Goal: Complete application form: Complete application form

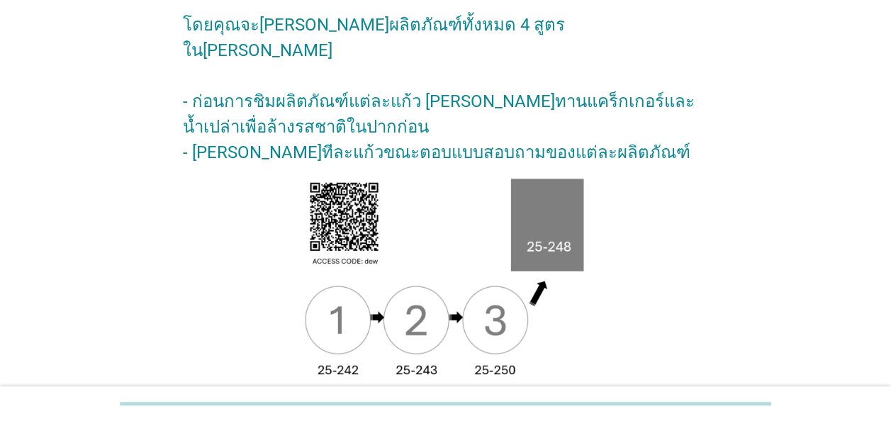
scroll to position [260, 0]
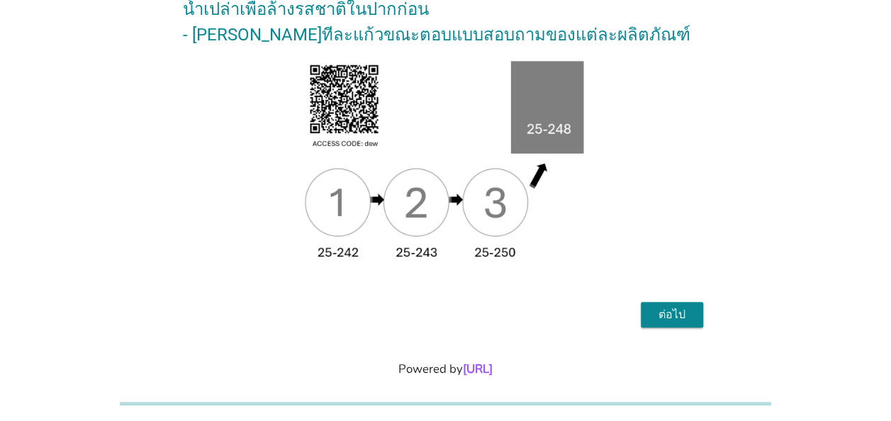
click at [678, 306] on div "ต่อไป" at bounding box center [672, 314] width 40 height 17
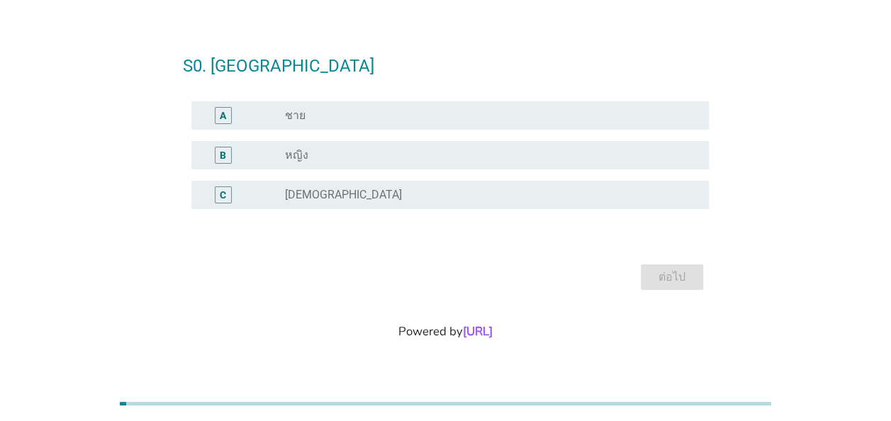
scroll to position [0, 0]
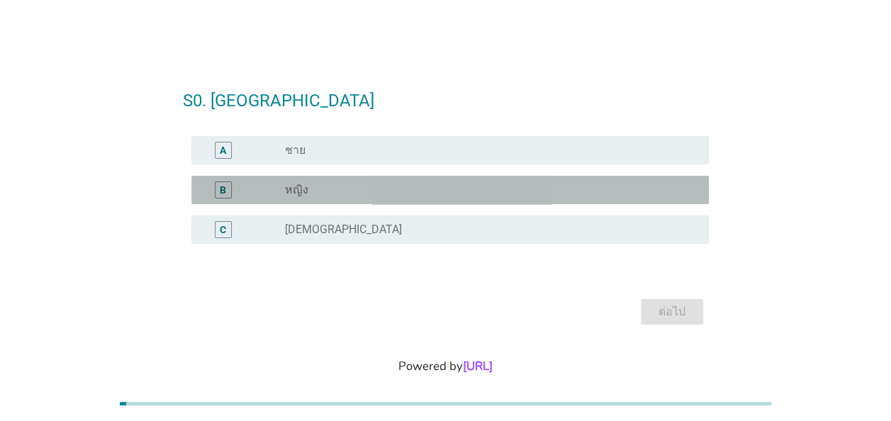
click at [221, 196] on div "B" at bounding box center [223, 190] width 6 height 15
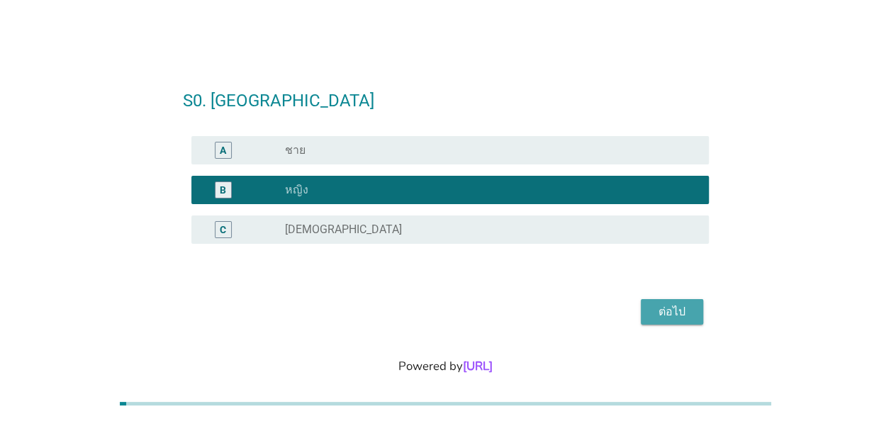
click at [667, 318] on div "ต่อไป" at bounding box center [672, 311] width 40 height 17
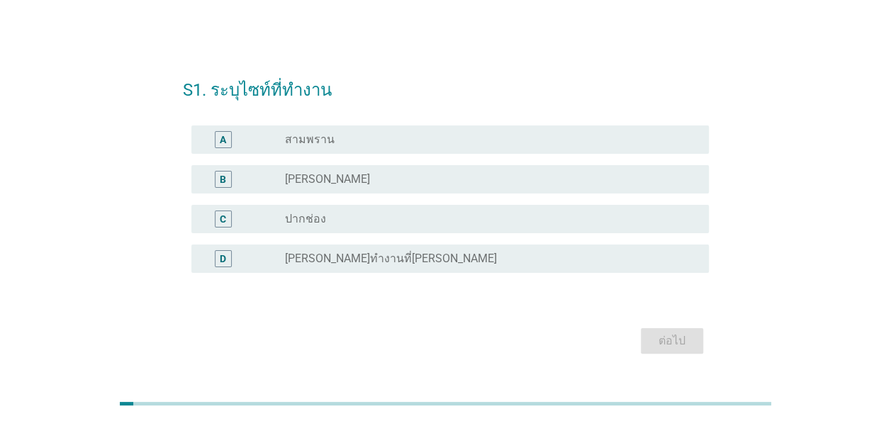
click at [230, 179] on div "B" at bounding box center [223, 179] width 17 height 17
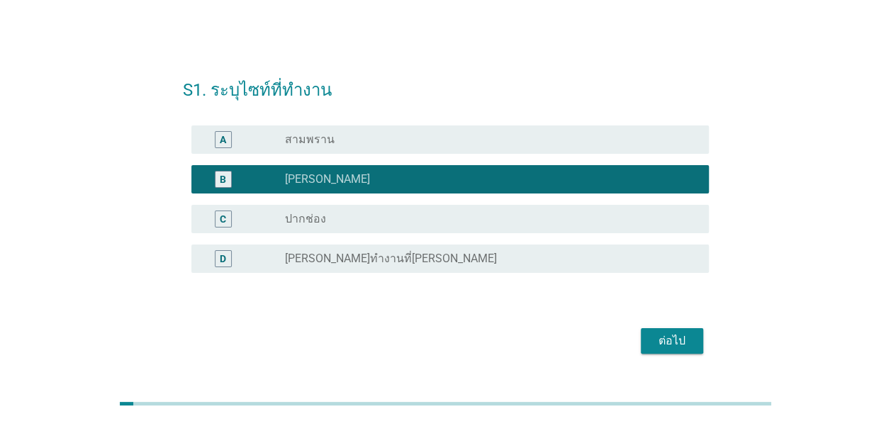
click at [670, 345] on div "ต่อไป" at bounding box center [672, 341] width 40 height 17
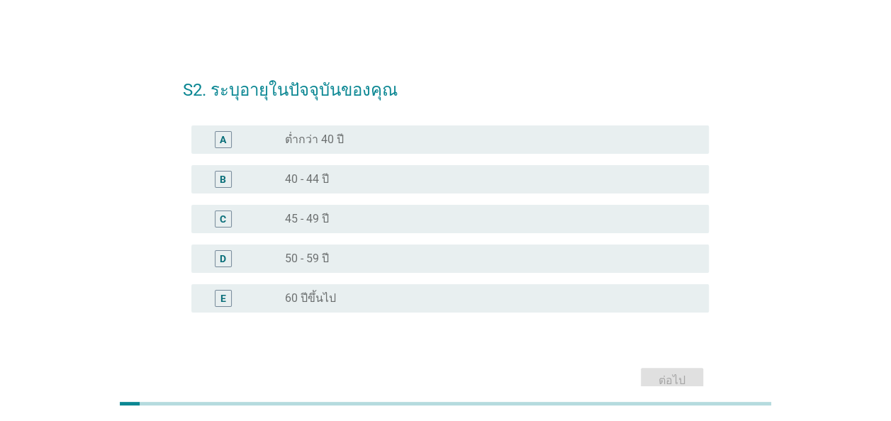
click at [214, 208] on div "C radio_button_unchecked 45 - 49 ปี" at bounding box center [450, 219] width 518 height 28
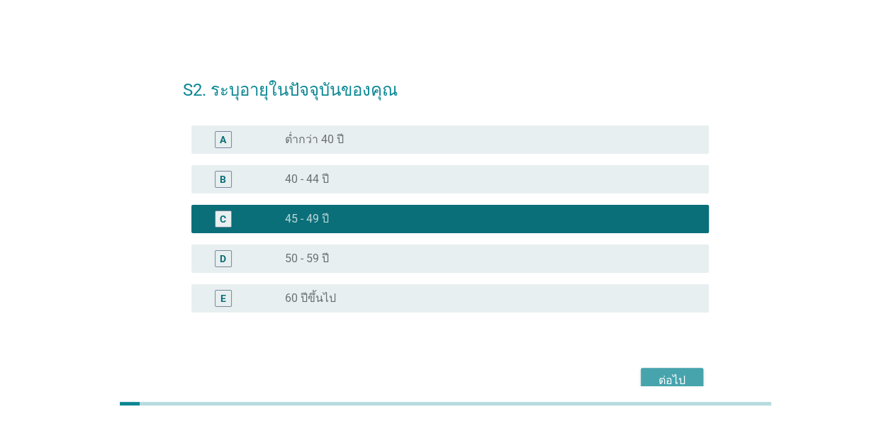
click at [664, 373] on div "ต่อไป" at bounding box center [672, 380] width 40 height 17
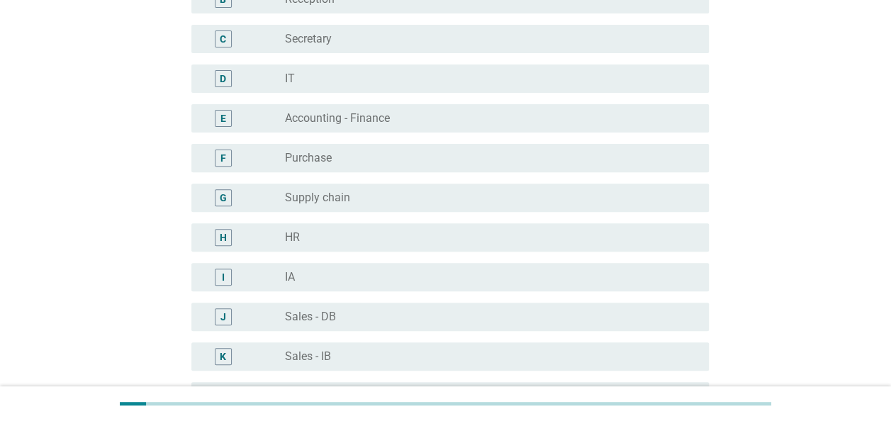
scroll to position [213, 0]
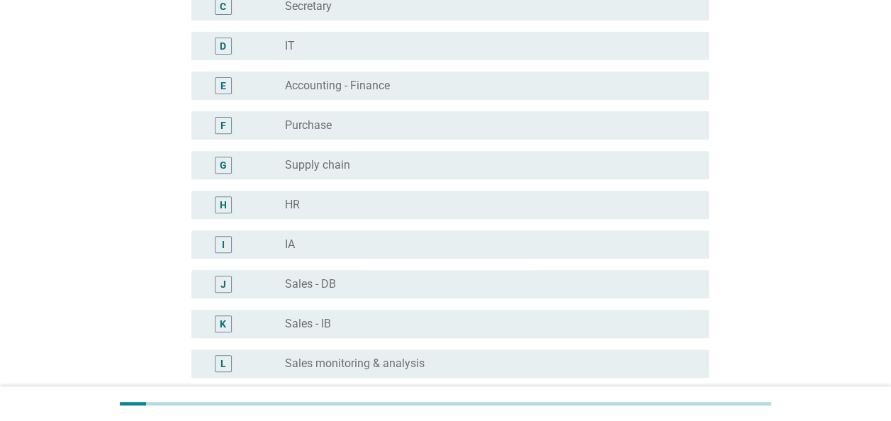
click at [224, 286] on div "J" at bounding box center [224, 284] width 6 height 15
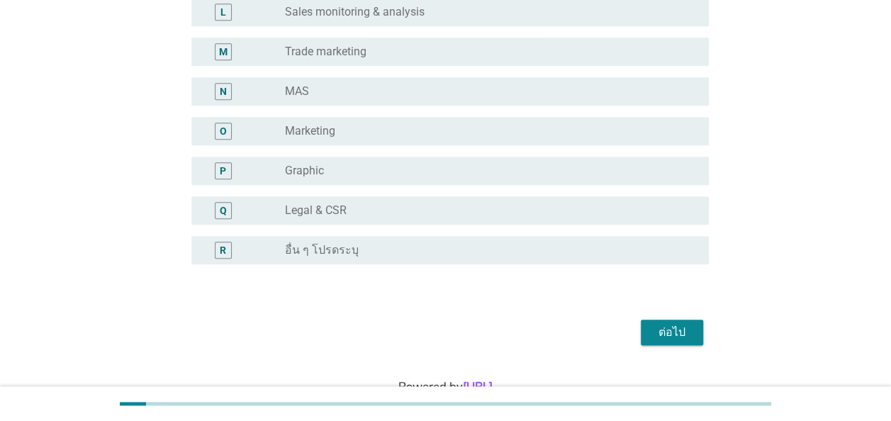
scroll to position [567, 0]
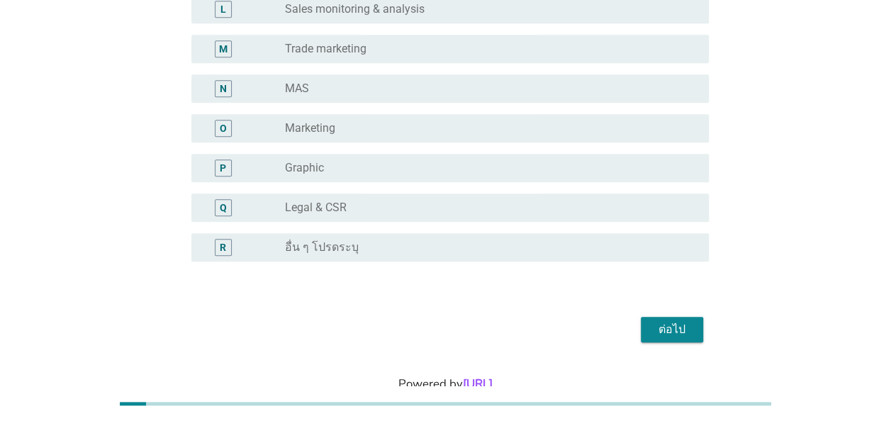
click at [659, 323] on div "ต่อไป" at bounding box center [672, 329] width 40 height 17
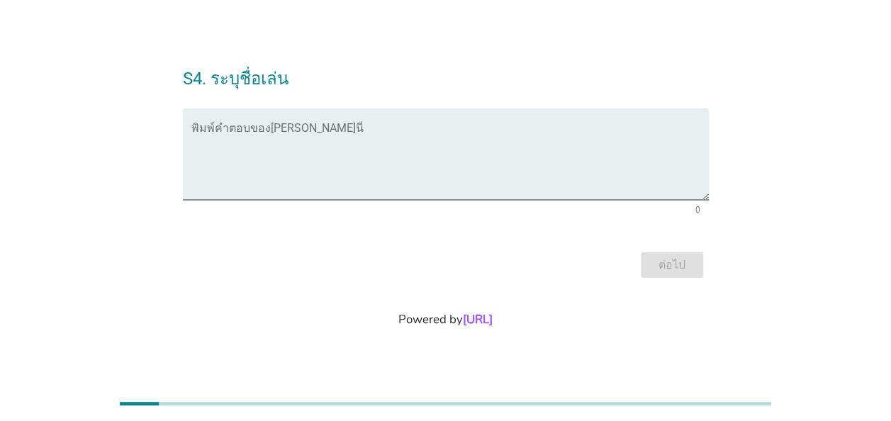
scroll to position [0, 0]
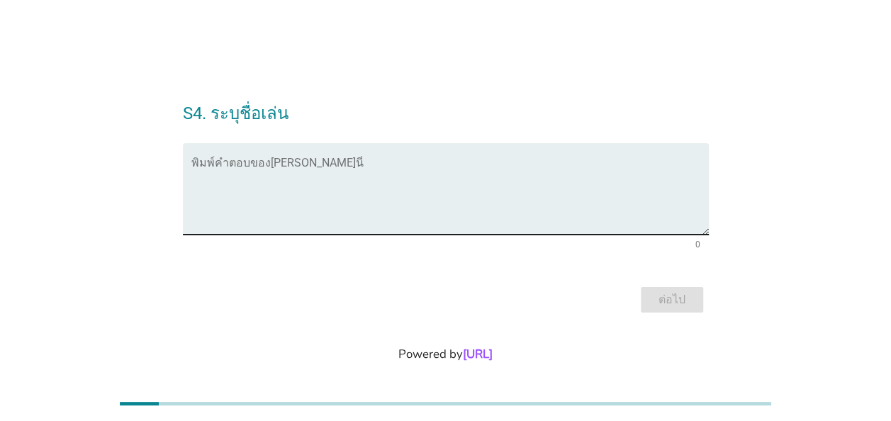
click at [435, 173] on textarea "พิมพ์คำตอบของคุณ ที่นี่" at bounding box center [450, 197] width 518 height 74
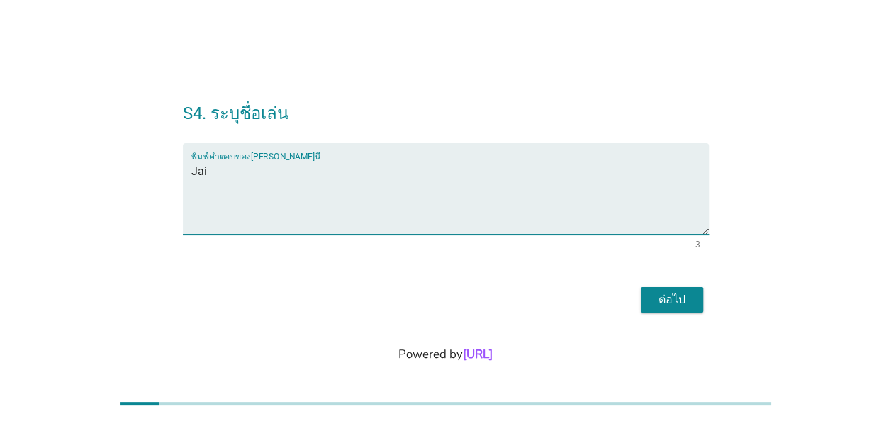
type textarea "Jai"
click at [673, 303] on div "ต่อไป" at bounding box center [672, 299] width 40 height 17
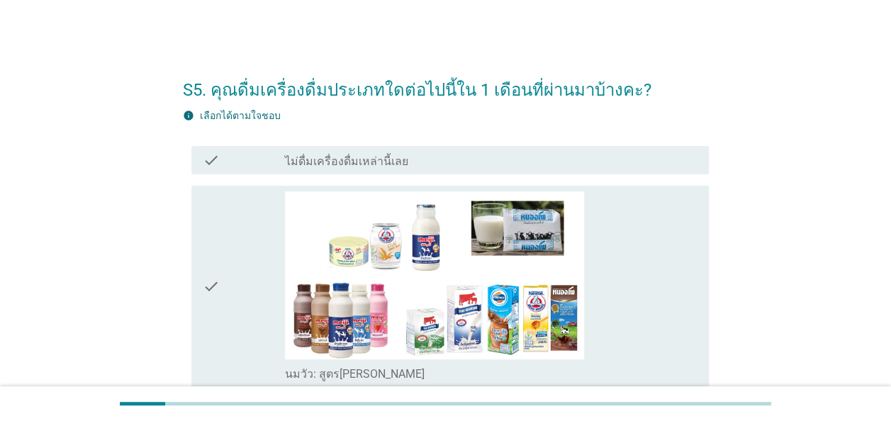
click at [217, 289] on icon "check" at bounding box center [211, 286] width 17 height 191
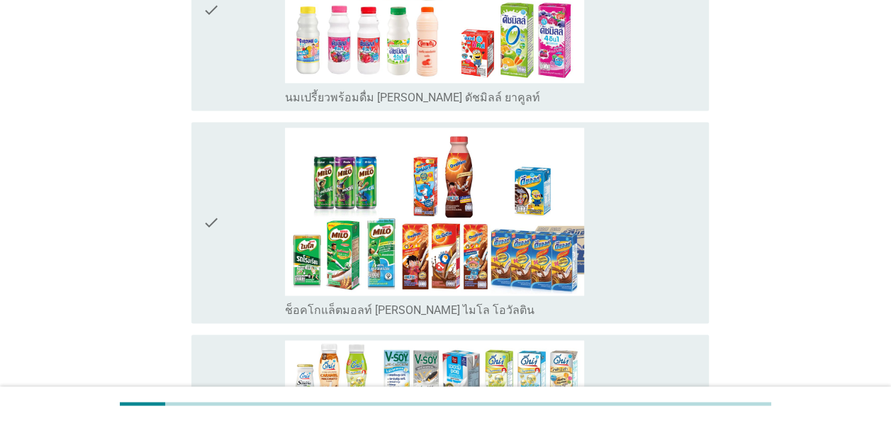
scroll to position [1064, 0]
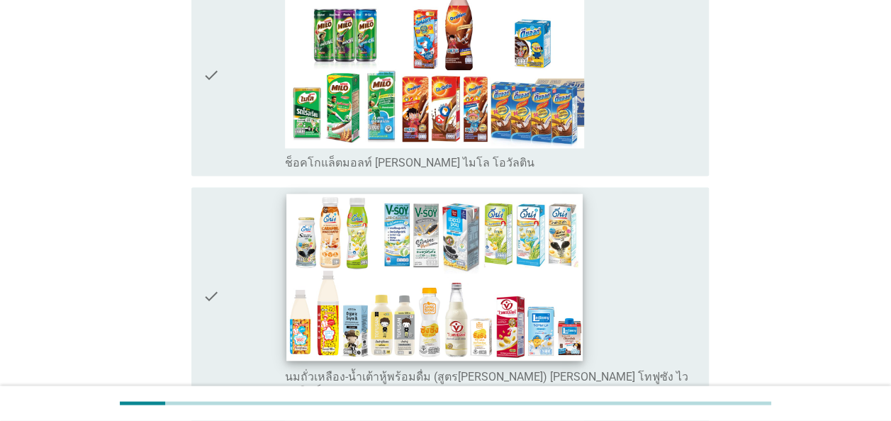
click at [315, 291] on img at bounding box center [434, 277] width 296 height 167
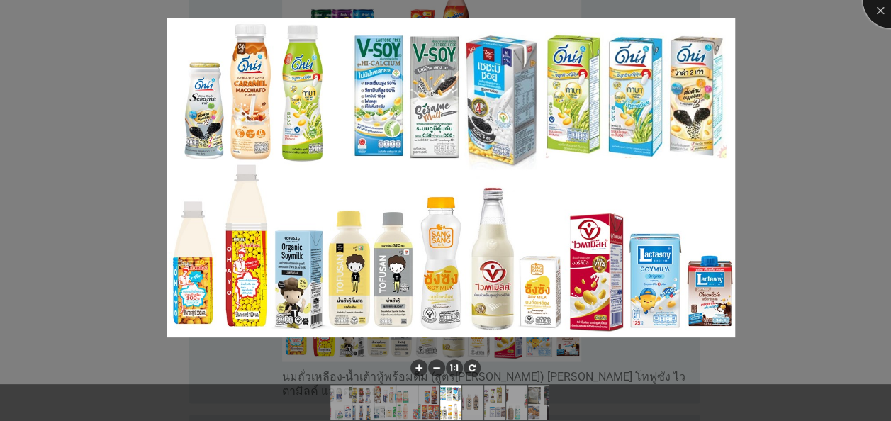
click at [880, 9] on div at bounding box center [891, 0] width 57 height 57
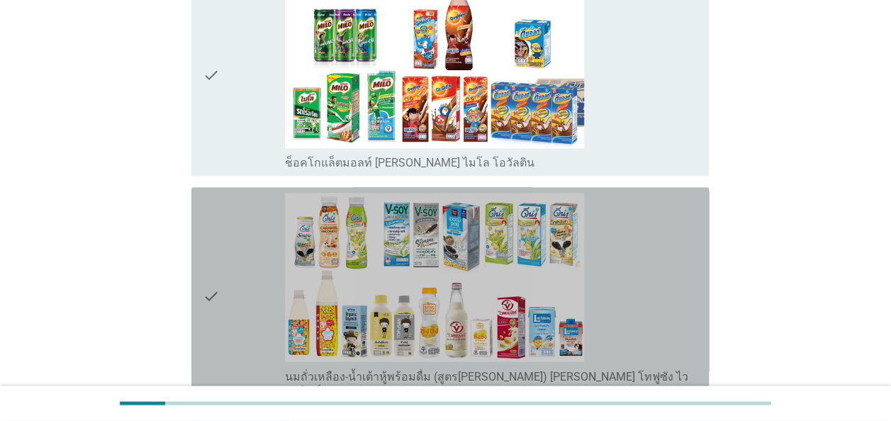
click at [211, 288] on icon "check" at bounding box center [211, 295] width 17 height 205
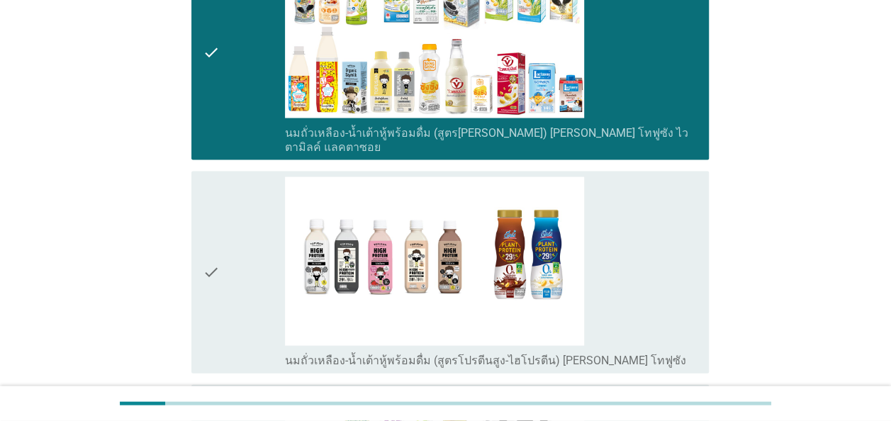
scroll to position [1276, 0]
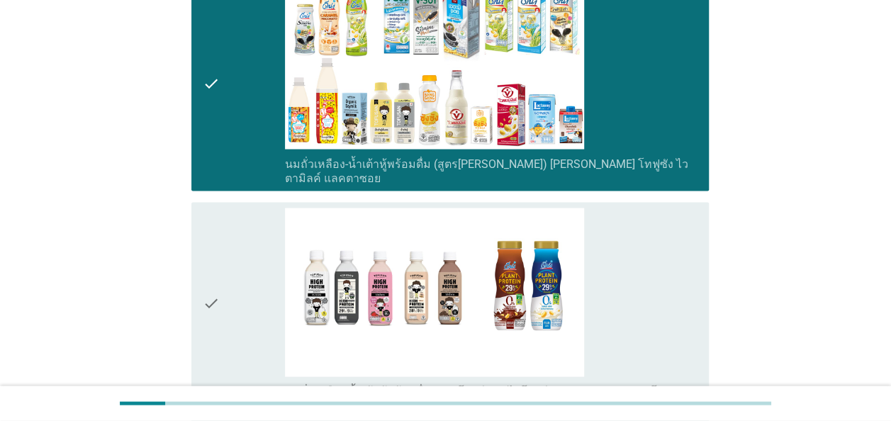
click at [230, 78] on div "check" at bounding box center [244, 82] width 82 height 205
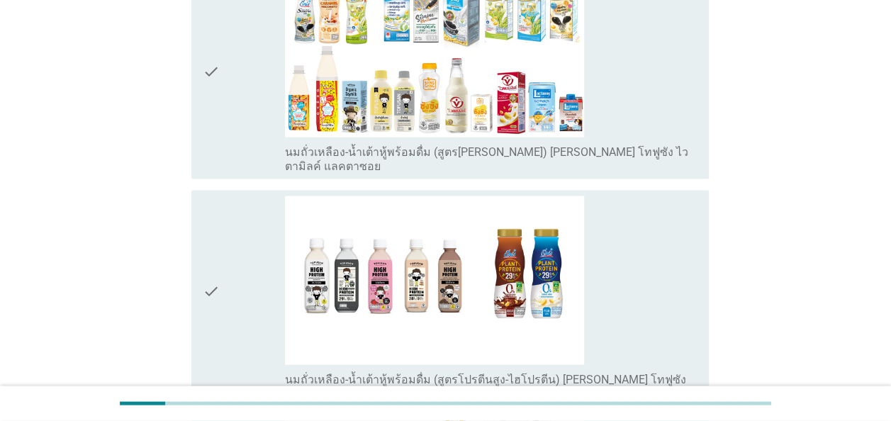
scroll to position [1489, 0]
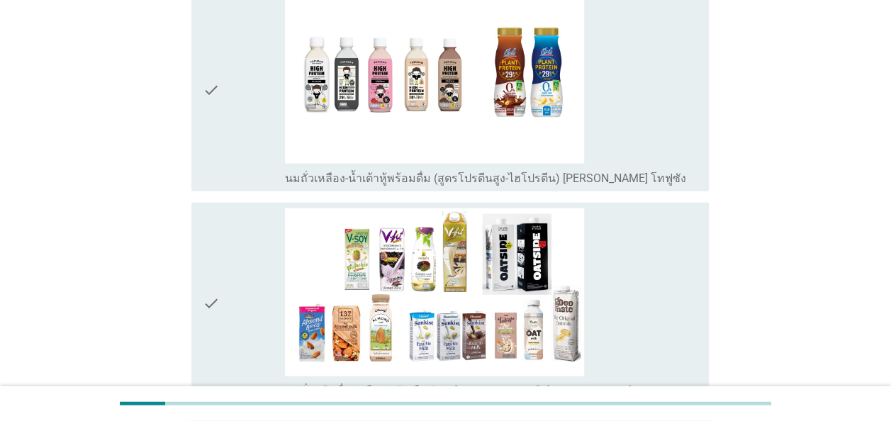
click at [206, 287] on icon "check" at bounding box center [211, 303] width 17 height 191
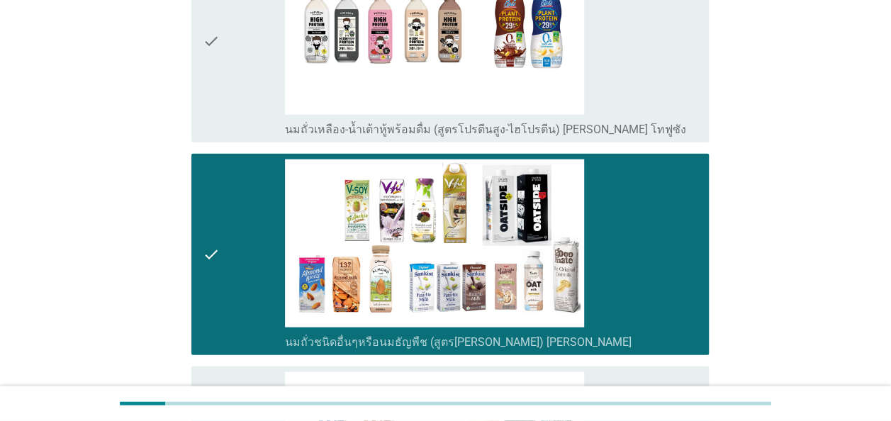
scroll to position [1560, 0]
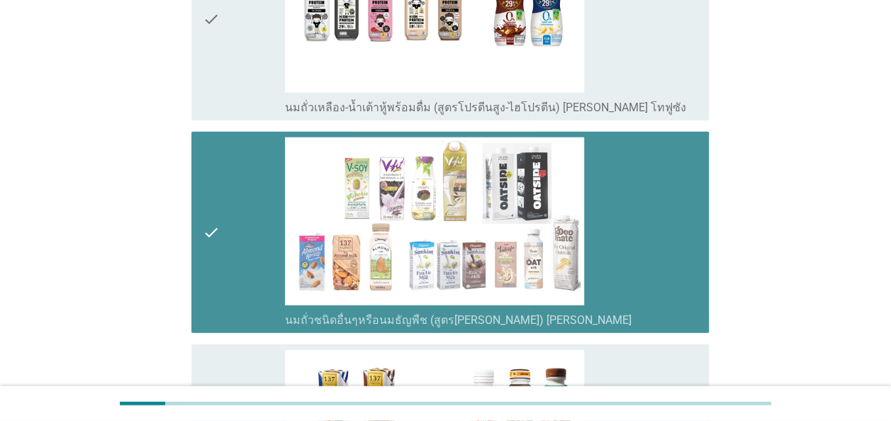
click at [225, 223] on div "check" at bounding box center [244, 233] width 82 height 191
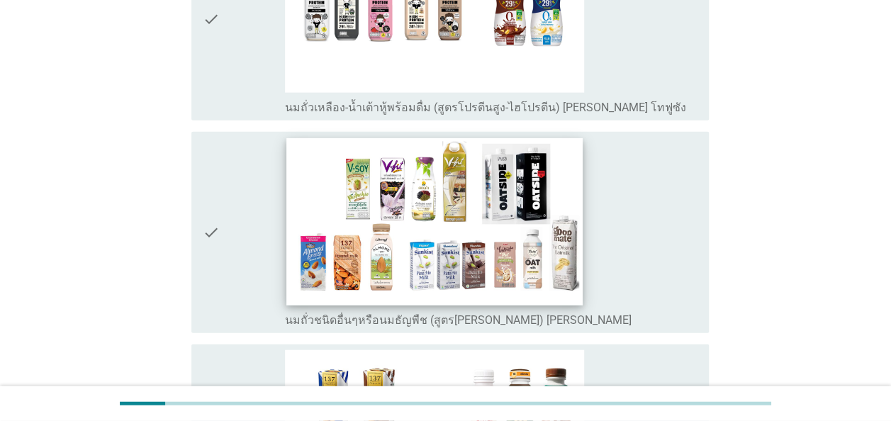
click at [400, 191] on img at bounding box center [434, 221] width 296 height 167
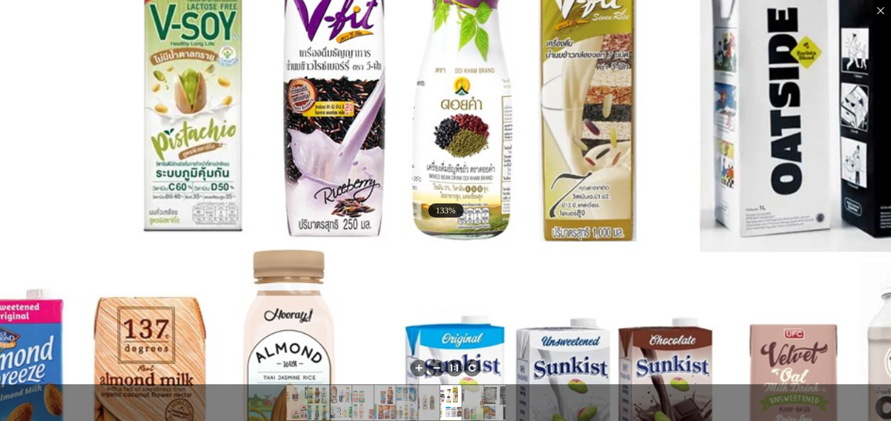
click at [430, 237] on img at bounding box center [506, 240] width 1208 height 679
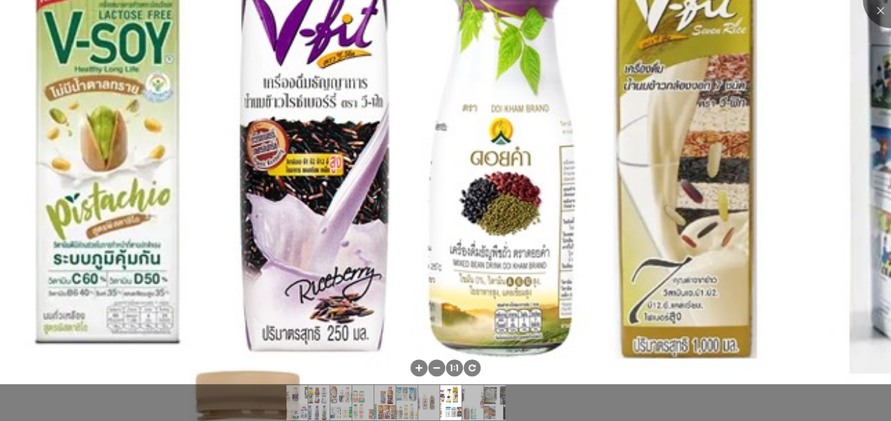
click at [416, 271] on img at bounding box center [566, 358] width 1768 height 995
click at [880, 13] on div at bounding box center [891, 0] width 57 height 57
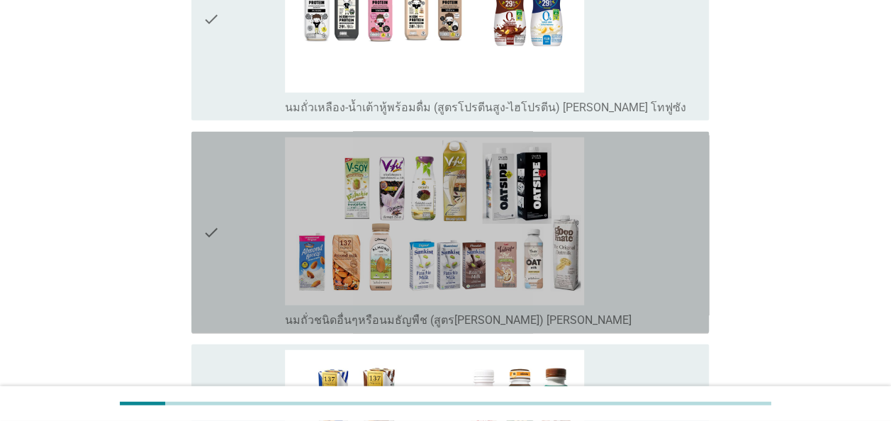
click at [211, 217] on icon "check" at bounding box center [211, 233] width 17 height 191
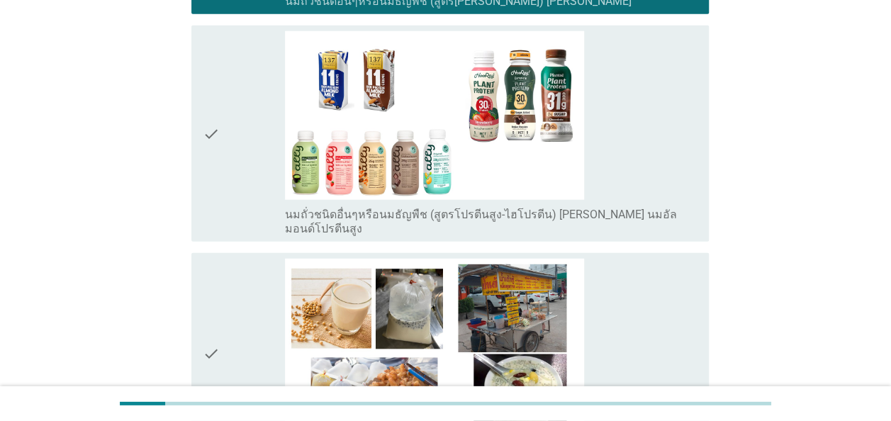
scroll to position [2056, 0]
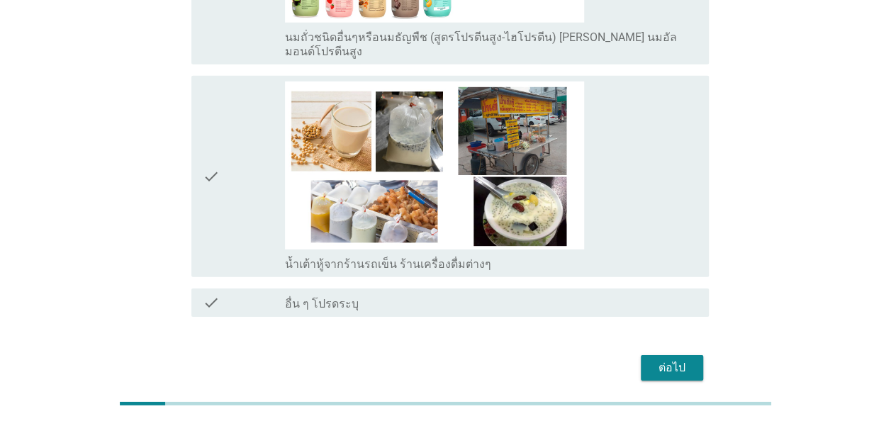
click at [219, 155] on icon "check" at bounding box center [211, 177] width 17 height 191
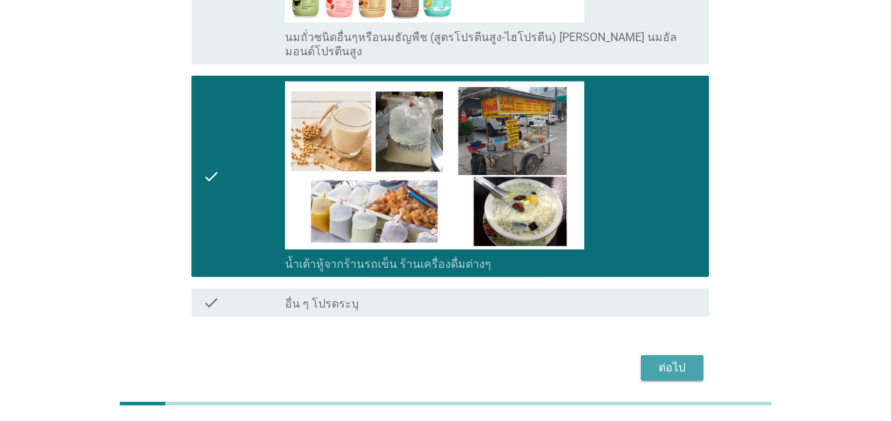
click at [684, 359] on div "ต่อไป" at bounding box center [672, 367] width 40 height 17
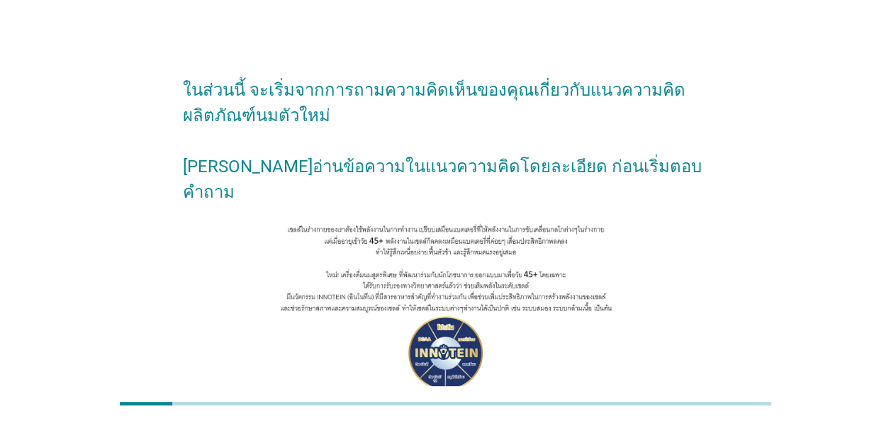
scroll to position [157, 0]
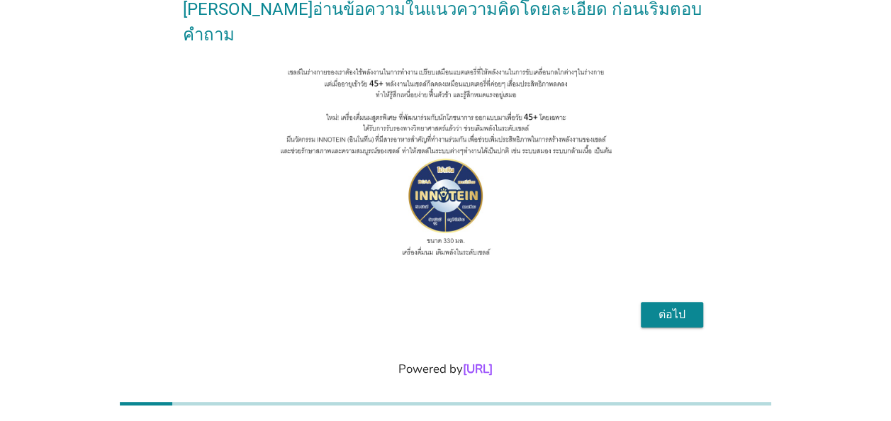
click at [691, 306] on div "ต่อไป" at bounding box center [672, 314] width 40 height 17
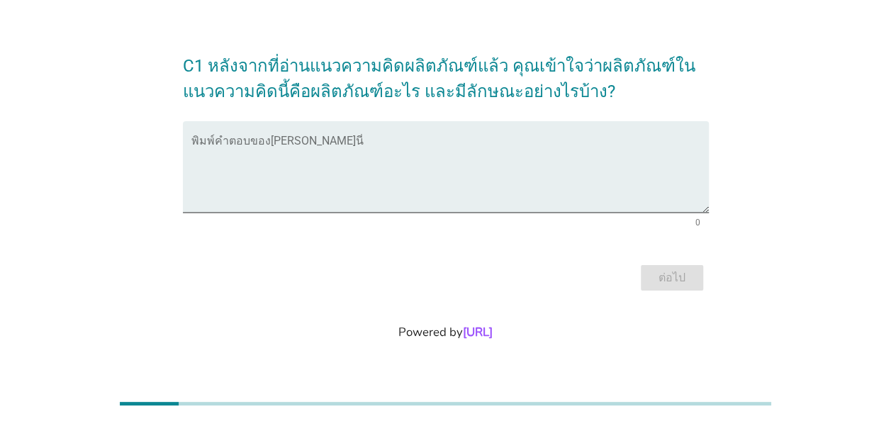
scroll to position [0, 0]
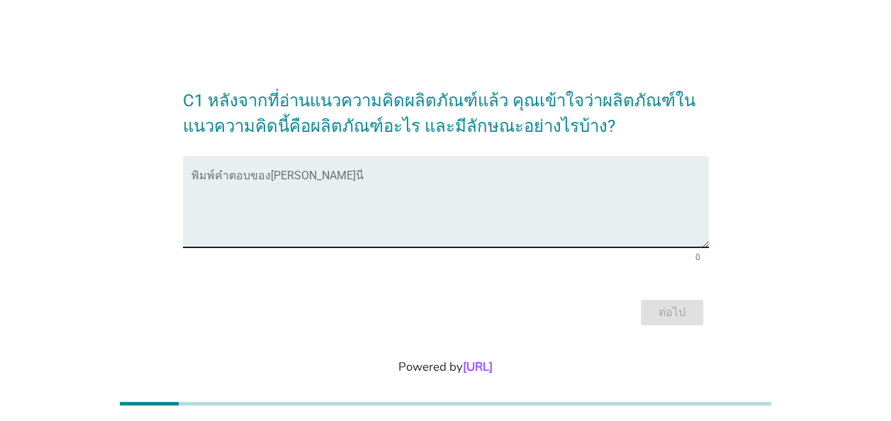
click at [540, 186] on textarea "พิมพ์คำตอบของคุณ ที่นี่" at bounding box center [450, 210] width 518 height 74
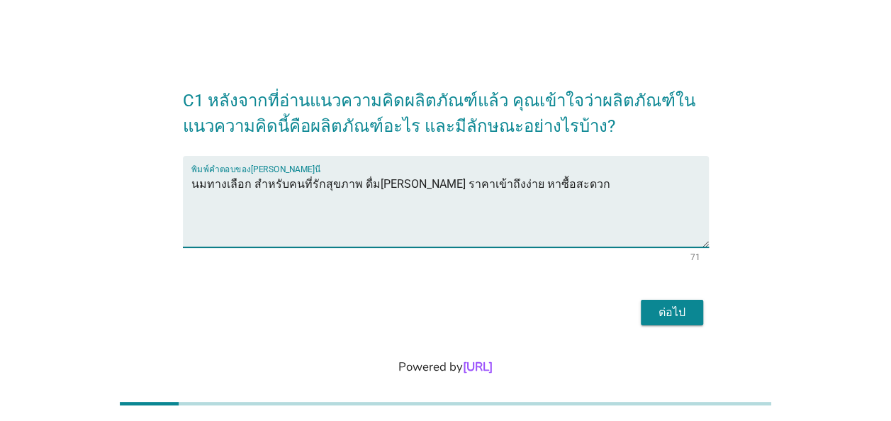
drag, startPoint x: 583, startPoint y: 183, endPoint x: 219, endPoint y: 201, distance: 364.2
click at [220, 201] on textarea "นมทางเลือก สำหรับคนที่รักสุขภาพ ดื่ม[PERSON_NAME] ราคาเข้าถึงง่าย หาซื้อสะดวก" at bounding box center [450, 210] width 518 height 74
click at [515, 194] on textarea "นมทางเลือก สำหรับคนที่รักสุขภาพ ดื่ม[PERSON_NAME] ราคาเข้าถึงง่าย หาซื้อสะดวก" at bounding box center [450, 210] width 518 height 74
click at [330, 211] on textarea "นมทางเลือก สำหรับคนที่รักสุขภาพ ดื่ม[PERSON_NAME] ราคาเข้าถึงง่าย หาซื้อสะดวก" at bounding box center [450, 210] width 518 height 74
drag, startPoint x: 549, startPoint y: 183, endPoint x: 156, endPoint y: 186, distance: 392.8
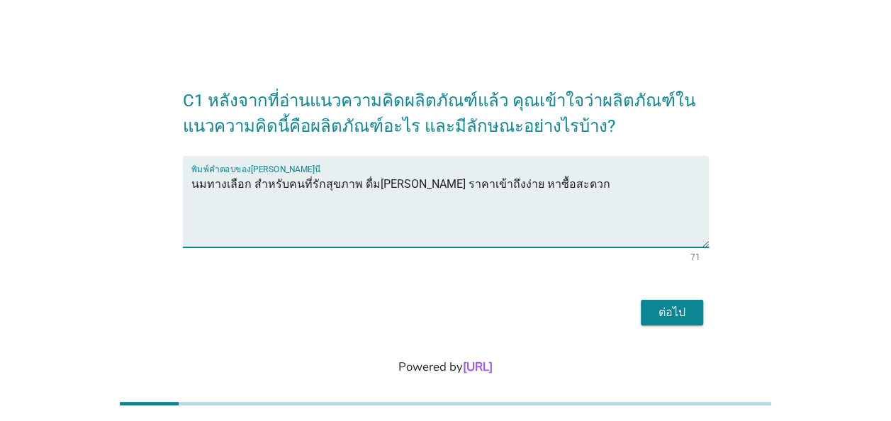
click at [160, 186] on div "C1 หลังจากที่อ่านแนวความคิดผลิตภัณฑ์แล้ว คุณเข้าใจว่าผลิตภัณฑ์ในแนวความคิดนี้คื…" at bounding box center [445, 201] width 823 height 279
type textarea "นมทางเลือก สำหรับคนที่รักสุขภาพ ดื่ม[PERSON_NAME] ราคาเข้าถึงง่าย หาซื้อสะดวก"
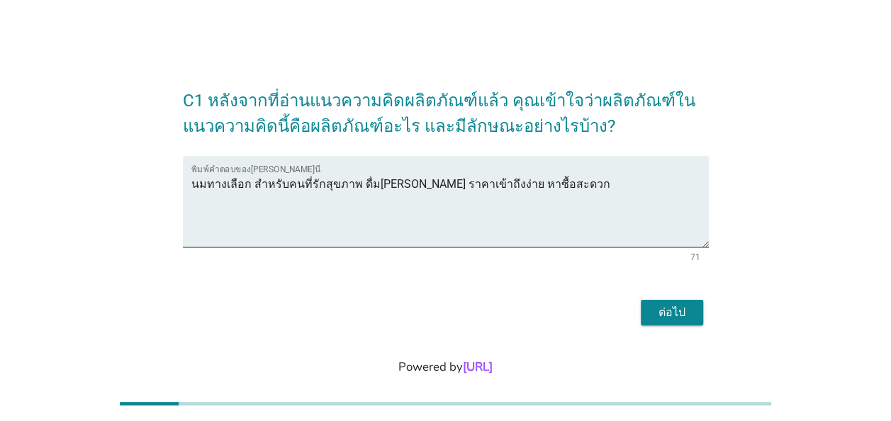
click at [389, 301] on div "ต่อไป" at bounding box center [446, 313] width 526 height 34
click at [679, 316] on div "ต่อไป" at bounding box center [672, 312] width 40 height 17
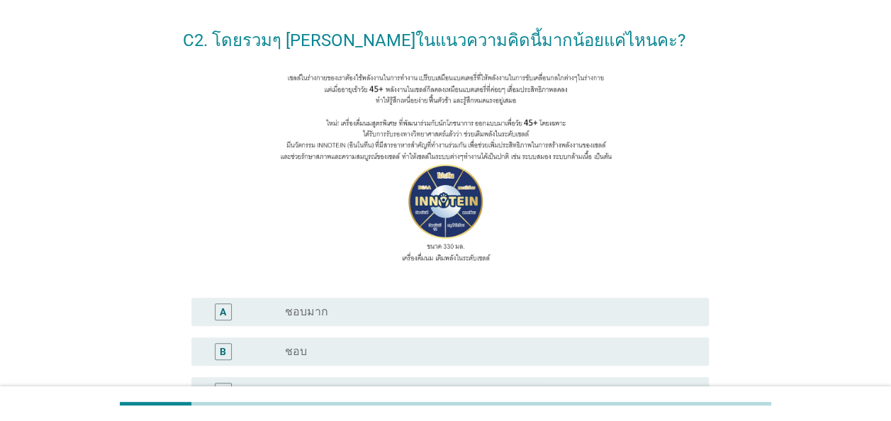
scroll to position [71, 0]
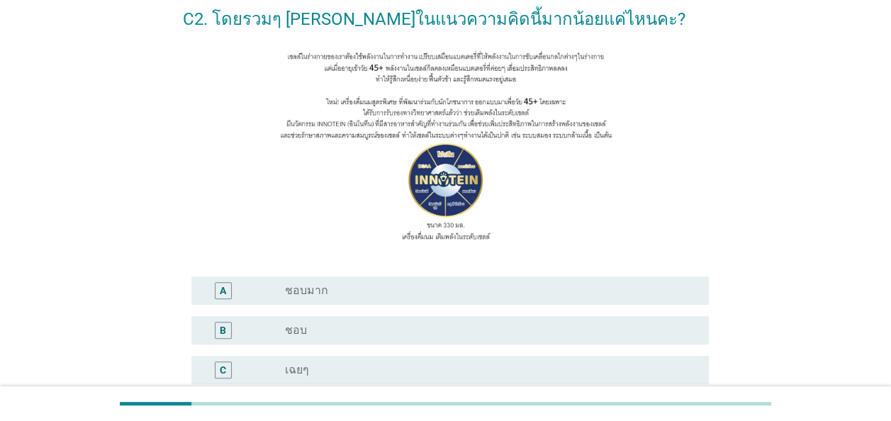
click at [223, 335] on div "B" at bounding box center [223, 330] width 6 height 15
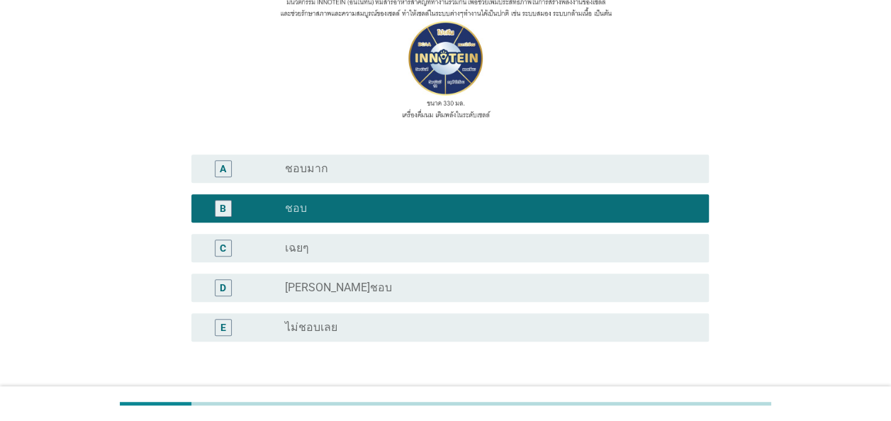
scroll to position [313, 0]
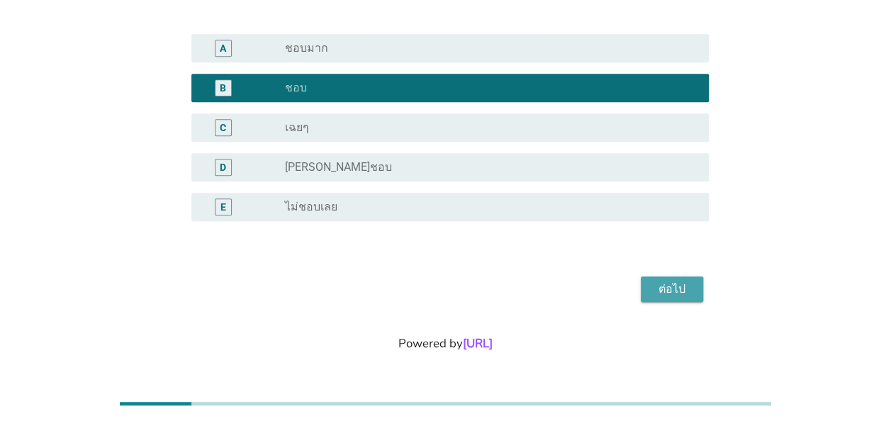
click at [677, 298] on button "ต่อไป" at bounding box center [672, 290] width 62 height 26
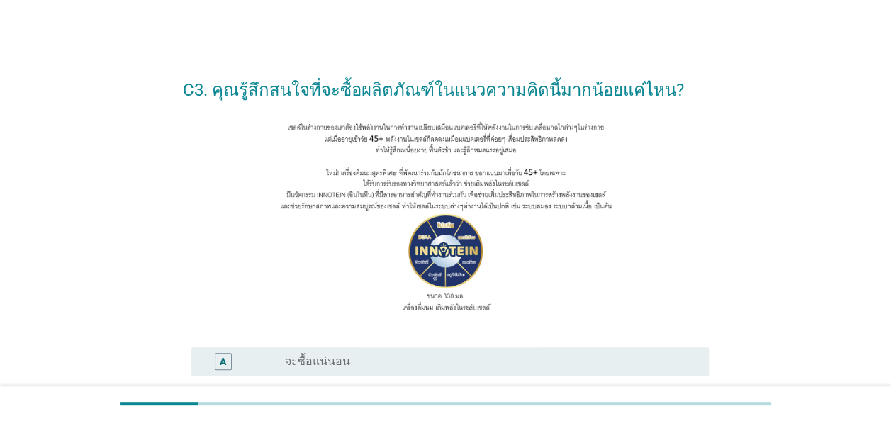
scroll to position [71, 0]
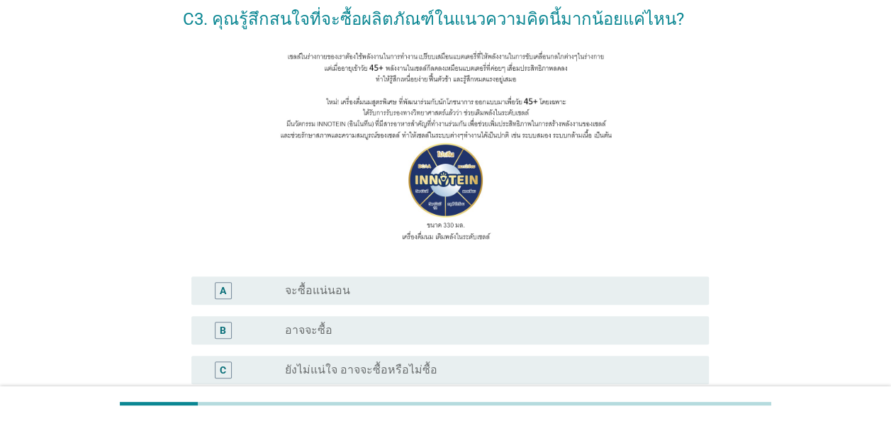
click at [346, 328] on div "radio_button_unchecked อาจจะซื้อ" at bounding box center [485, 330] width 401 height 14
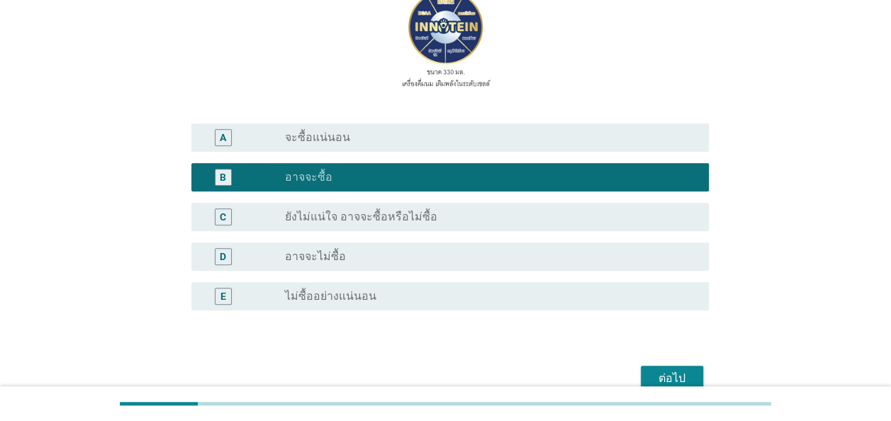
scroll to position [284, 0]
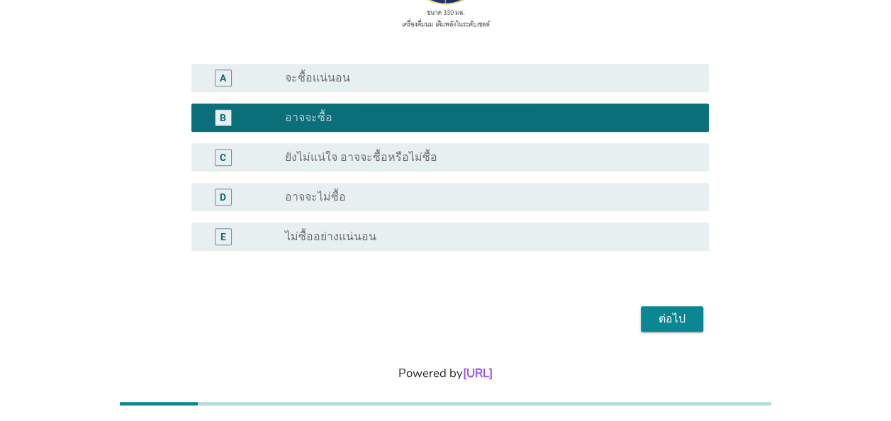
click at [662, 315] on div "ต่อไป" at bounding box center [672, 319] width 40 height 17
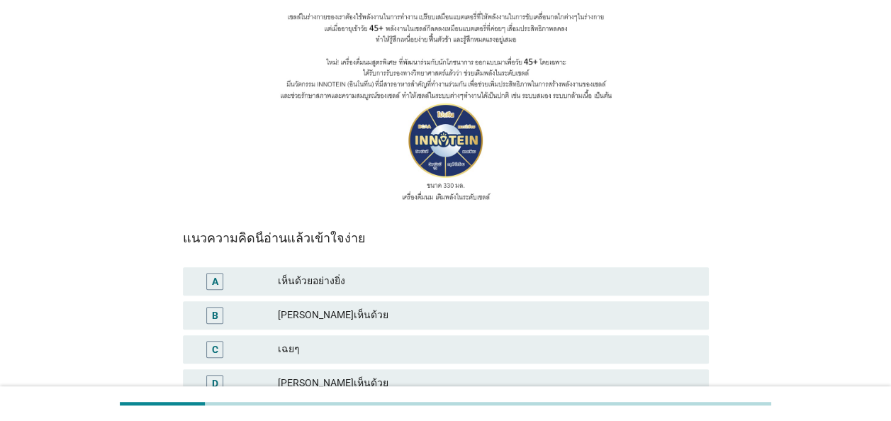
scroll to position [142, 0]
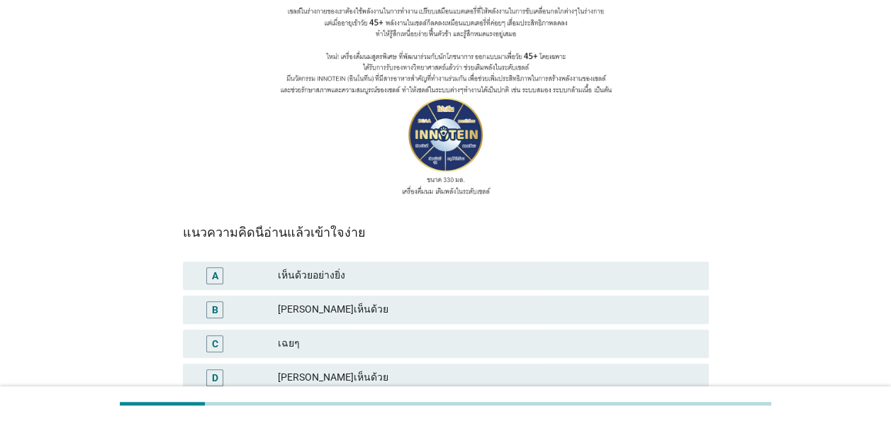
click at [347, 345] on div "เฉยๆ" at bounding box center [488, 343] width 420 height 17
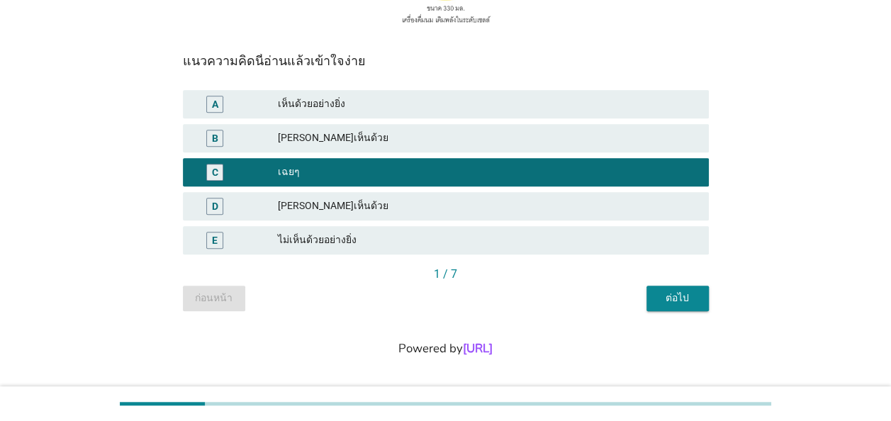
scroll to position [318, 0]
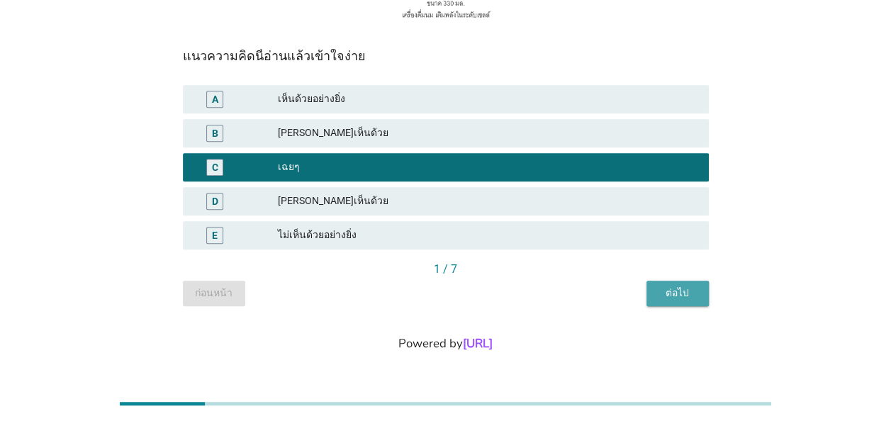
click at [674, 294] on div "ต่อไป" at bounding box center [678, 293] width 40 height 15
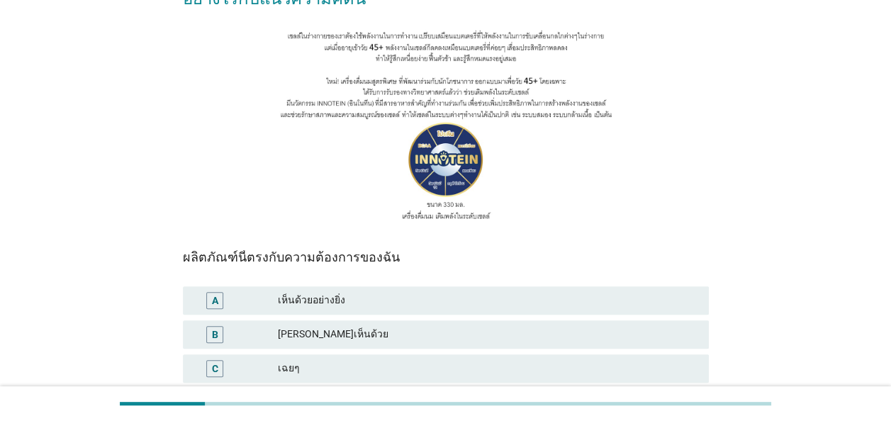
scroll to position [142, 0]
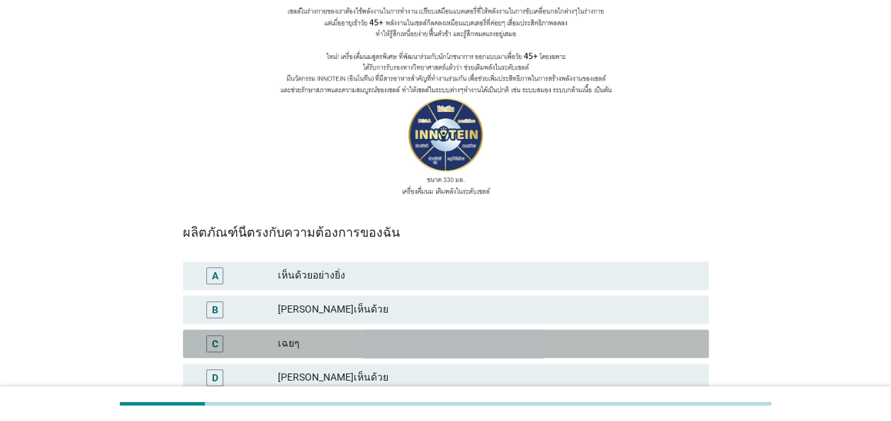
click at [513, 345] on div "เฉยๆ" at bounding box center [488, 343] width 420 height 17
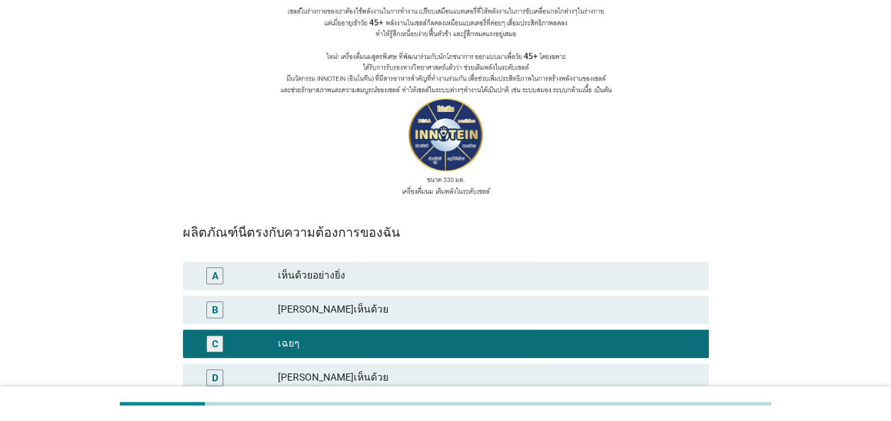
scroll to position [284, 0]
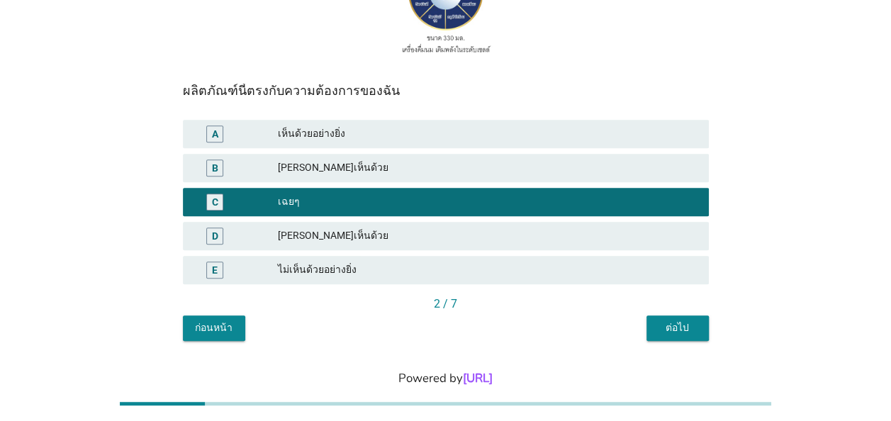
click at [697, 328] on button "ต่อไป" at bounding box center [678, 329] width 62 height 26
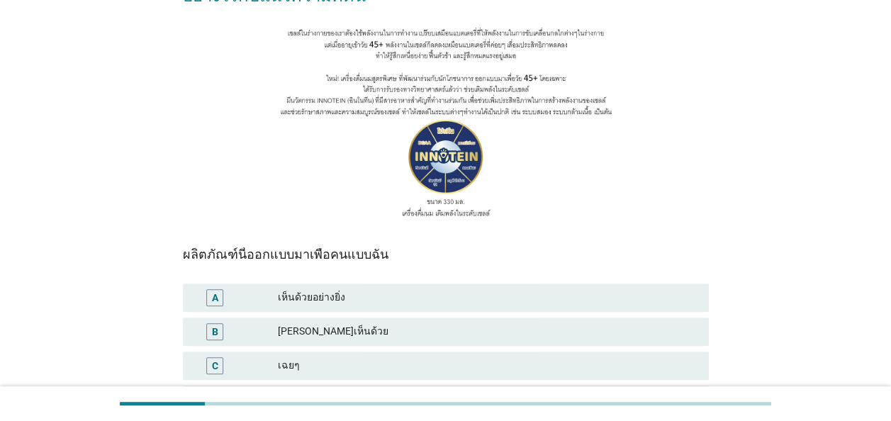
scroll to position [142, 0]
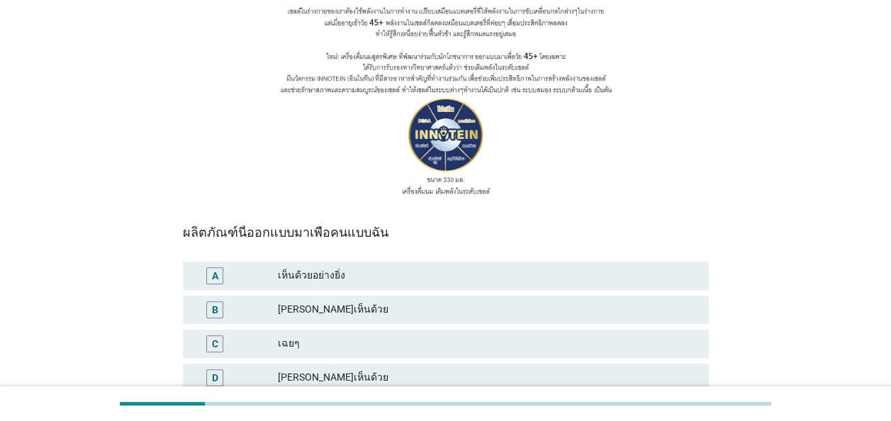
click at [549, 342] on div "เฉยๆ" at bounding box center [488, 343] width 420 height 17
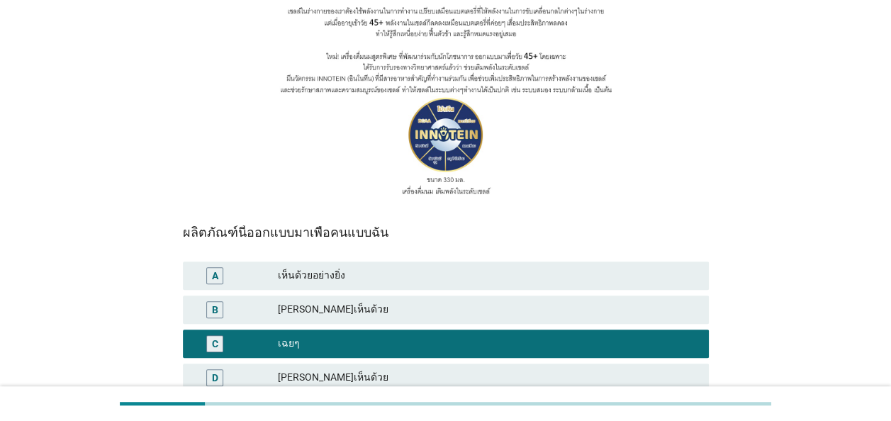
click at [557, 313] on div "[PERSON_NAME]เห็นด้วย" at bounding box center [488, 309] width 420 height 17
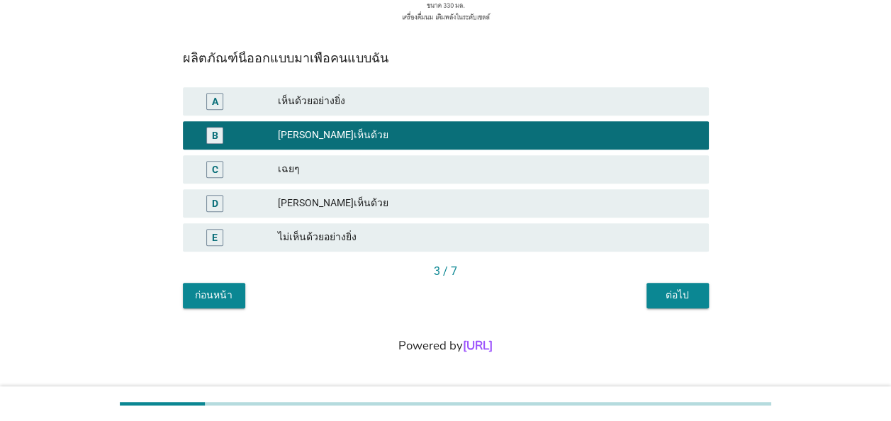
scroll to position [318, 0]
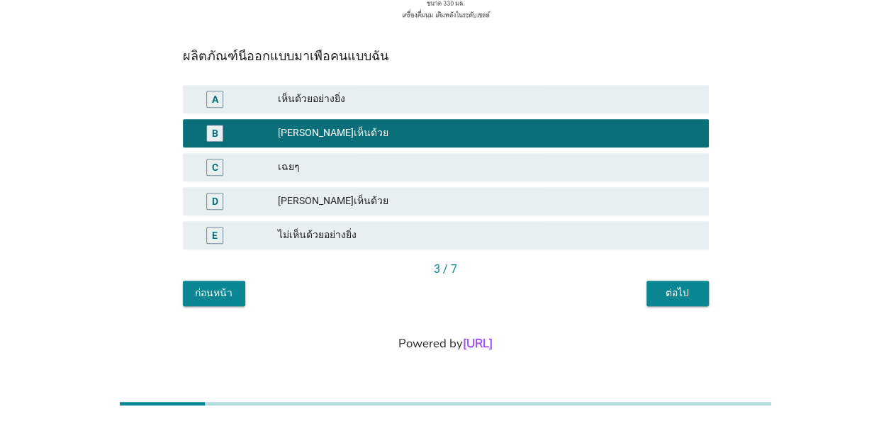
click at [681, 295] on div "ต่อไป" at bounding box center [678, 293] width 40 height 15
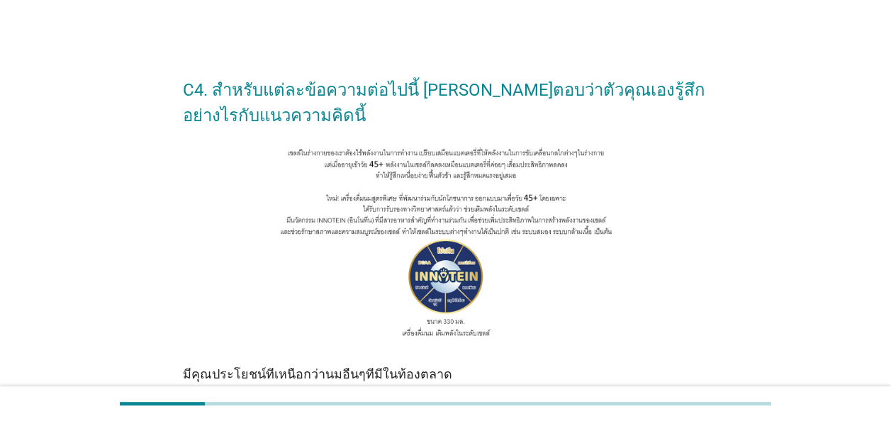
scroll to position [142, 0]
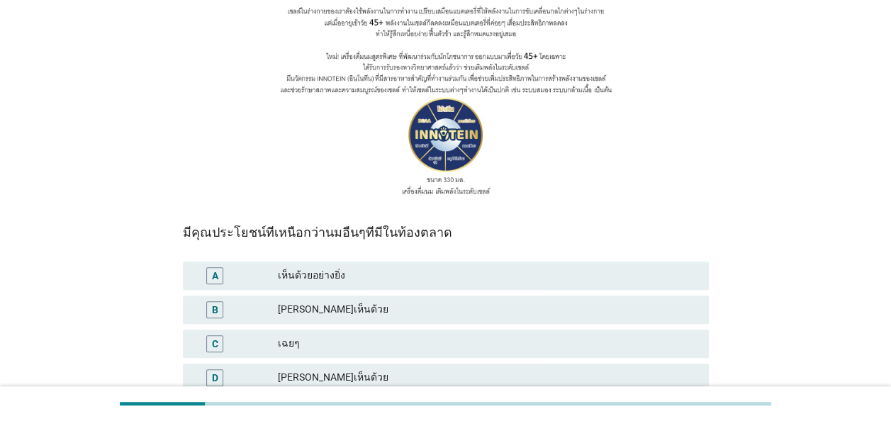
click at [526, 303] on div "[PERSON_NAME]เห็นด้วย" at bounding box center [488, 309] width 420 height 17
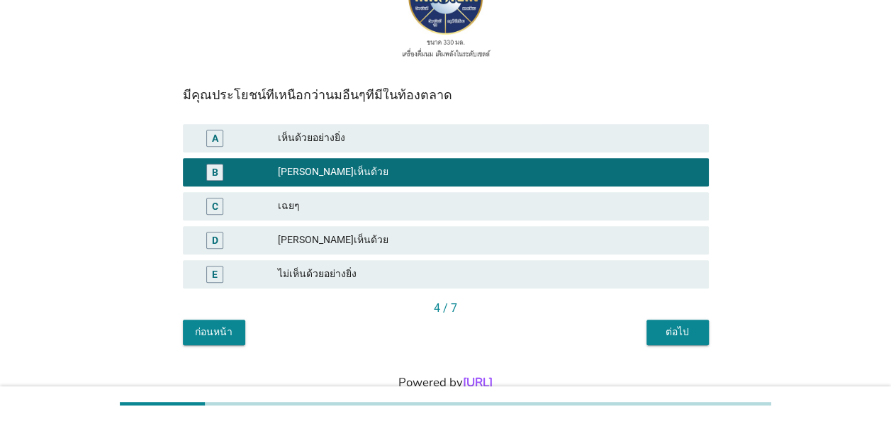
scroll to position [284, 0]
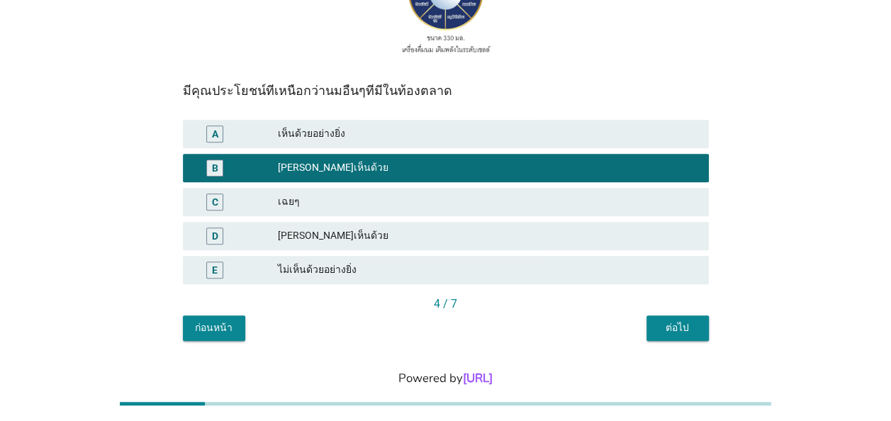
click at [674, 331] on div "ต่อไป" at bounding box center [678, 327] width 40 height 15
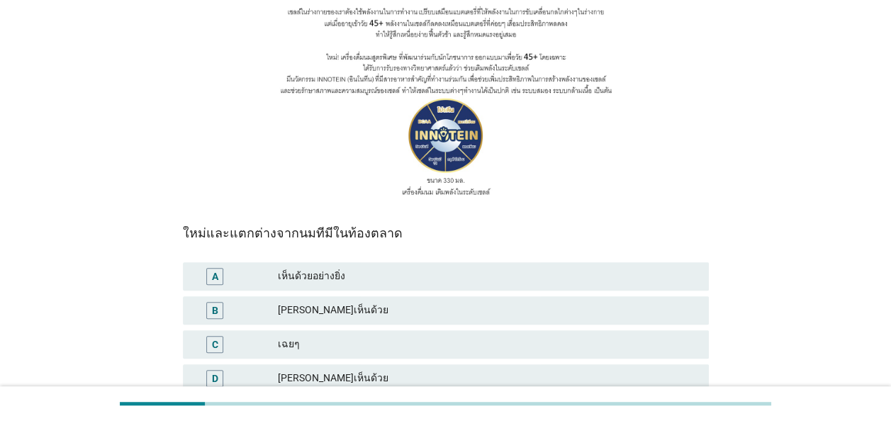
scroll to position [142, 0]
click at [369, 305] on div "[PERSON_NAME]เห็นด้วย" at bounding box center [488, 309] width 420 height 17
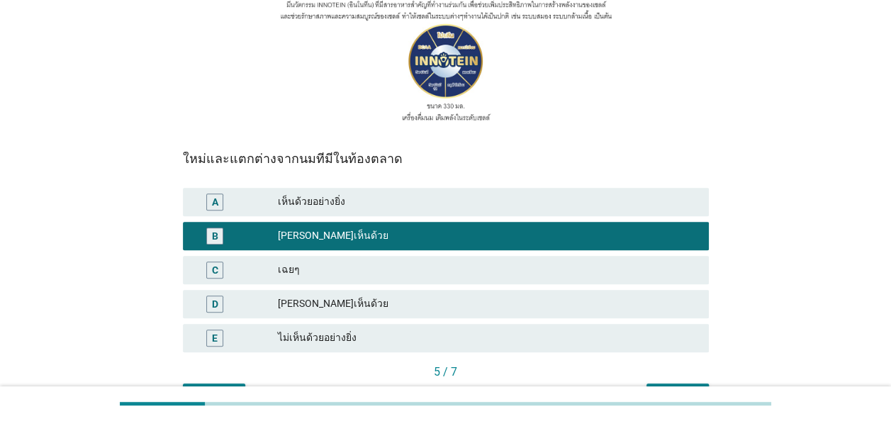
scroll to position [284, 0]
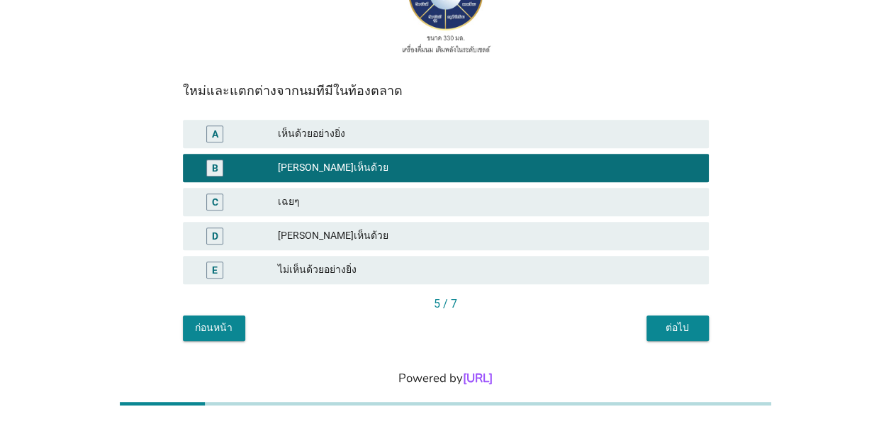
click at [671, 342] on div "C4. สำหรับแต่ละข้อความต่อไปนี้ [PERSON_NAME]ตอบว่าตัวคุณเองรู้สึกอย่างไรกับแนวค…" at bounding box center [446, 60] width 549 height 584
click at [671, 335] on div "ต่อไป" at bounding box center [678, 327] width 40 height 15
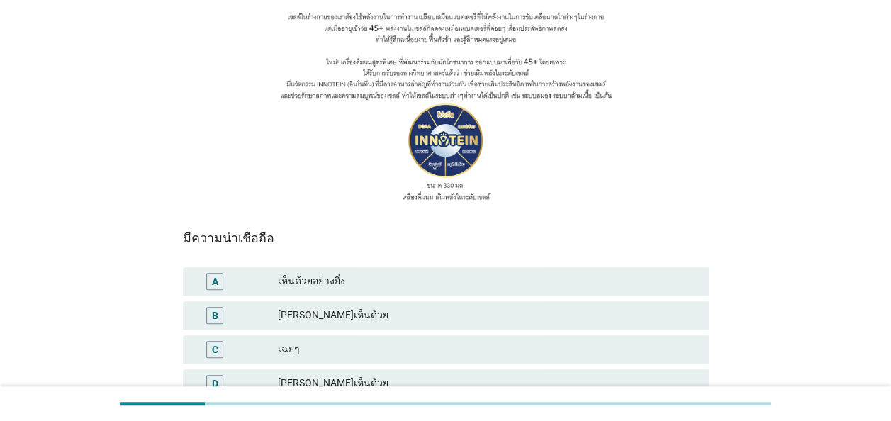
scroll to position [142, 0]
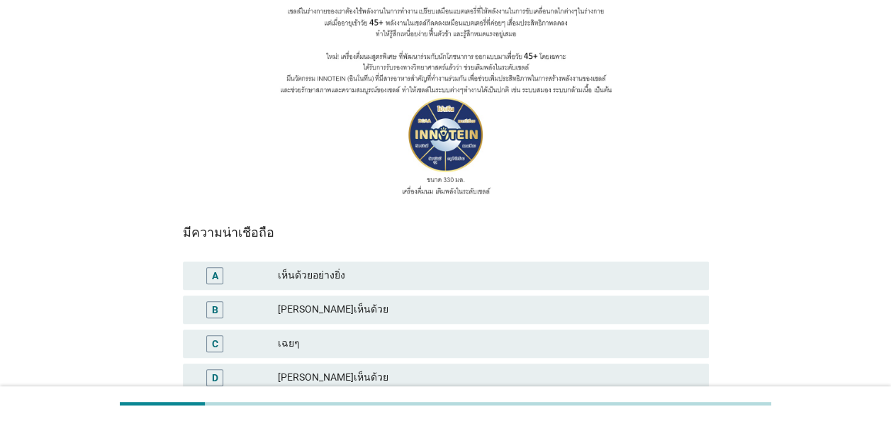
click at [588, 315] on div "[PERSON_NAME]เห็นด้วย" at bounding box center [488, 309] width 420 height 17
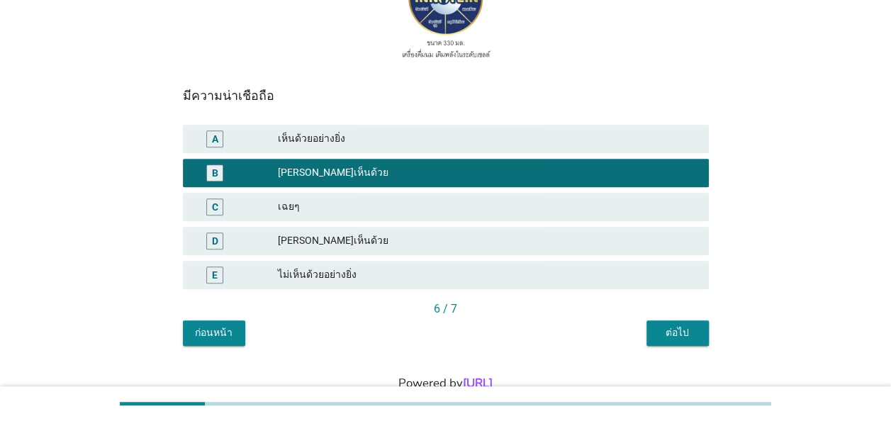
scroll to position [284, 0]
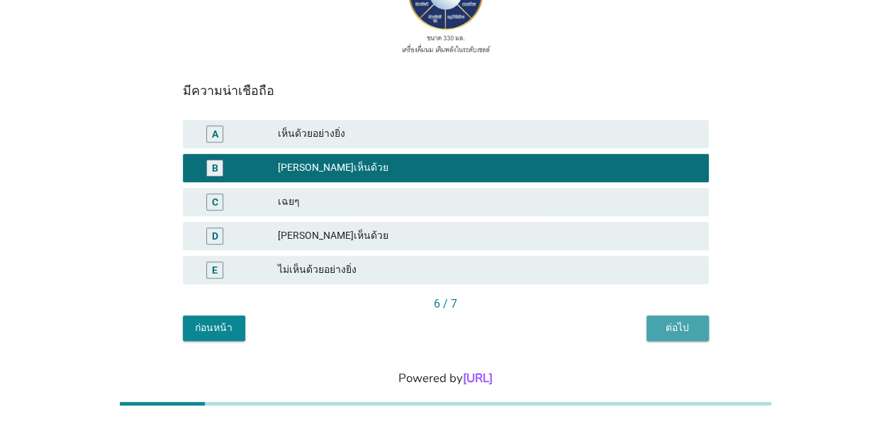
click at [698, 330] on button "ต่อไป" at bounding box center [678, 329] width 62 height 26
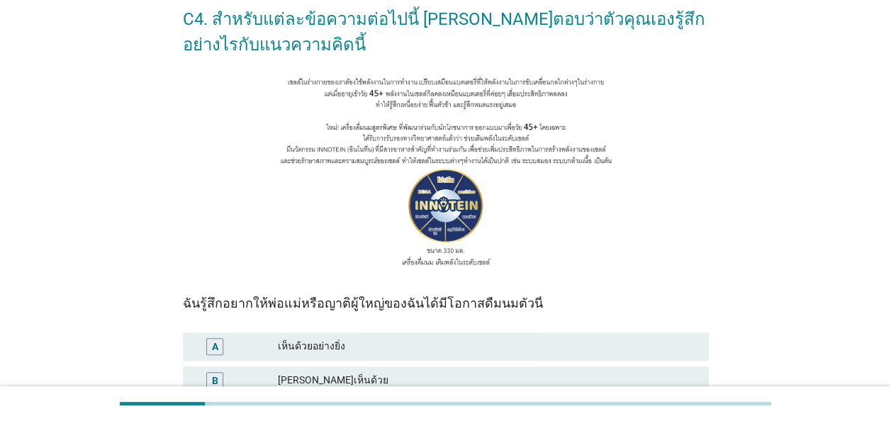
scroll to position [142, 0]
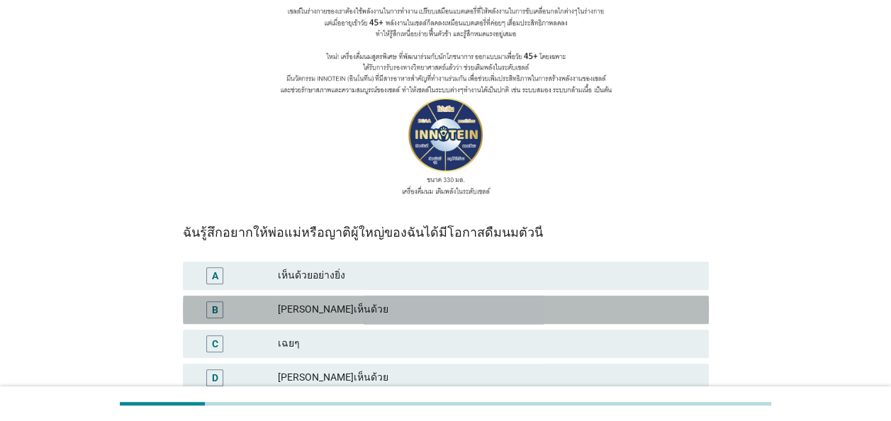
click at [622, 308] on div "[PERSON_NAME]เห็นด้วย" at bounding box center [488, 309] width 420 height 17
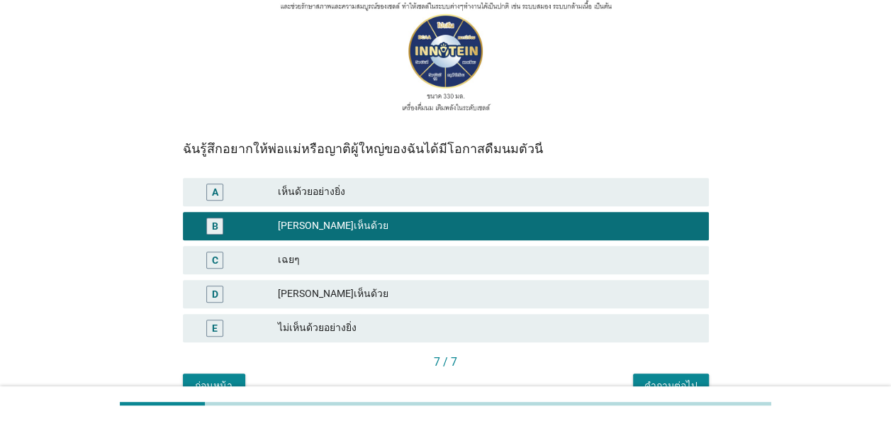
scroll to position [284, 0]
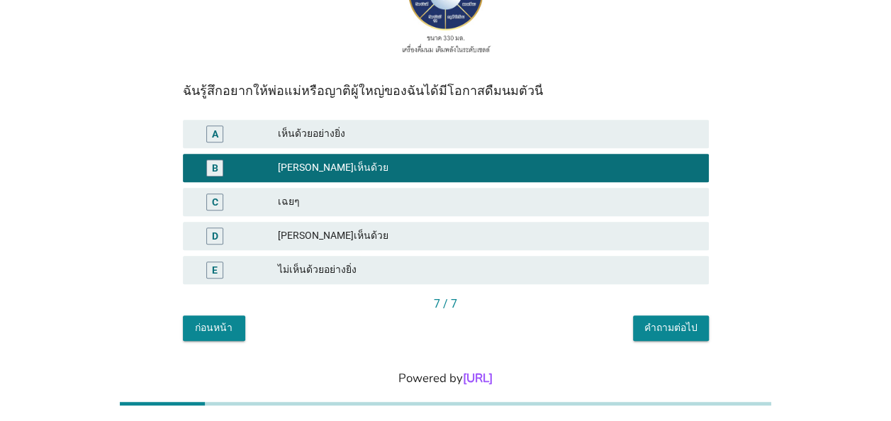
click at [667, 324] on div "คำถามต่อไป" at bounding box center [671, 327] width 53 height 15
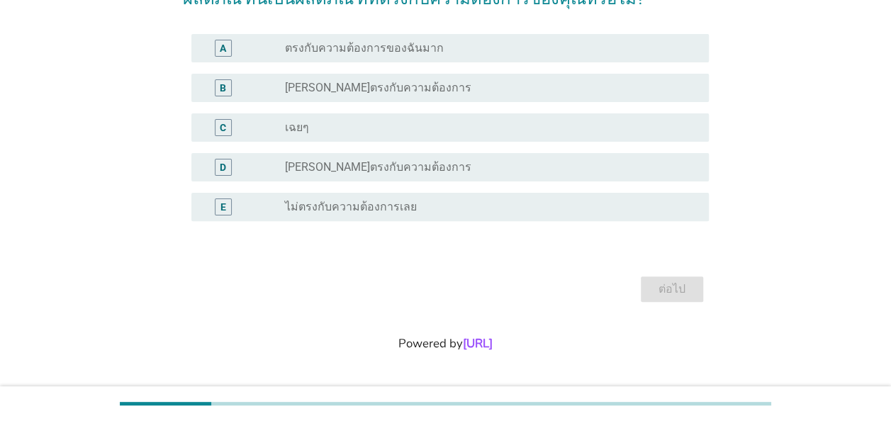
scroll to position [0, 0]
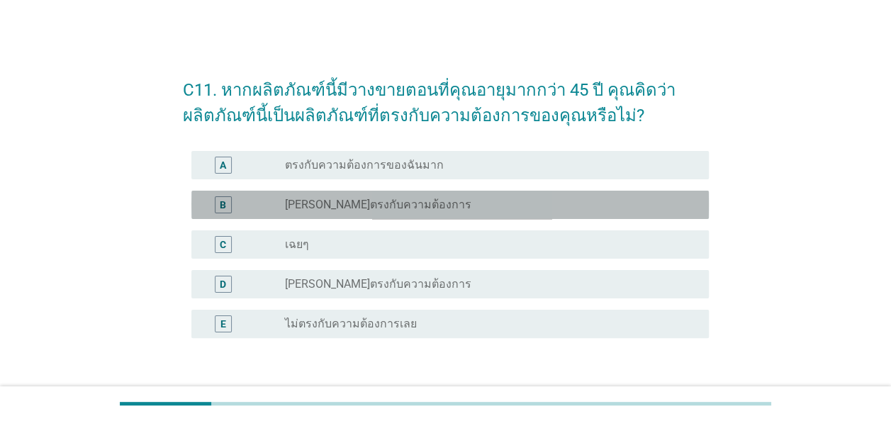
click at [411, 207] on label "[PERSON_NAME]ตรงกับความต้องการ" at bounding box center [378, 205] width 186 height 14
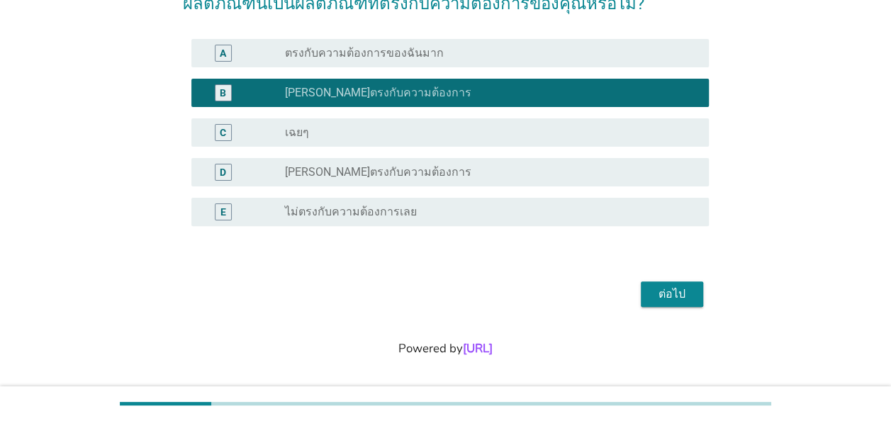
scroll to position [117, 0]
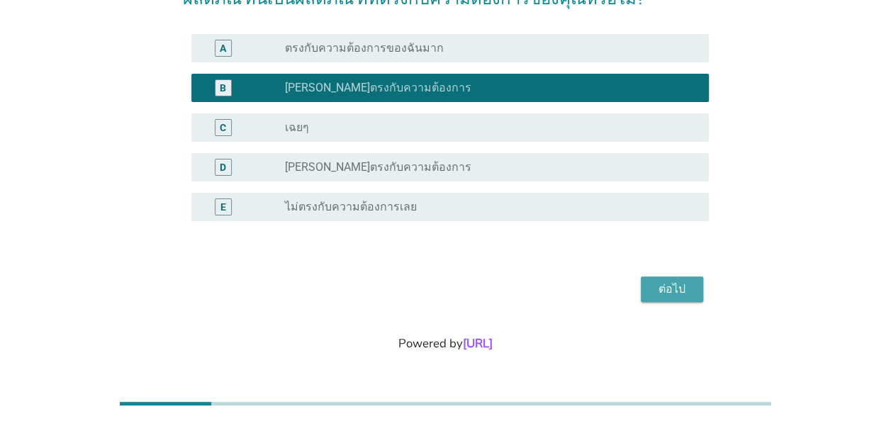
click at [648, 294] on button "ต่อไป" at bounding box center [672, 290] width 62 height 26
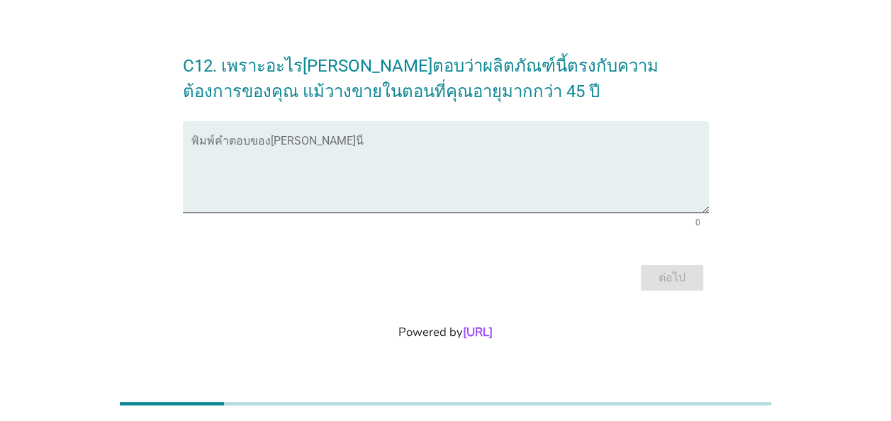
scroll to position [0, 0]
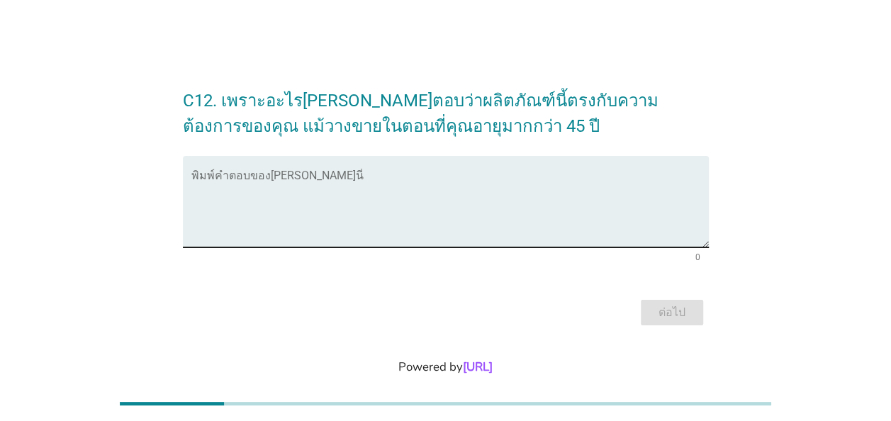
click at [477, 188] on textarea "พิมพ์คำตอบของคุณ ที่นี่" at bounding box center [450, 210] width 518 height 74
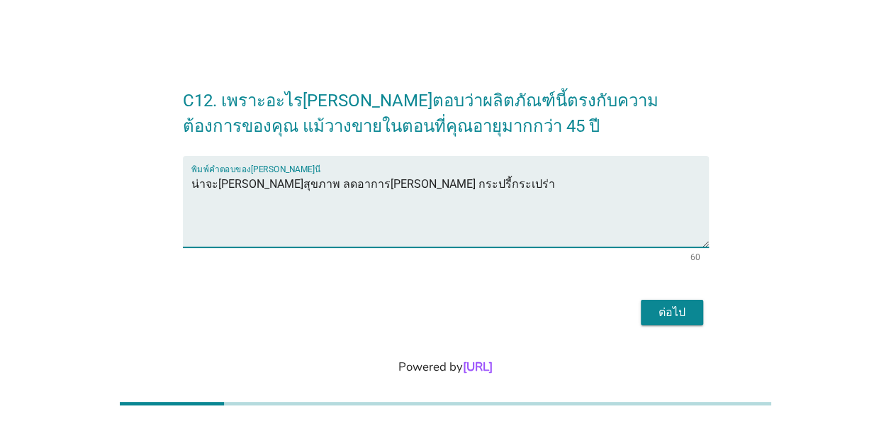
type textarea "น่าจะ[PERSON_NAME]สุขภาพ ลดอาการ[PERSON_NAME] กระปรี้กระเปร่า"
click at [684, 312] on div "ต่อไป" at bounding box center [672, 312] width 40 height 17
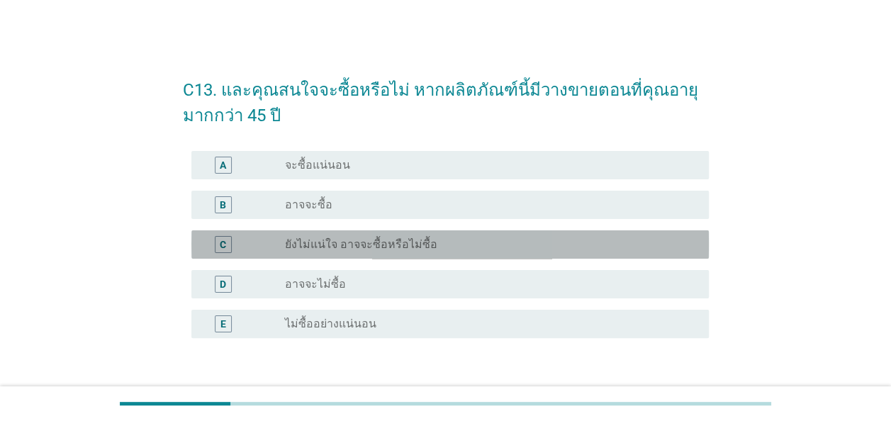
click at [469, 241] on div "radio_button_unchecked ยังไม่แน่ใจ อาจจะซื้อหรือไม่ซื้อ" at bounding box center [485, 245] width 401 height 14
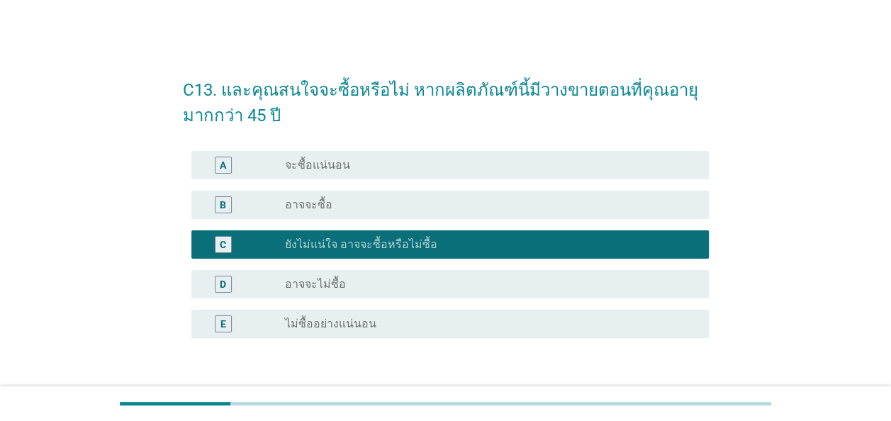
scroll to position [71, 0]
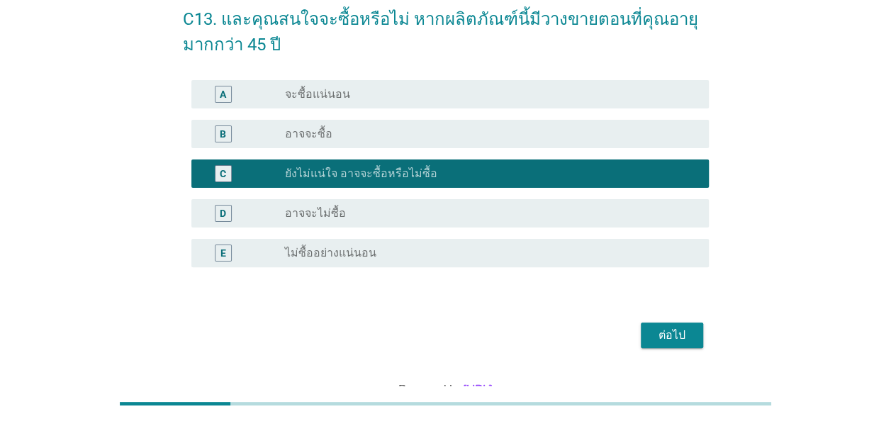
click at [674, 339] on div "ต่อไป" at bounding box center [672, 335] width 40 height 17
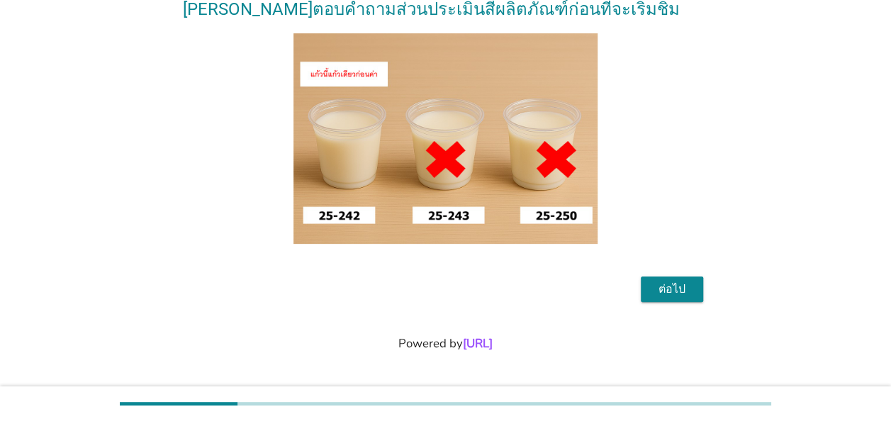
scroll to position [157, 0]
click at [676, 283] on div "ต่อไป" at bounding box center [672, 289] width 40 height 17
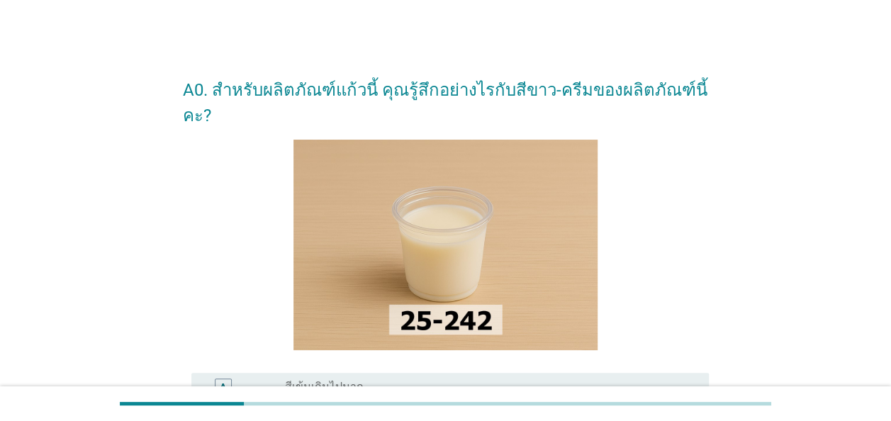
scroll to position [71, 0]
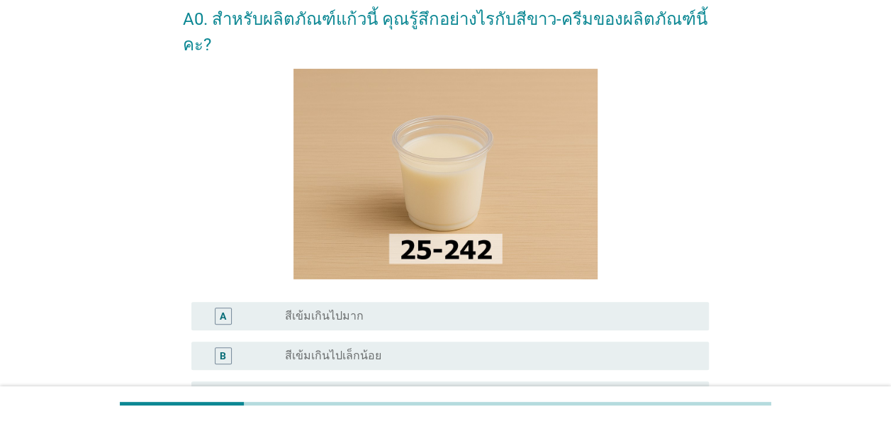
click at [416, 381] on div "C radio_button_unchecked สีเข้ม[PERSON_NAME]" at bounding box center [450, 395] width 518 height 28
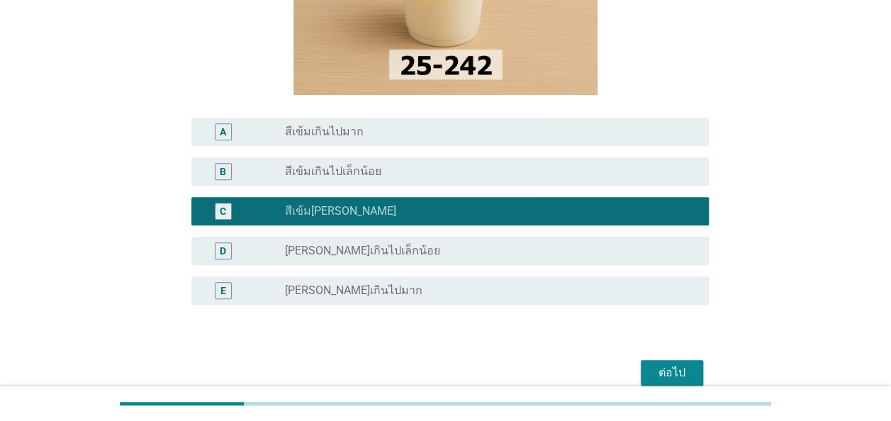
scroll to position [284, 0]
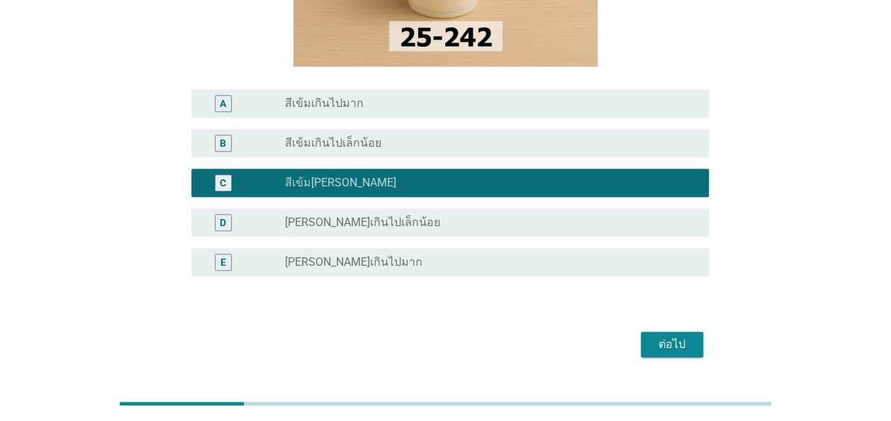
click at [676, 336] on div "ต่อไป" at bounding box center [672, 344] width 40 height 17
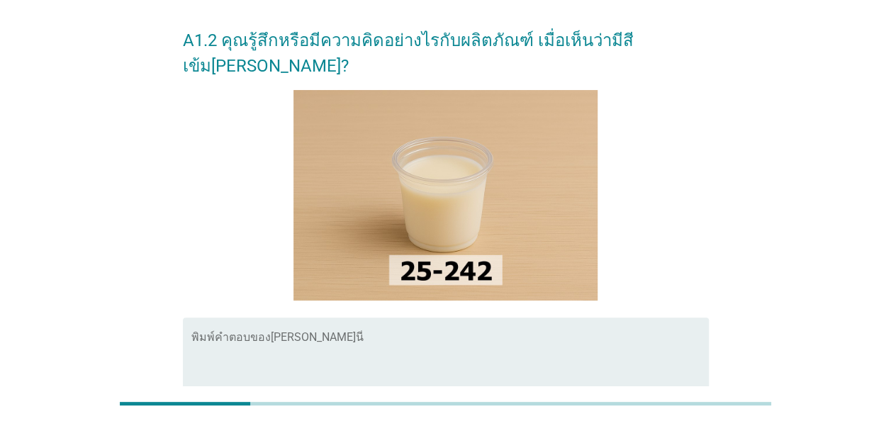
scroll to position [71, 0]
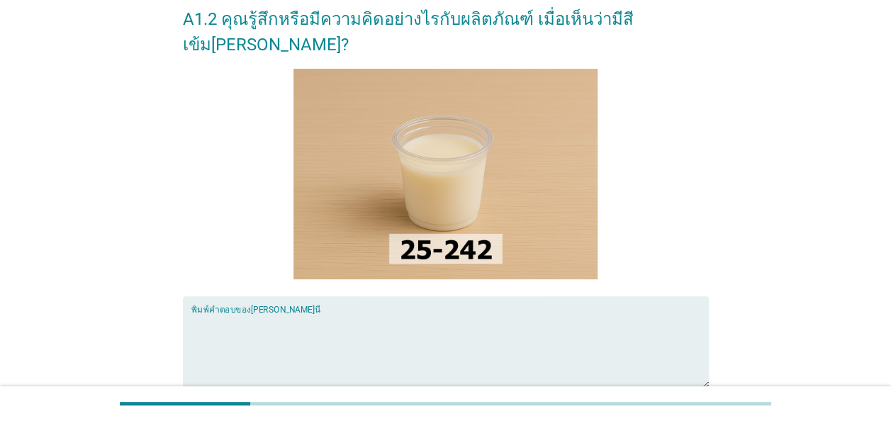
click at [593, 313] on textarea "พิมพ์คำตอบของคุณ ที่นี่" at bounding box center [450, 350] width 518 height 74
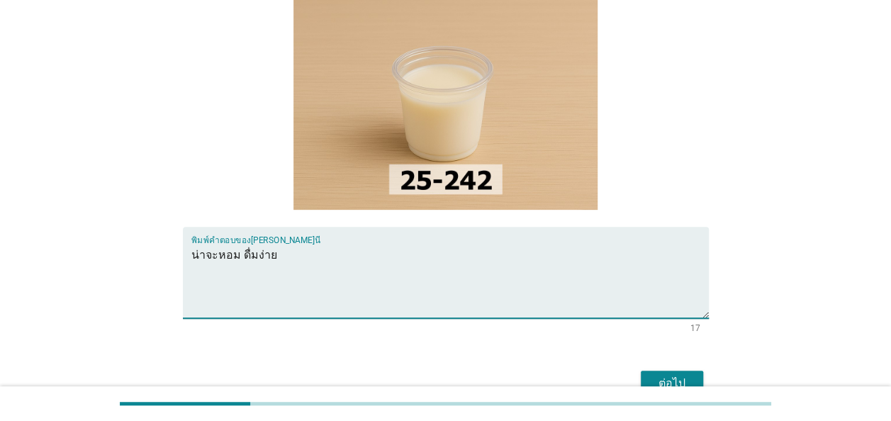
scroll to position [142, 0]
type textarea "น่าจะหอม ดื่มง่าย"
click at [665, 374] on div "ต่อไป" at bounding box center [672, 382] width 40 height 17
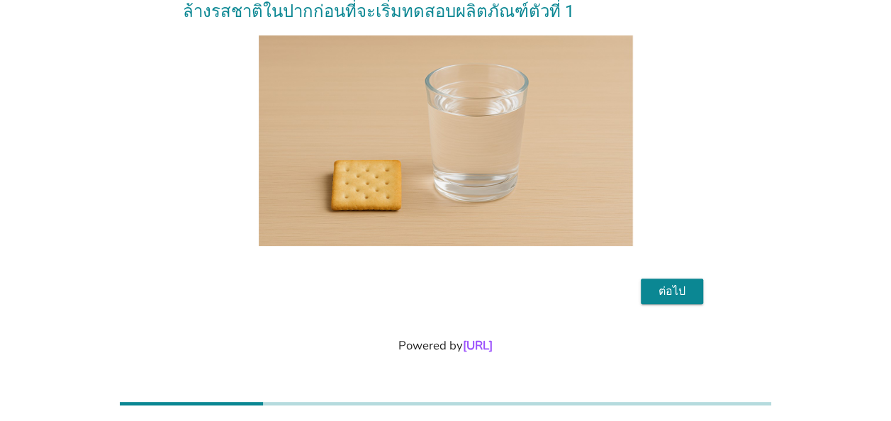
scroll to position [106, 0]
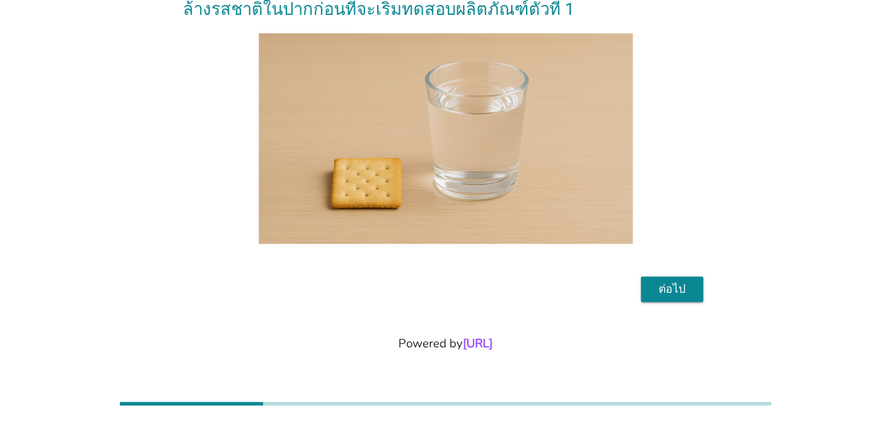
click at [677, 287] on div "ต่อไป" at bounding box center [672, 289] width 40 height 17
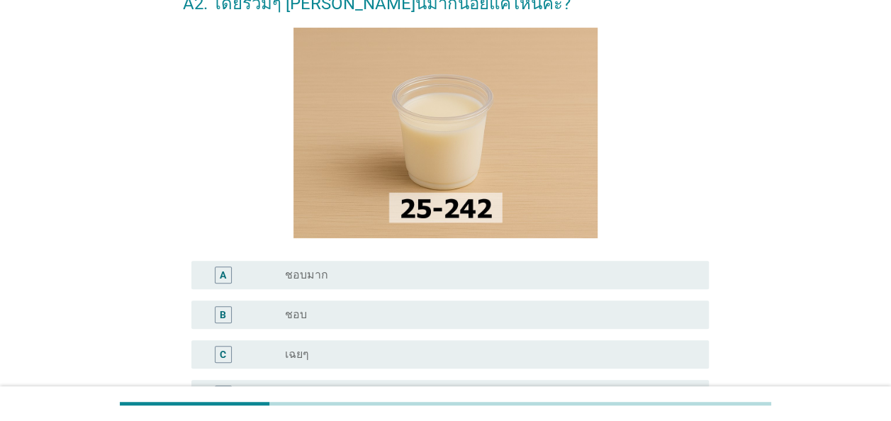
scroll to position [142, 0]
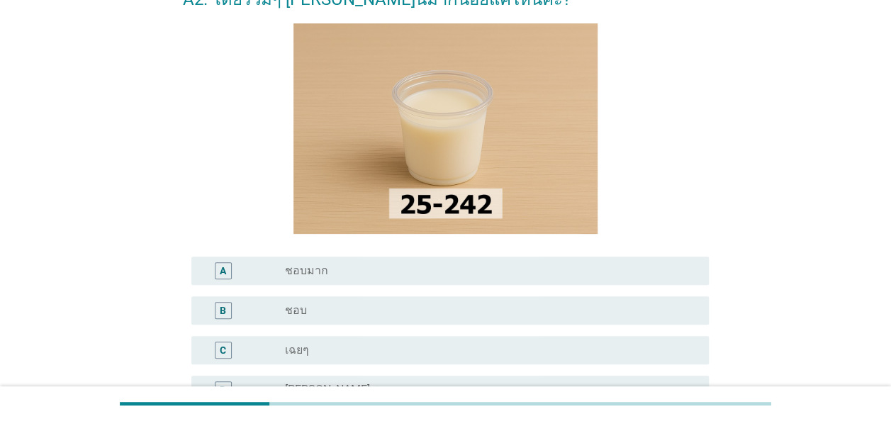
click at [457, 347] on div "radio_button_unchecked เฉยๆ" at bounding box center [485, 350] width 401 height 14
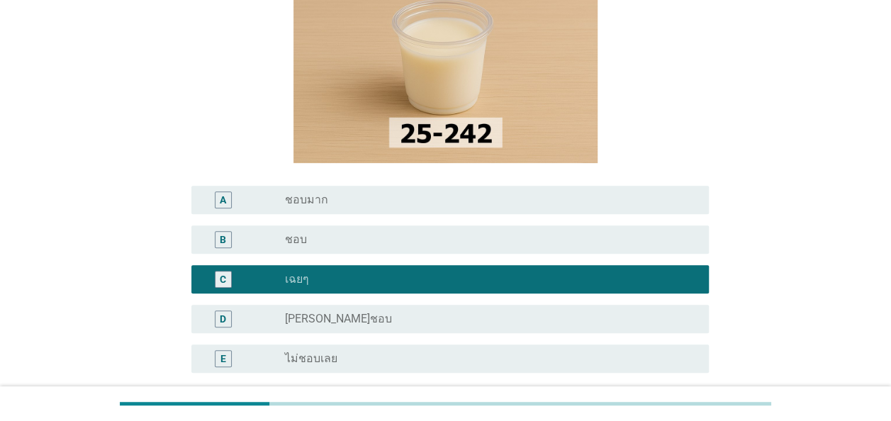
scroll to position [284, 0]
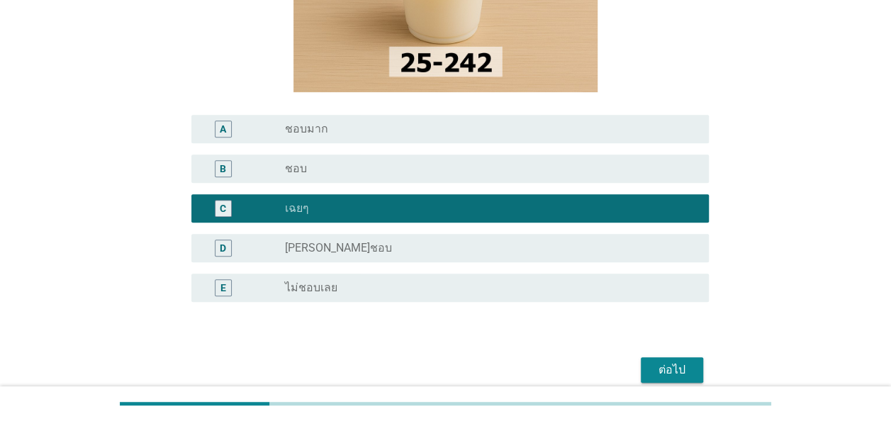
click at [580, 253] on div "radio_button_unchecked [PERSON_NAME]ชอบ" at bounding box center [485, 248] width 401 height 14
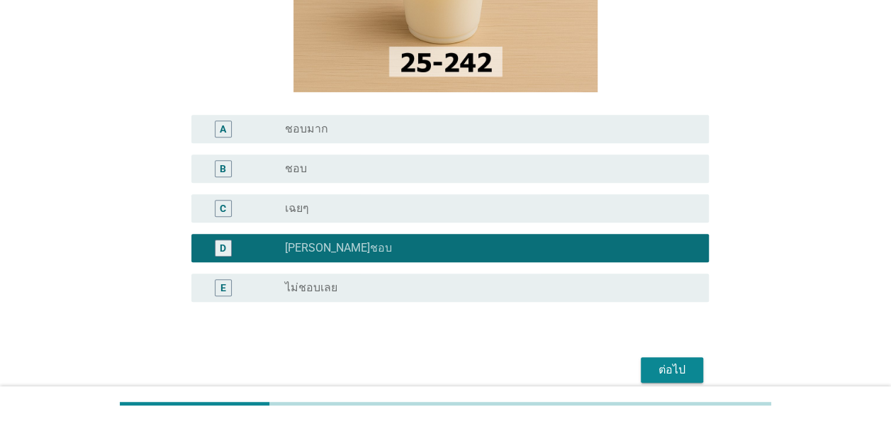
click at [669, 367] on div "ต่อไป" at bounding box center [672, 370] width 40 height 17
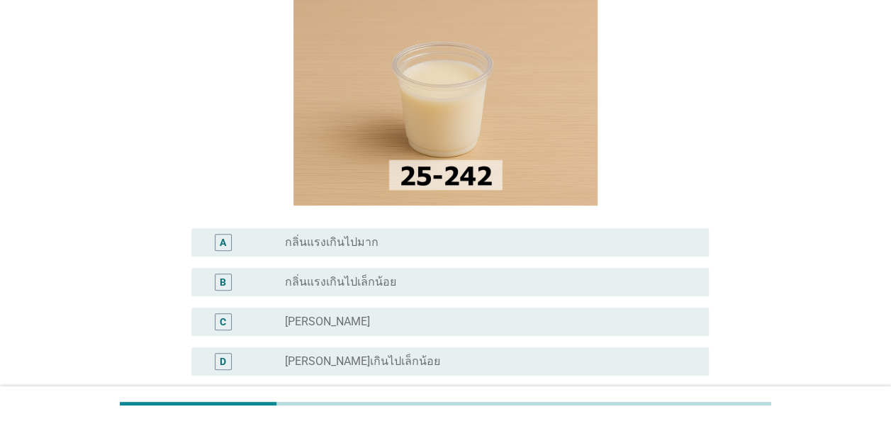
scroll to position [142, 0]
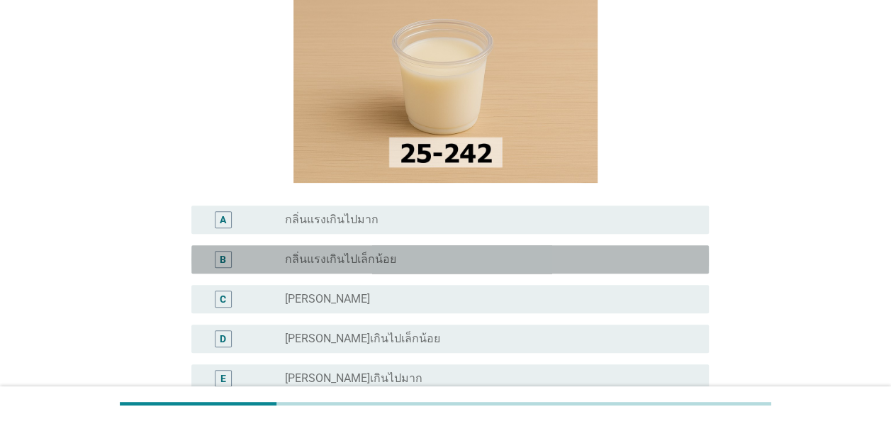
click at [416, 259] on div "radio_button_unchecked กลิ่นแรงเกินไปเล็กน้อย" at bounding box center [485, 259] width 401 height 14
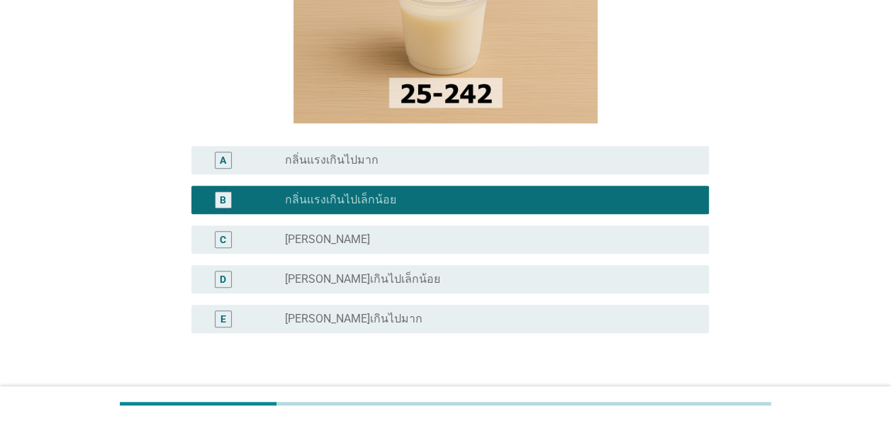
scroll to position [284, 0]
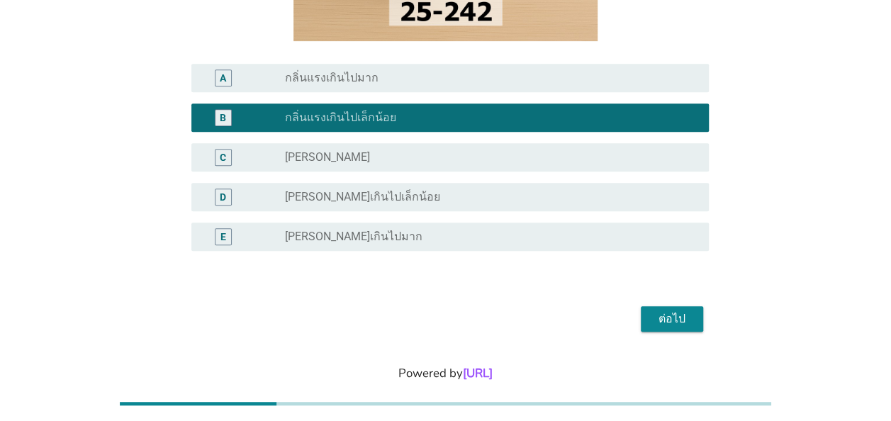
click at [696, 323] on button "ต่อไป" at bounding box center [672, 319] width 62 height 26
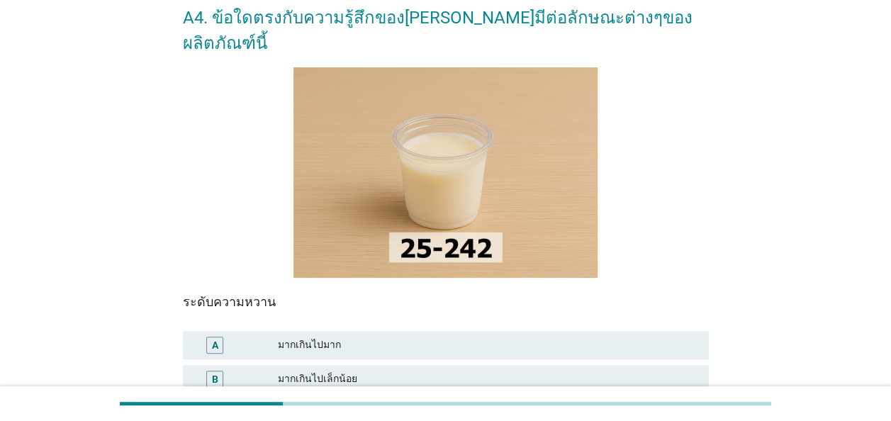
scroll to position [213, 0]
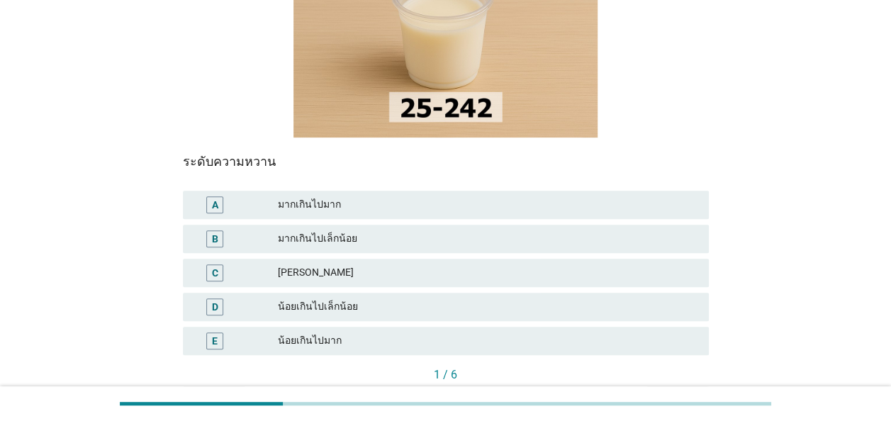
click at [370, 230] on div "มากเกินไปเล็กน้อย" at bounding box center [488, 238] width 420 height 17
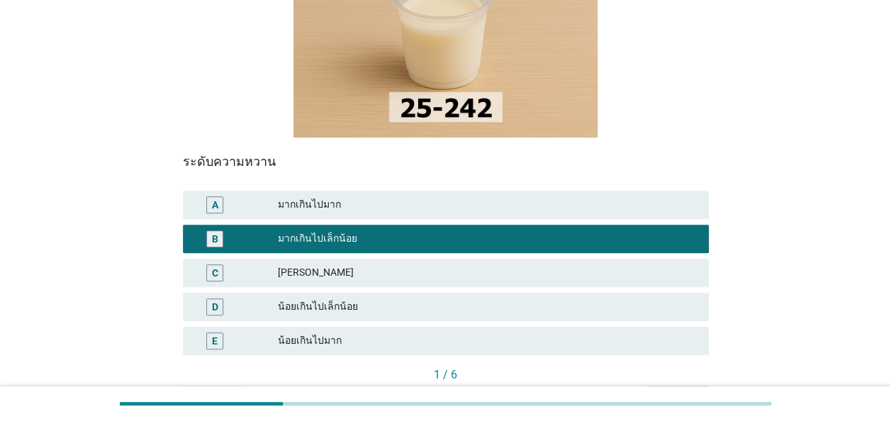
click at [693, 391] on div "ต่อไป" at bounding box center [678, 398] width 40 height 15
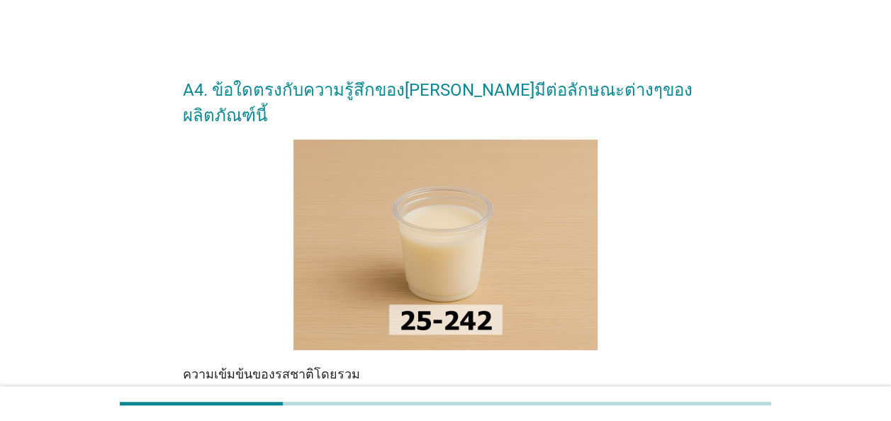
scroll to position [142, 0]
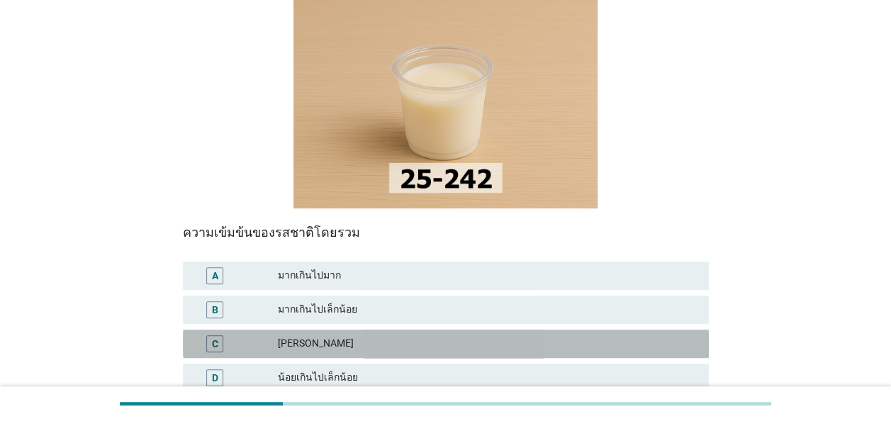
click at [430, 335] on div "[PERSON_NAME]" at bounding box center [488, 343] width 420 height 17
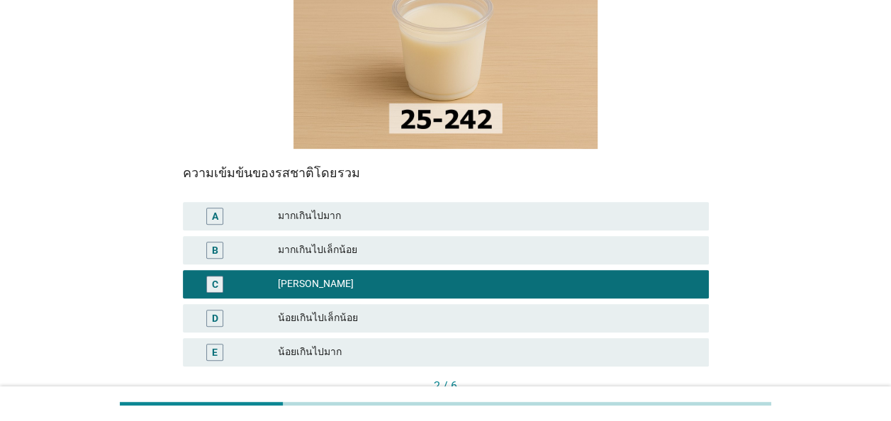
scroll to position [284, 0]
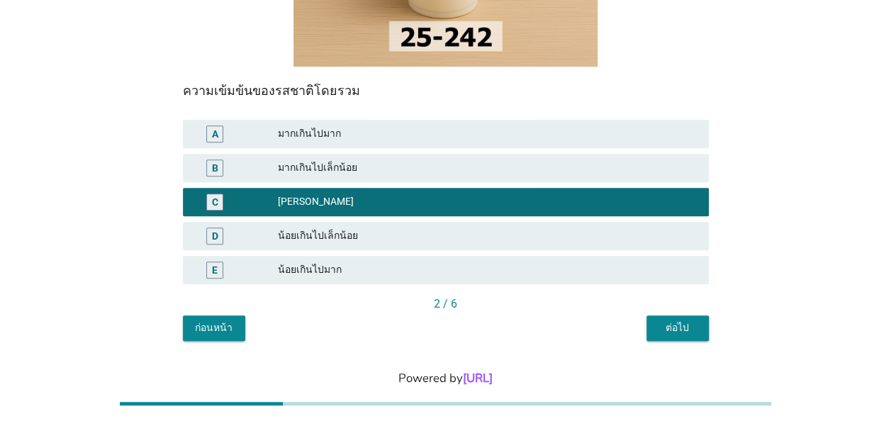
click at [681, 316] on button "ต่อไป" at bounding box center [678, 329] width 62 height 26
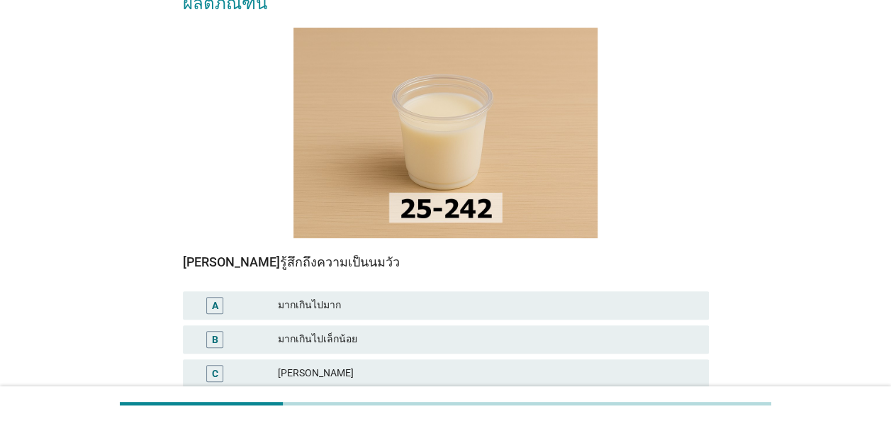
scroll to position [142, 0]
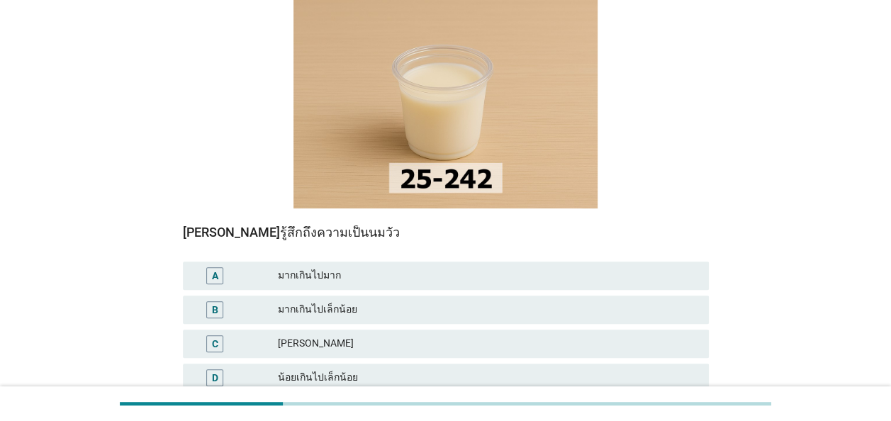
click at [440, 267] on div "มากเกินไปมาก" at bounding box center [488, 275] width 420 height 17
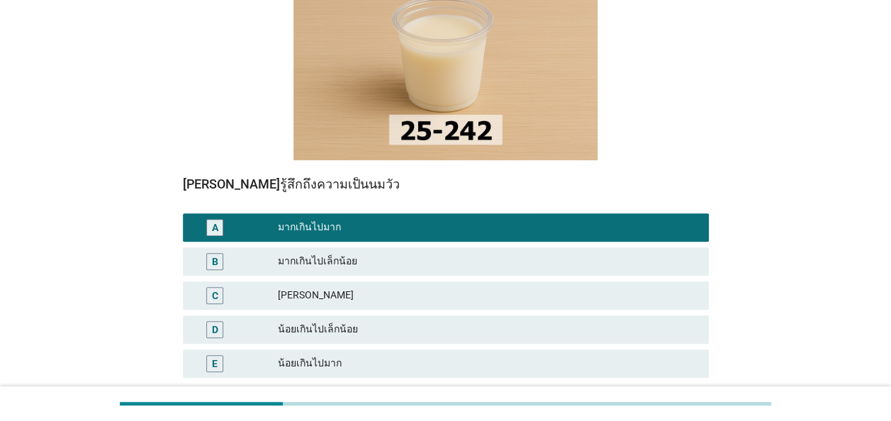
scroll to position [213, 0]
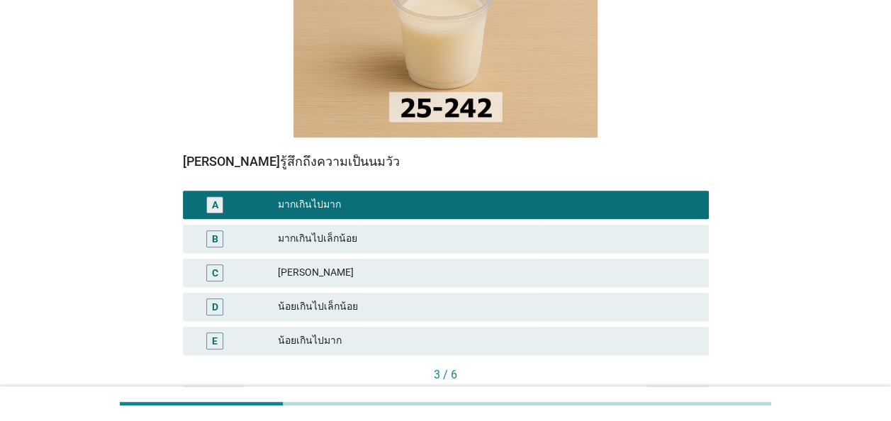
click at [387, 230] on div "มากเกินไปเล็กน้อย" at bounding box center [488, 238] width 420 height 17
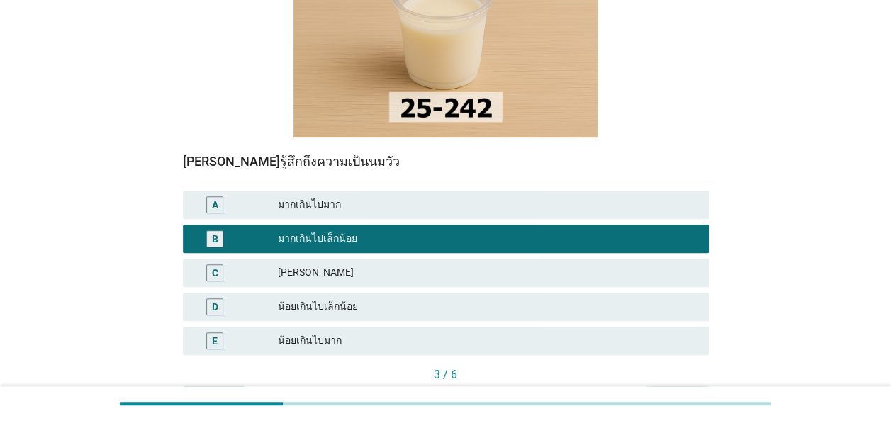
click at [678, 391] on div "ต่อไป" at bounding box center [678, 398] width 40 height 15
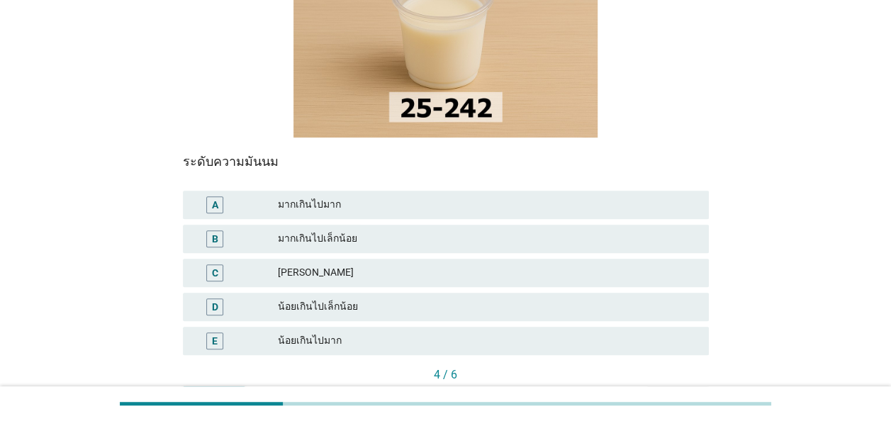
click at [391, 264] on div "[PERSON_NAME]" at bounding box center [488, 272] width 420 height 17
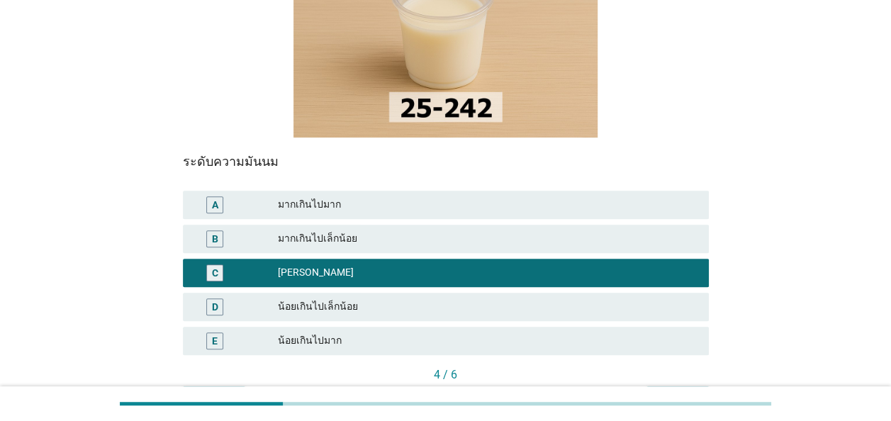
click at [650, 386] on button "ต่อไป" at bounding box center [678, 399] width 62 height 26
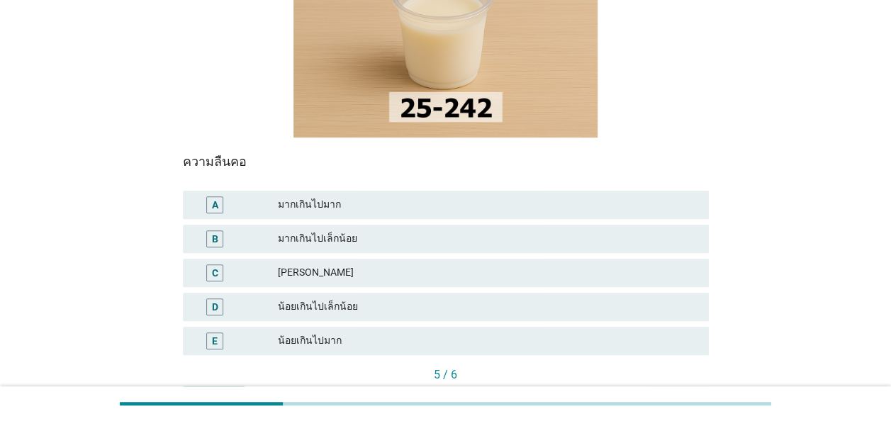
click at [318, 264] on div "[PERSON_NAME]" at bounding box center [488, 272] width 420 height 17
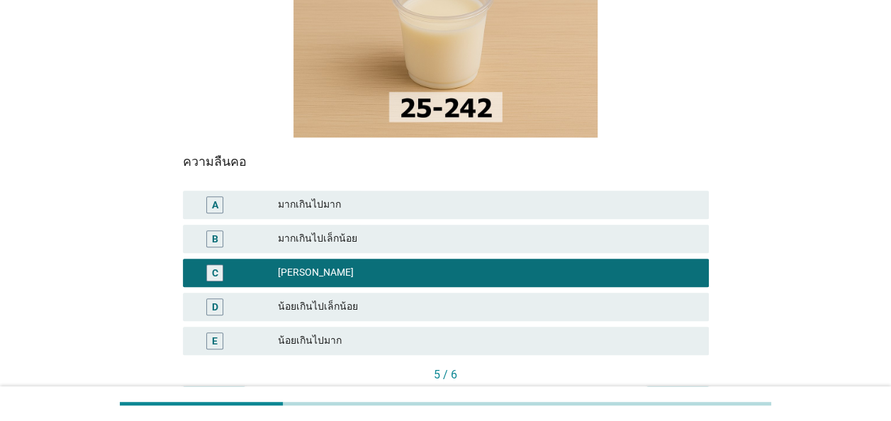
click at [682, 391] on div "ต่อไป" at bounding box center [678, 398] width 40 height 15
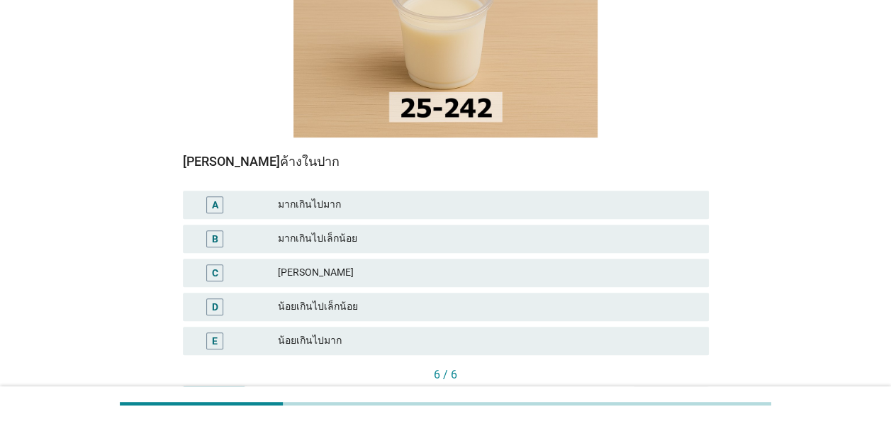
click at [318, 264] on div "[PERSON_NAME]" at bounding box center [488, 272] width 420 height 17
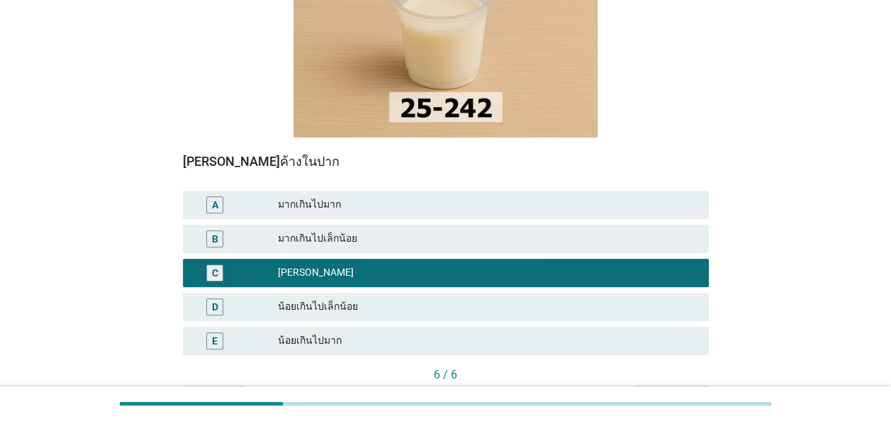
click at [465, 230] on div "มากเกินไปเล็กน้อย" at bounding box center [488, 238] width 420 height 17
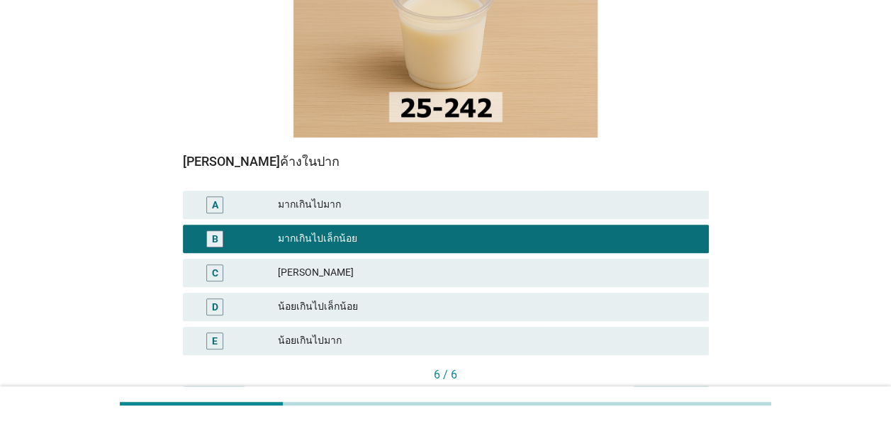
click at [654, 391] on div "คำถามต่อไป" at bounding box center [671, 398] width 53 height 15
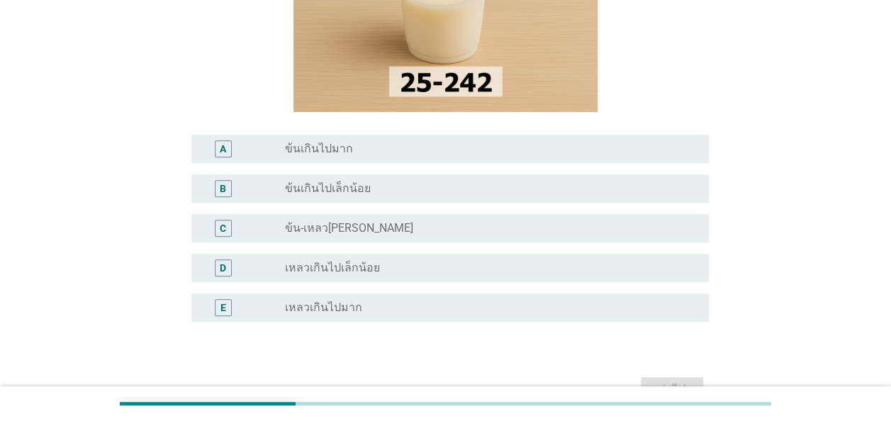
click at [433, 233] on div "radio_button_unchecked ข้น-เหลว[PERSON_NAME]" at bounding box center [485, 228] width 401 height 14
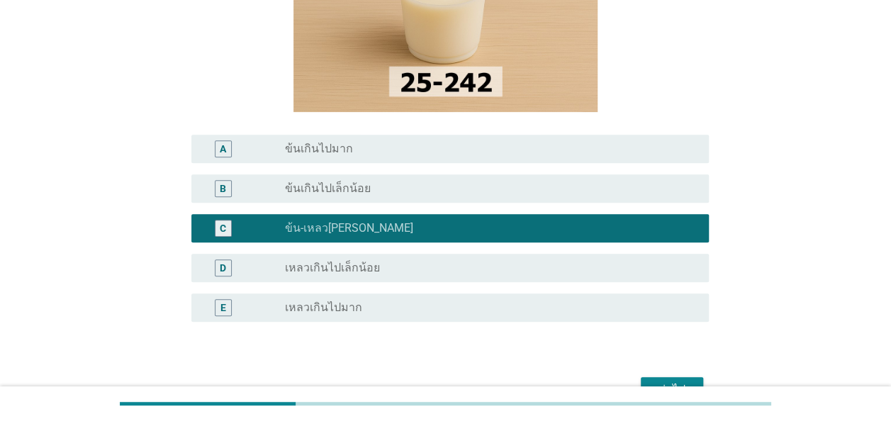
scroll to position [284, 0]
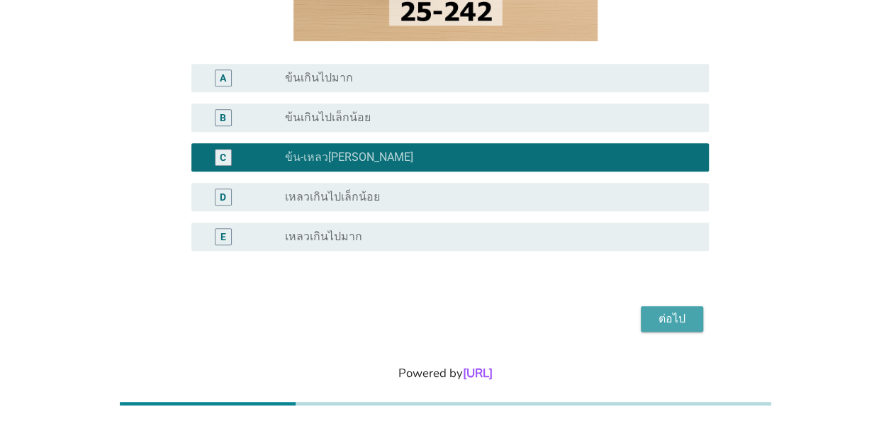
click at [684, 328] on button "ต่อไป" at bounding box center [672, 319] width 62 height 26
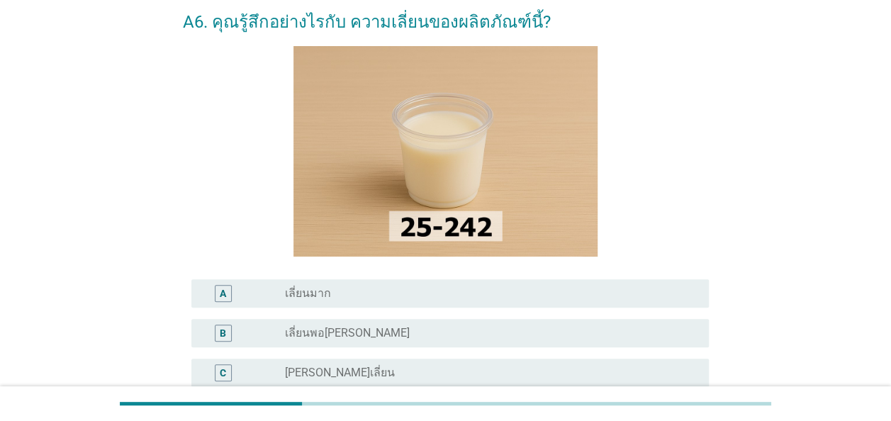
scroll to position [142, 0]
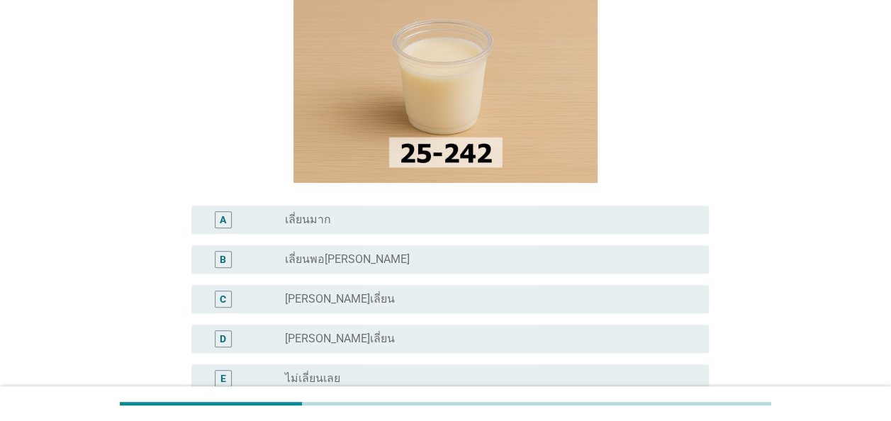
click at [499, 255] on div "radio_button_unchecked เลี่ยนพอ[PERSON_NAME]" at bounding box center [485, 259] width 401 height 14
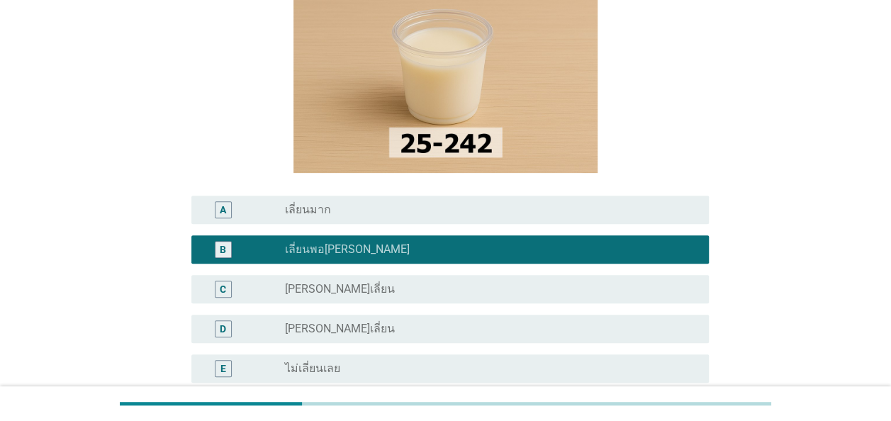
scroll to position [284, 0]
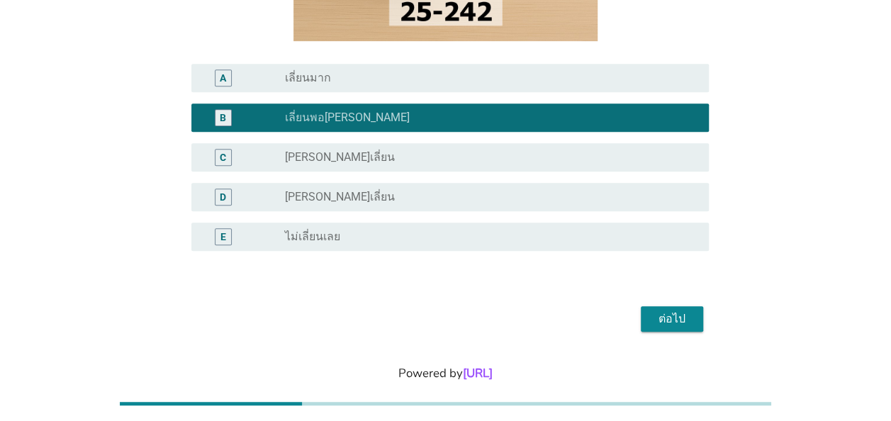
click at [662, 328] on button "ต่อไป" at bounding box center [672, 319] width 62 height 26
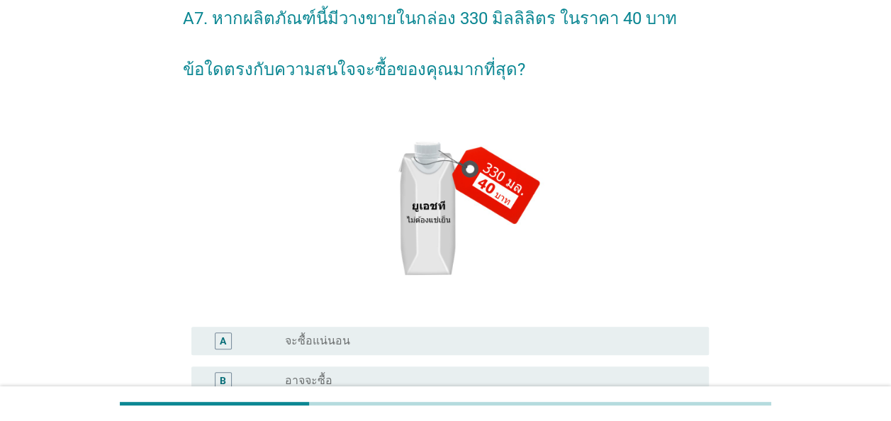
scroll to position [142, 0]
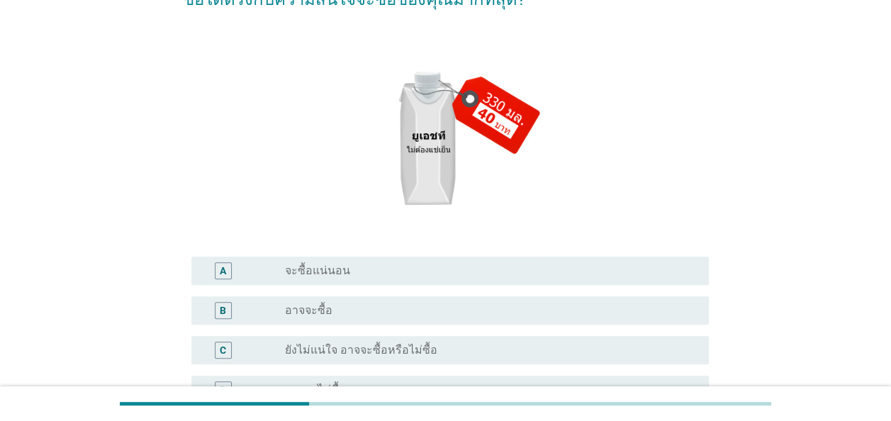
click at [515, 349] on div "radio_button_unchecked ยังไม่แน่ใจ อาจจะซื้อหรือไม่ซื้อ" at bounding box center [485, 350] width 401 height 14
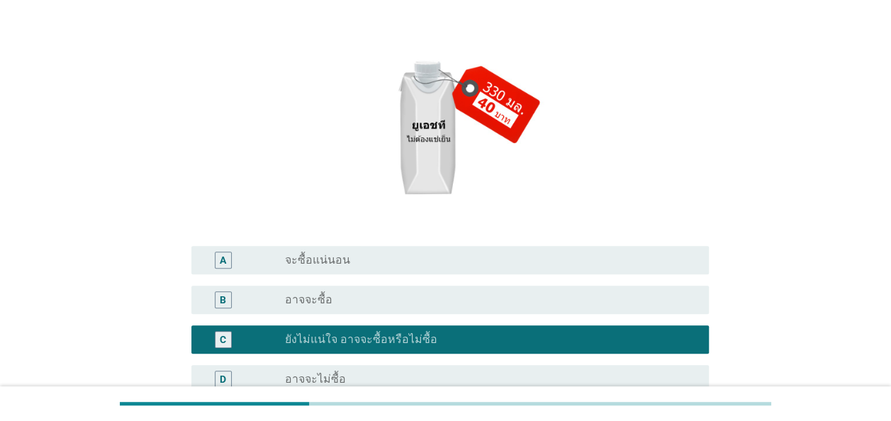
scroll to position [284, 0]
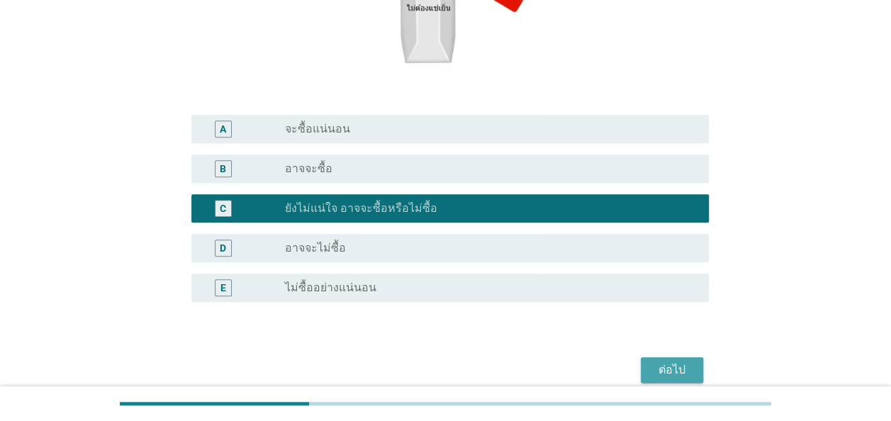
click at [661, 357] on button "ต่อไป" at bounding box center [672, 370] width 62 height 26
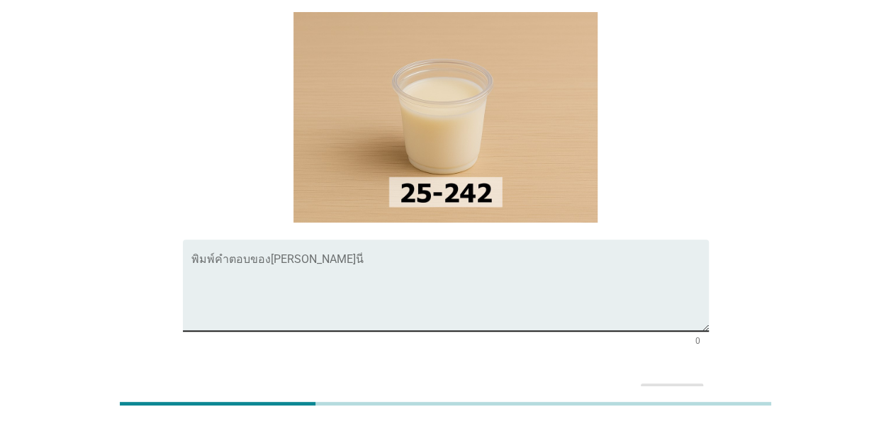
scroll to position [142, 0]
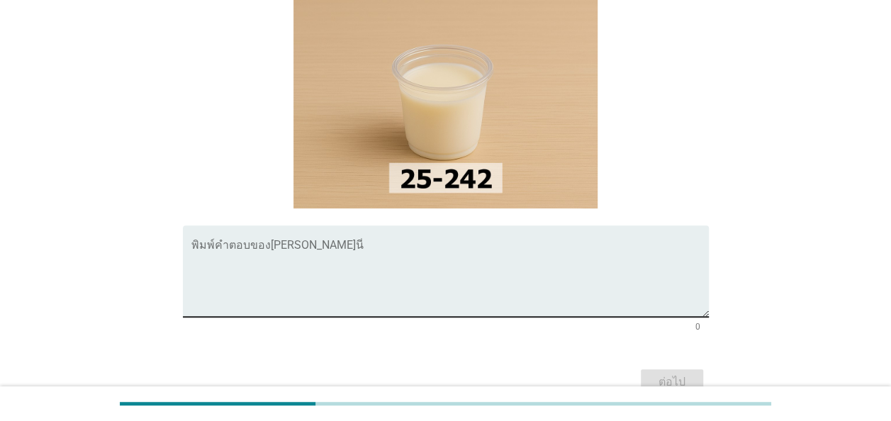
click at [459, 242] on textarea "พิมพ์คำตอบของคุณ ที่นี่" at bounding box center [450, 279] width 518 height 74
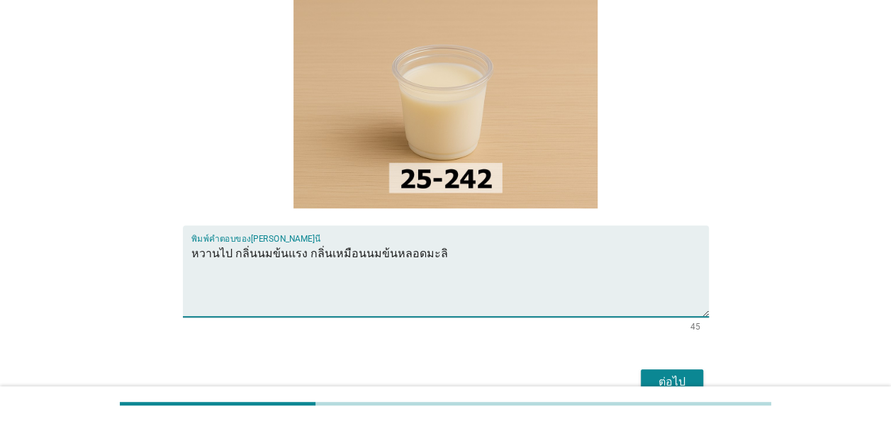
type textarea "หวานไป กลิ่นนมข้นแรง กลิ่นเหมือนนมข้นหลอดมะลิ"
click at [691, 369] on button "ต่อไป" at bounding box center [672, 382] width 62 height 26
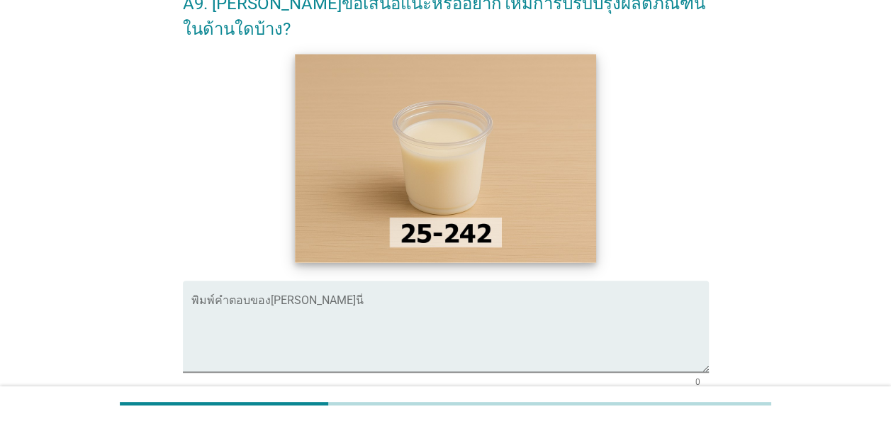
scroll to position [0, 0]
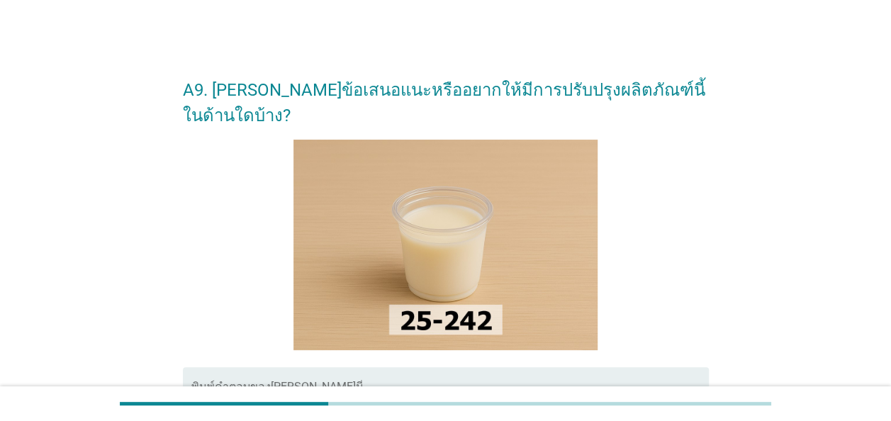
click at [410, 384] on textarea "พิมพ์คำตอบของคุณ ที่นี่" at bounding box center [450, 421] width 518 height 74
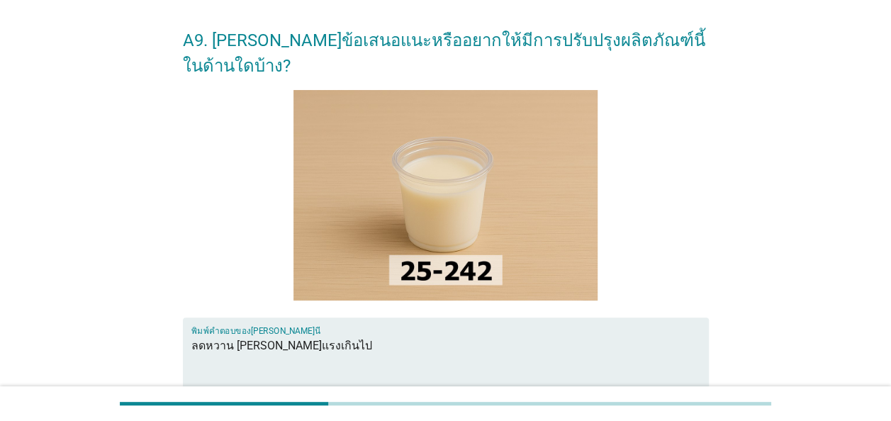
scroll to position [142, 0]
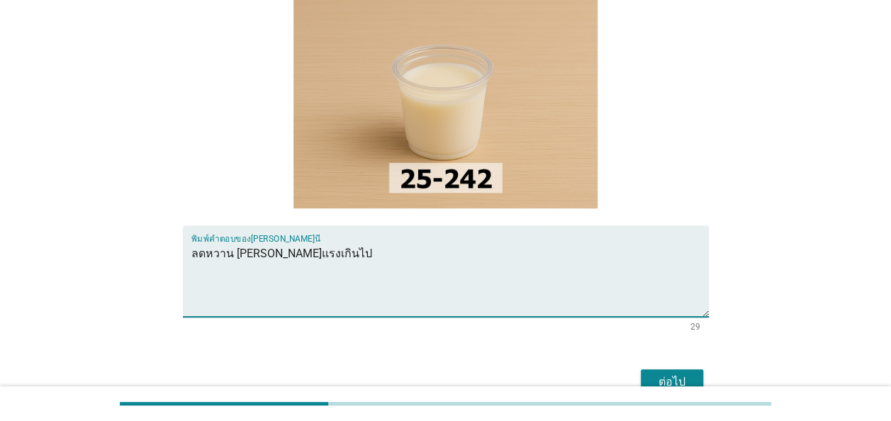
type textarea "ลดหวาน [PERSON_NAME]แรงเกินไป"
click at [682, 374] on div "ต่อไป" at bounding box center [672, 382] width 40 height 17
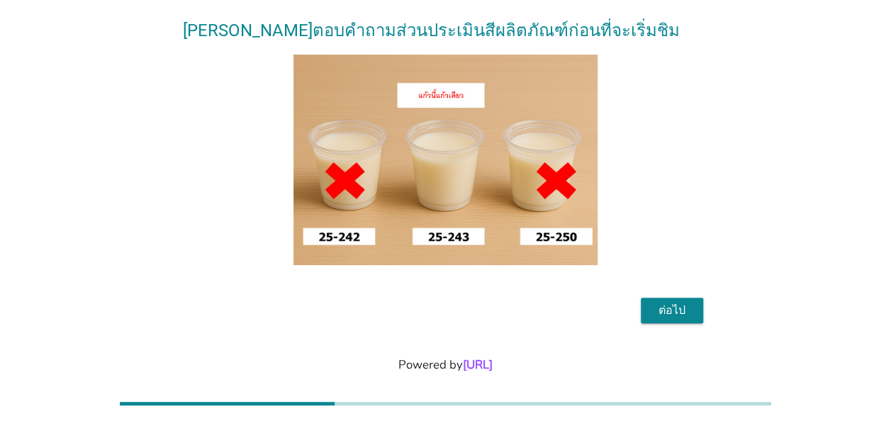
scroll to position [132, 0]
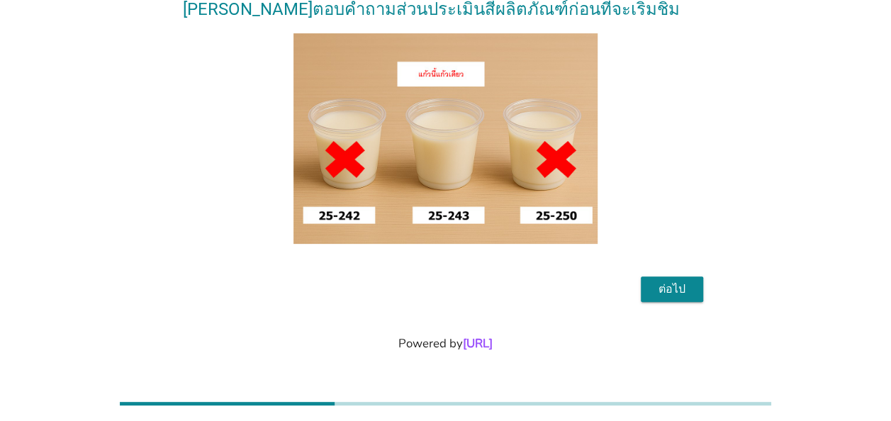
click at [698, 274] on div "ต่อไป" at bounding box center [446, 289] width 526 height 34
click at [689, 288] on div "ต่อไป" at bounding box center [672, 289] width 40 height 17
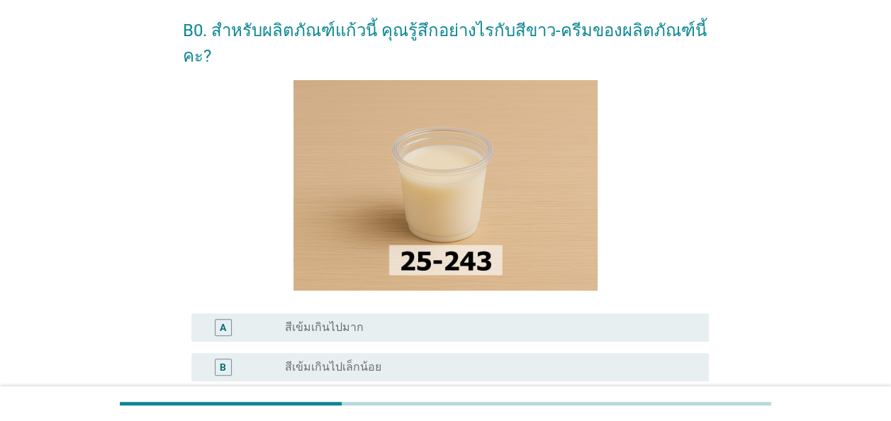
scroll to position [142, 0]
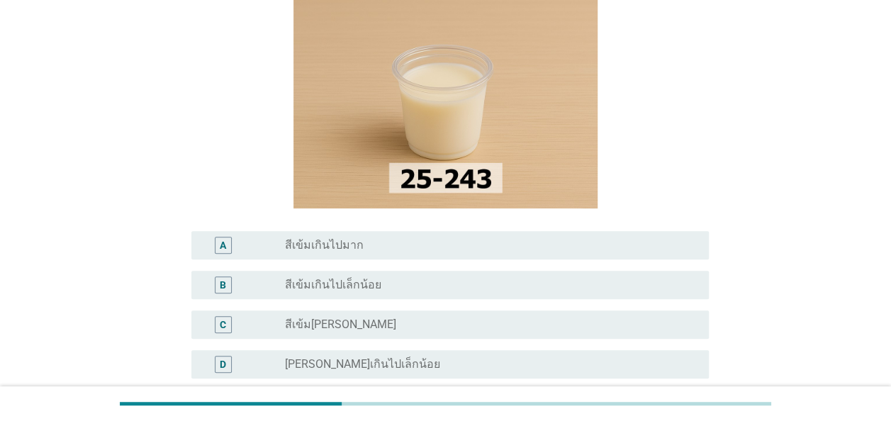
click at [509, 278] on div "radio_button_unchecked สีเข้มเกินไปเล็กน้อย" at bounding box center [485, 285] width 401 height 14
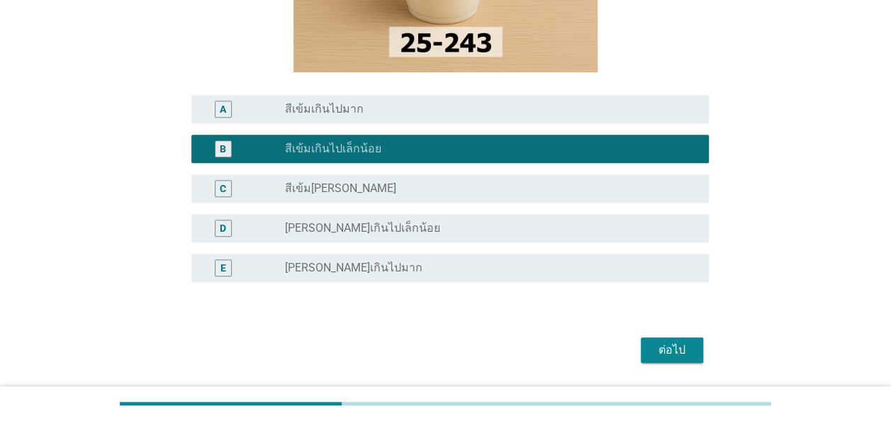
scroll to position [284, 0]
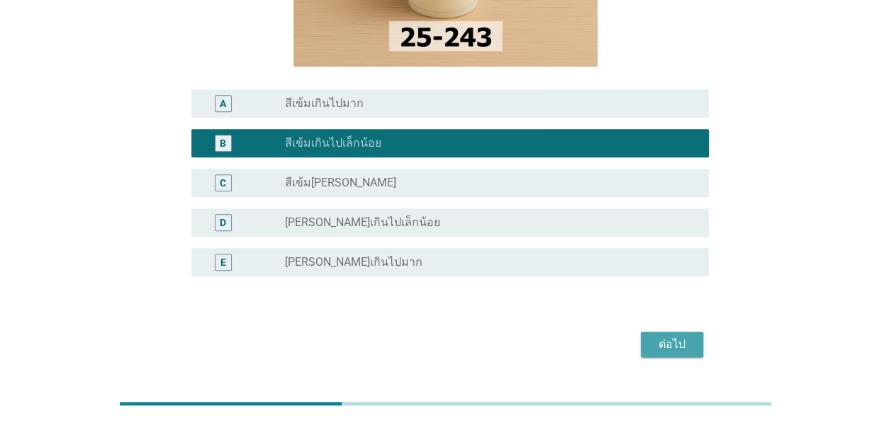
click at [688, 336] on div "ต่อไป" at bounding box center [672, 344] width 40 height 17
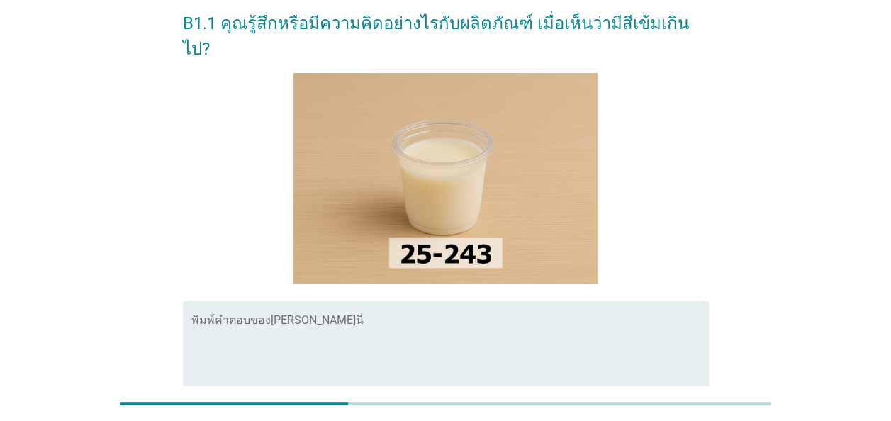
scroll to position [142, 0]
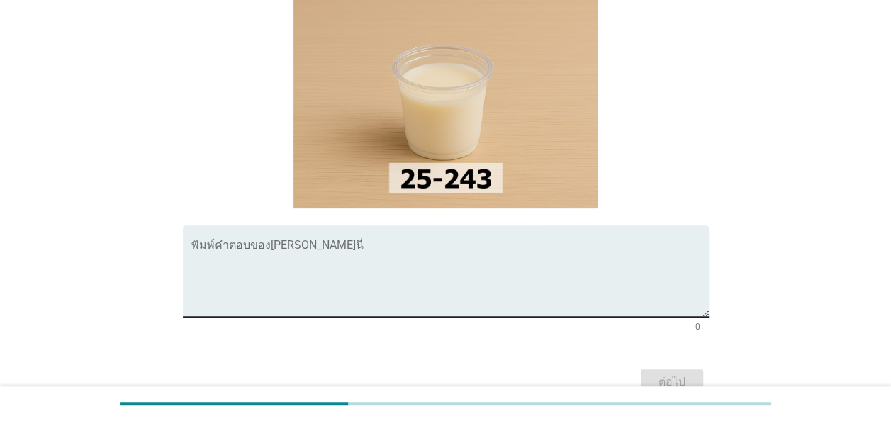
click at [247, 242] on textarea "พิมพ์คำตอบของคุณ ที่นี่" at bounding box center [450, 279] width 518 height 74
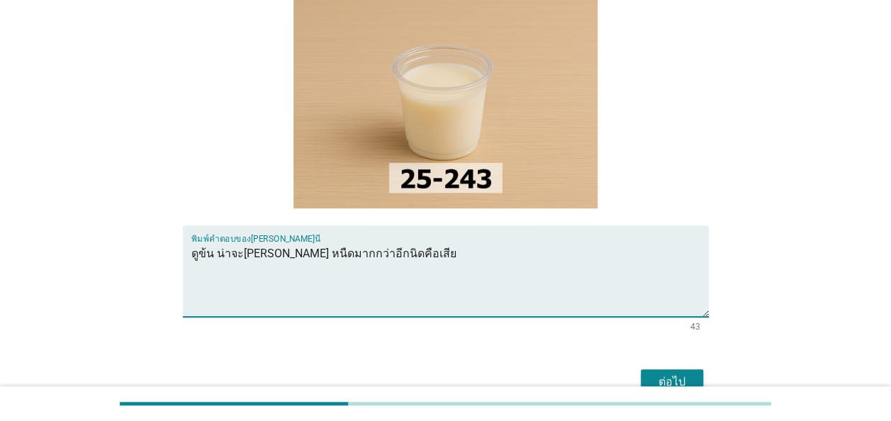
type textarea "ดูข้น น่าจะ[PERSON_NAME] หนืดมากกว่าอีกนิดคือเสีย"
click at [692, 369] on button "ต่อไป" at bounding box center [672, 382] width 62 height 26
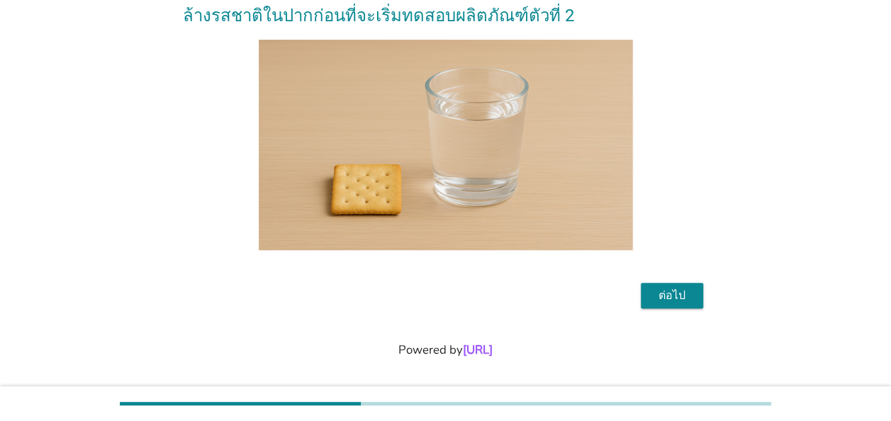
scroll to position [106, 0]
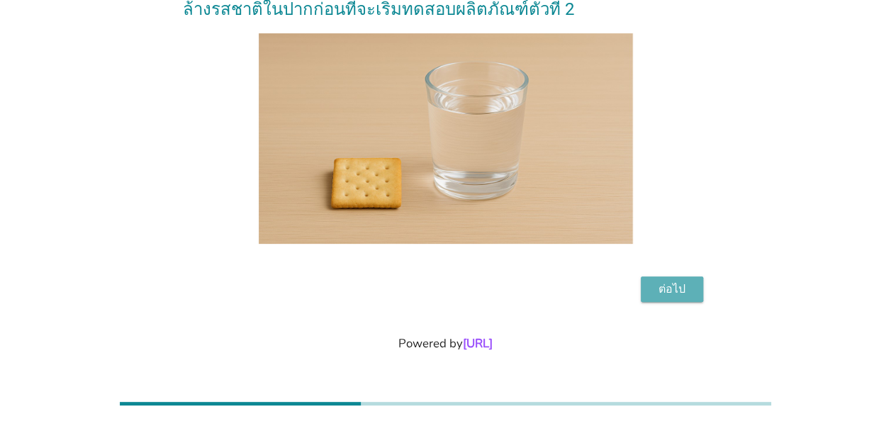
click at [673, 291] on div "ต่อไป" at bounding box center [672, 289] width 40 height 17
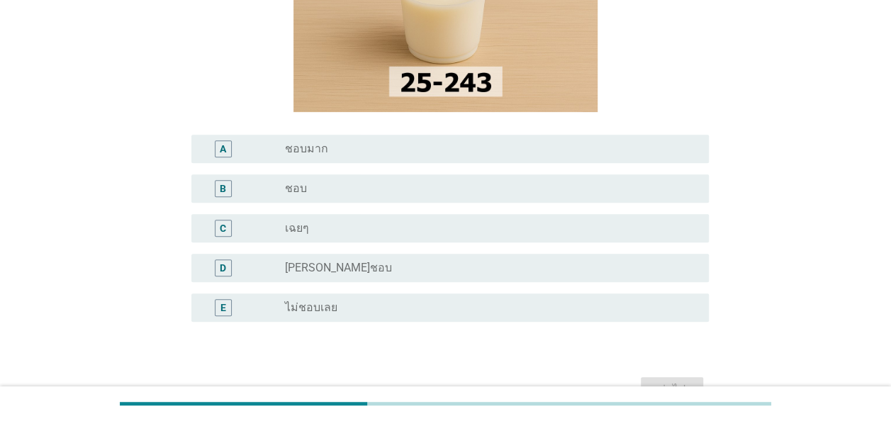
scroll to position [284, 0]
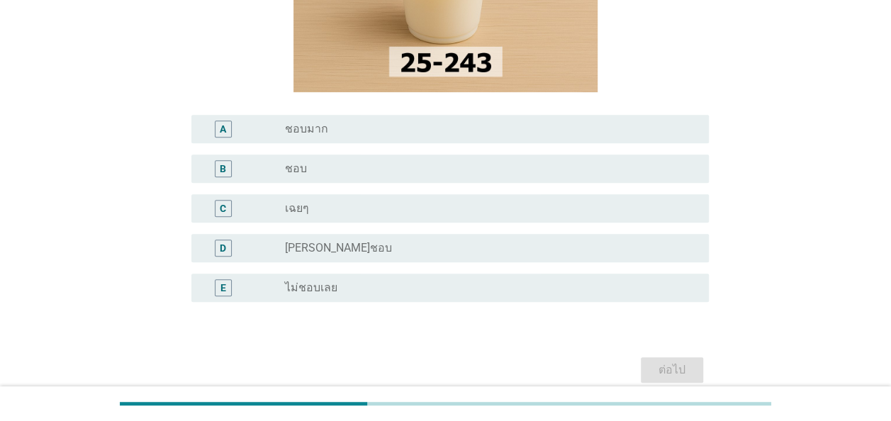
click at [494, 251] on div "radio_button_unchecked [PERSON_NAME]ชอบ" at bounding box center [485, 248] width 401 height 14
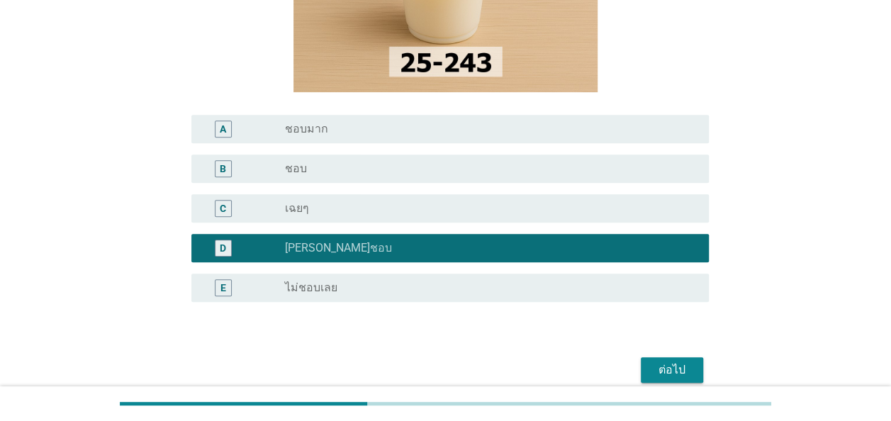
click at [691, 365] on div "ต่อไป" at bounding box center [672, 370] width 40 height 17
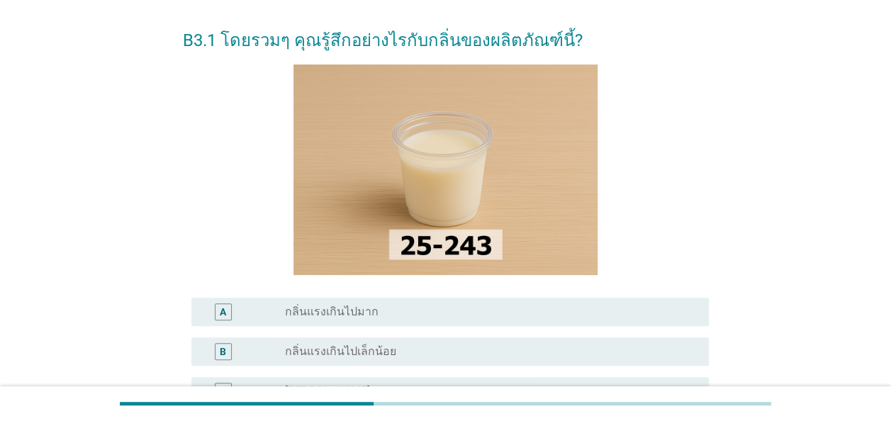
scroll to position [71, 0]
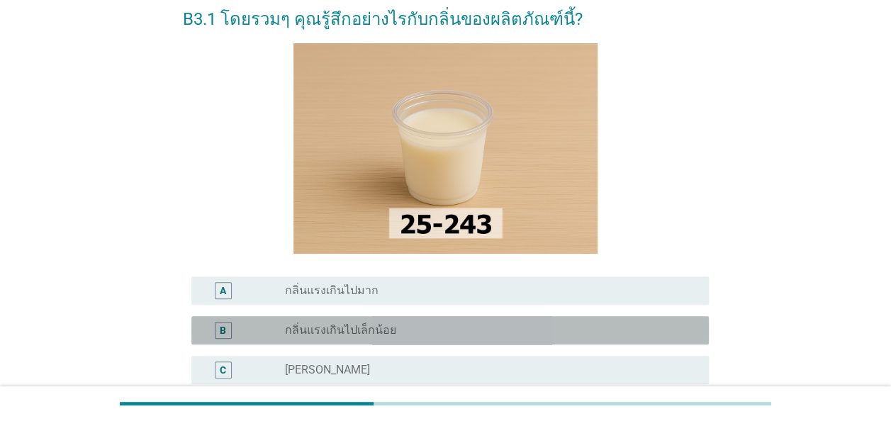
click at [516, 338] on div "radio_button_unchecked กลิ่นแรงเกินไปเล็กน้อย" at bounding box center [491, 330] width 413 height 17
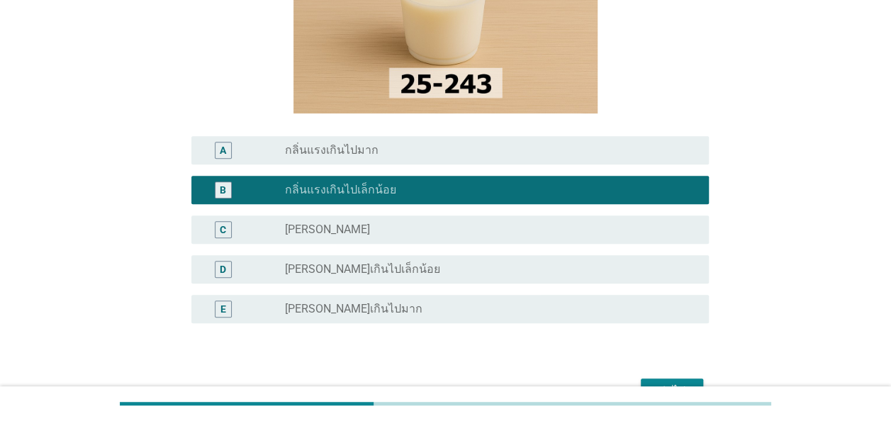
scroll to position [213, 0]
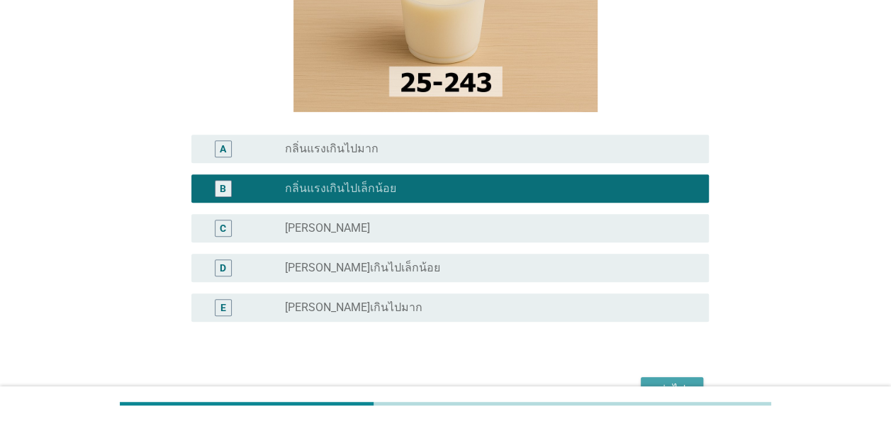
click at [654, 381] on div "ต่อไป" at bounding box center [672, 389] width 40 height 17
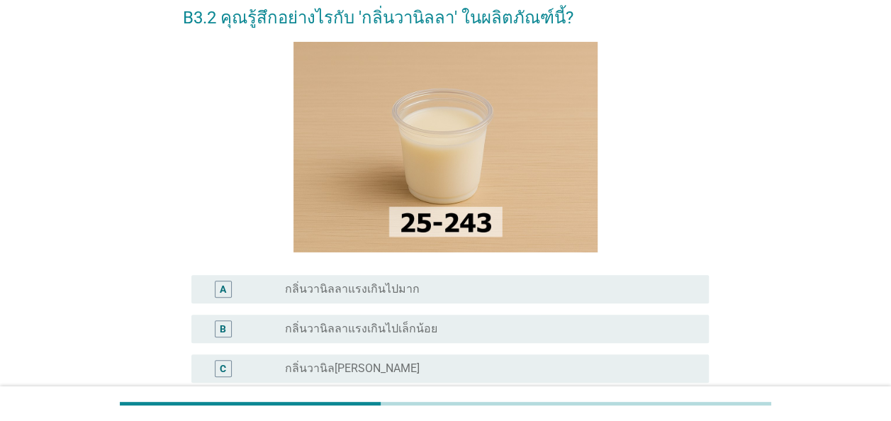
scroll to position [142, 0]
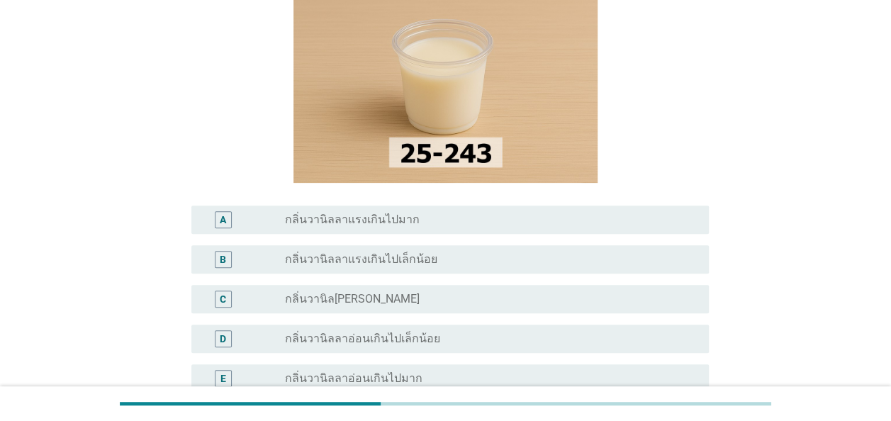
click at [443, 230] on div "A radio_button_unchecked กลิ่นวานิลลาแรงเกินไปมาก" at bounding box center [450, 220] width 518 height 28
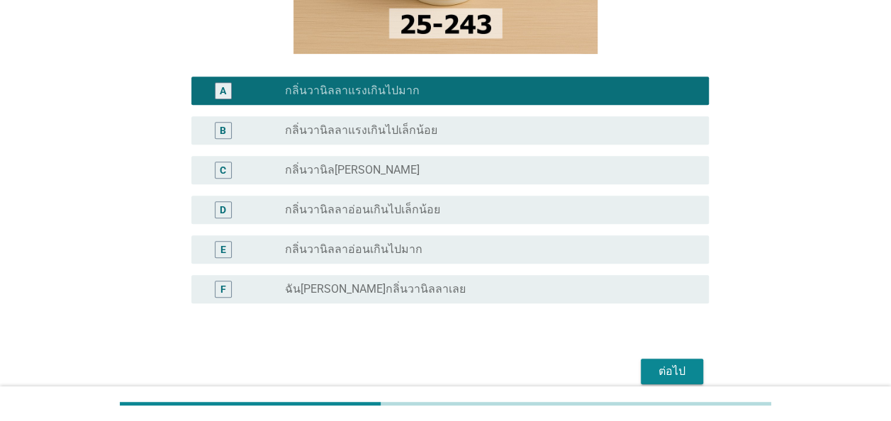
scroll to position [284, 0]
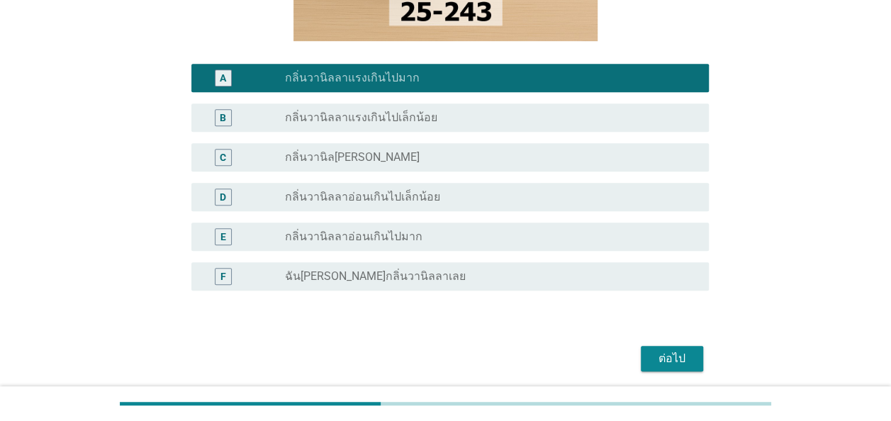
click at [689, 359] on div "ต่อไป" at bounding box center [672, 358] width 40 height 17
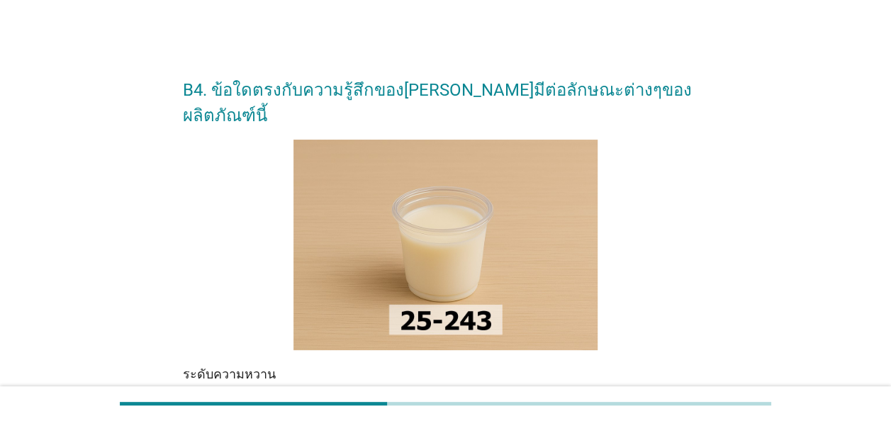
scroll to position [213, 0]
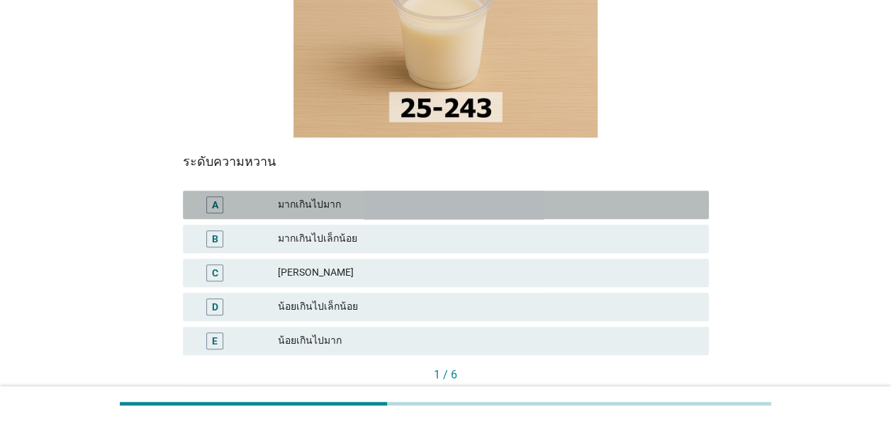
click at [391, 196] on div "มากเกินไปมาก" at bounding box center [488, 204] width 420 height 17
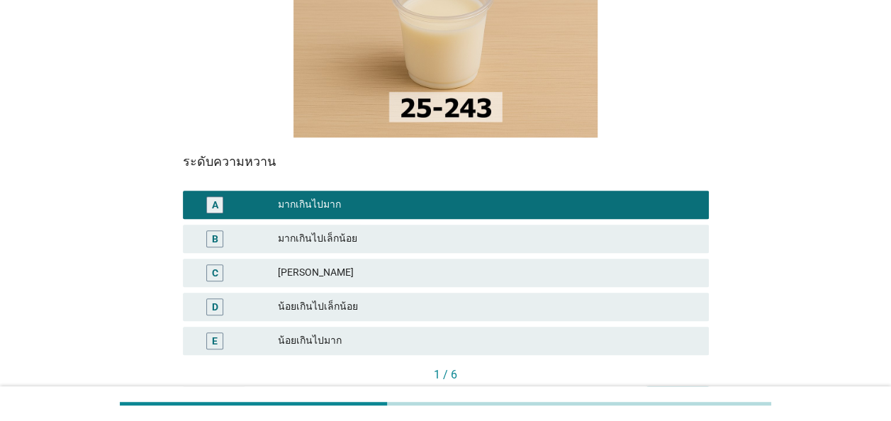
click at [674, 391] on div "ต่อไป" at bounding box center [678, 398] width 40 height 15
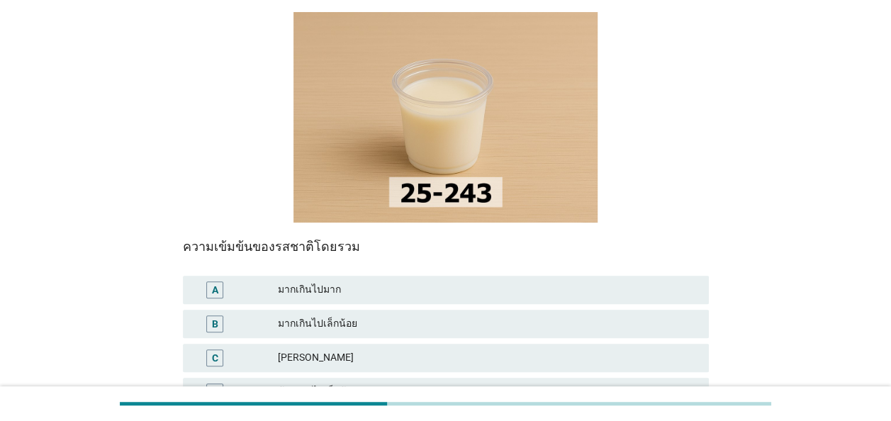
scroll to position [142, 0]
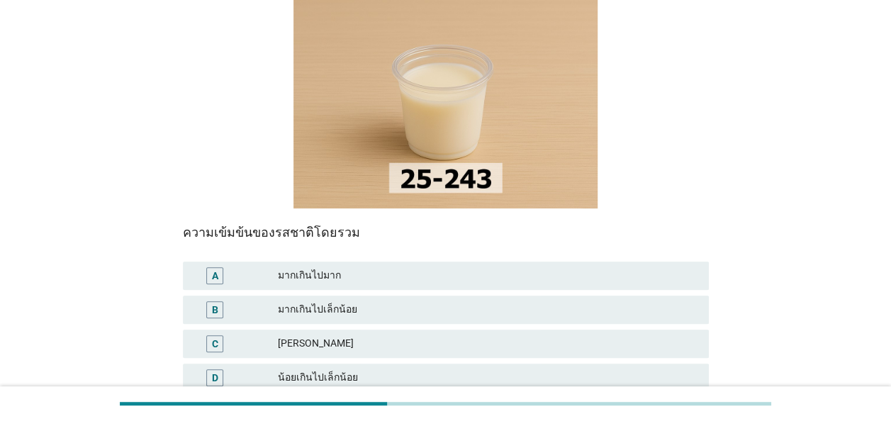
click at [515, 267] on div "มากเกินไปมาก" at bounding box center [488, 275] width 420 height 17
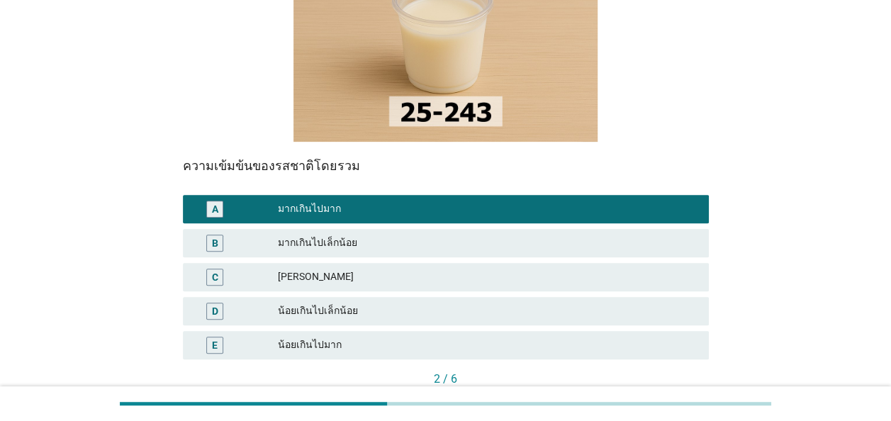
scroll to position [284, 0]
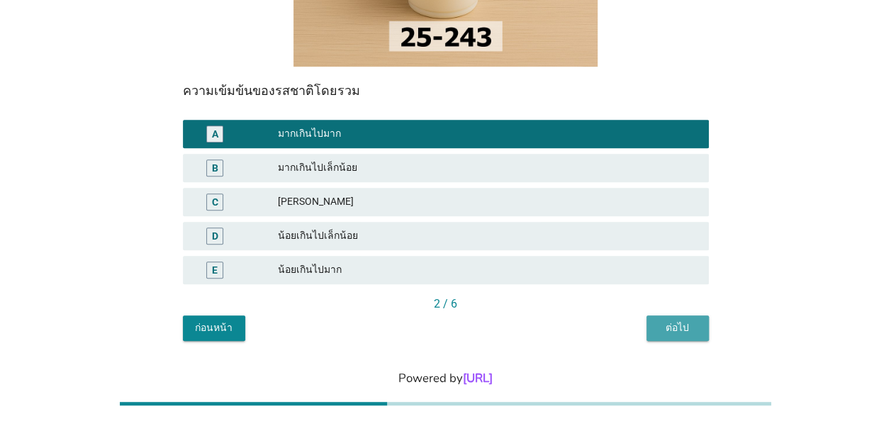
click at [668, 320] on div "ต่อไป" at bounding box center [678, 327] width 40 height 15
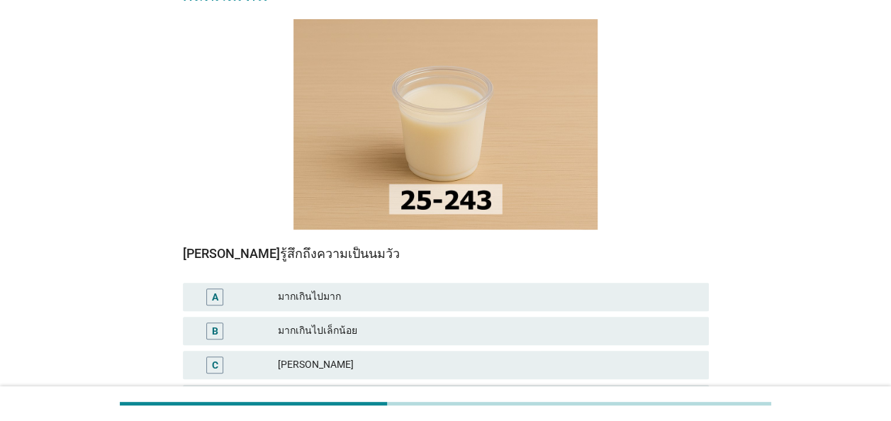
scroll to position [142, 0]
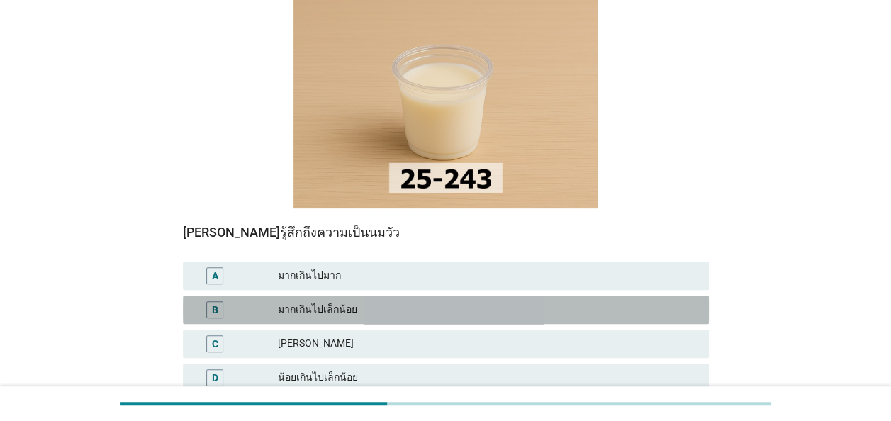
click at [554, 301] on div "มากเกินไปเล็กน้อย" at bounding box center [488, 309] width 420 height 17
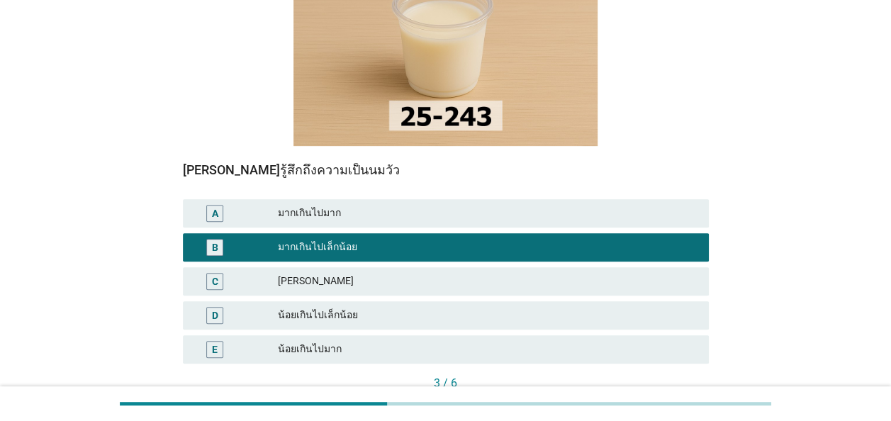
scroll to position [284, 0]
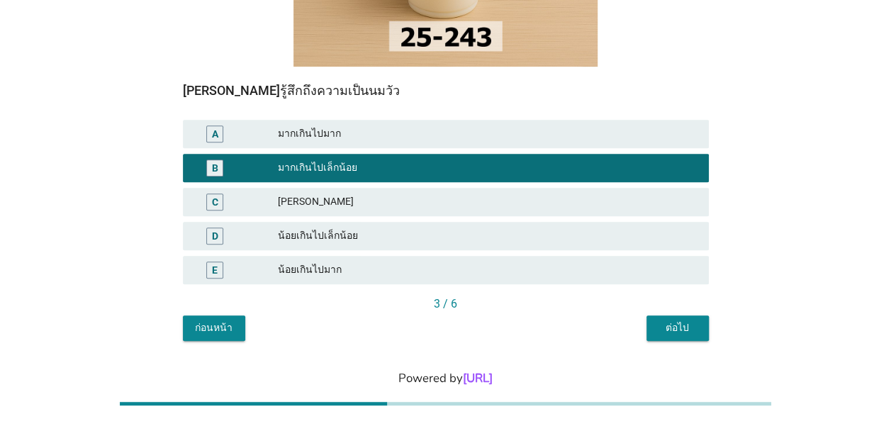
click at [680, 320] on div "ต่อไป" at bounding box center [678, 327] width 40 height 15
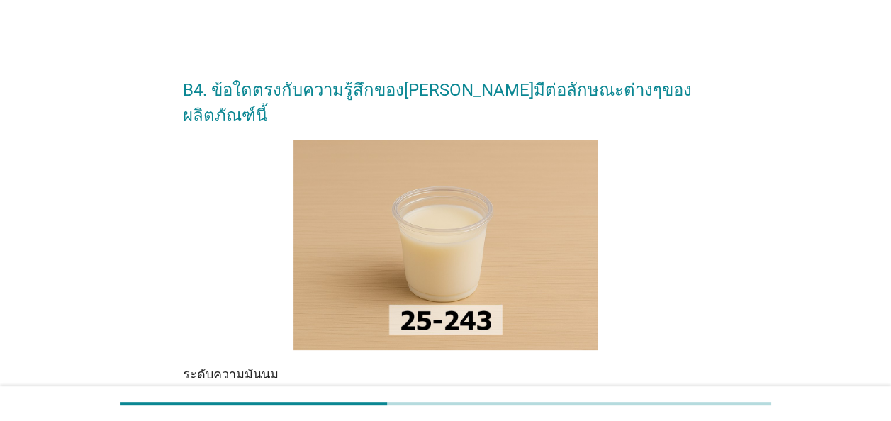
scroll to position [142, 0]
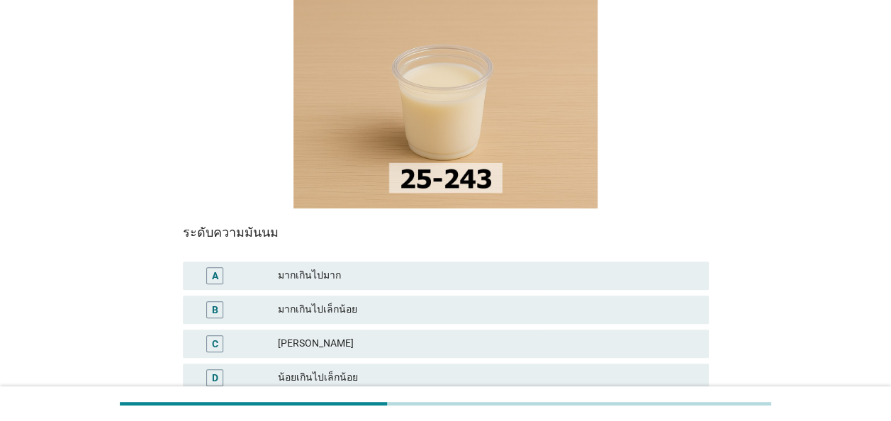
click at [491, 296] on div "B มากเกินไปเล็กน้อย" at bounding box center [446, 310] width 526 height 28
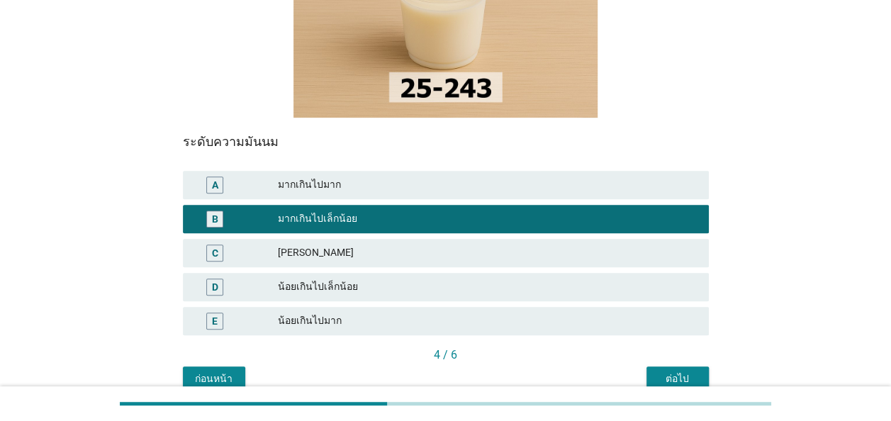
scroll to position [284, 0]
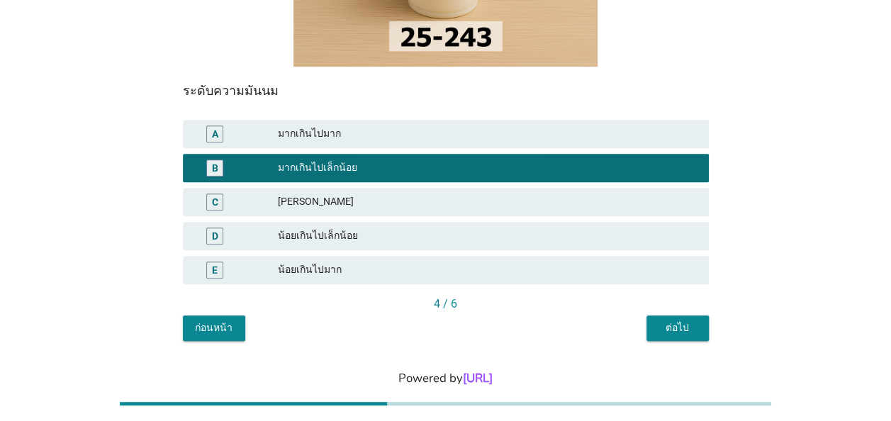
click at [664, 316] on button "ต่อไป" at bounding box center [678, 329] width 62 height 26
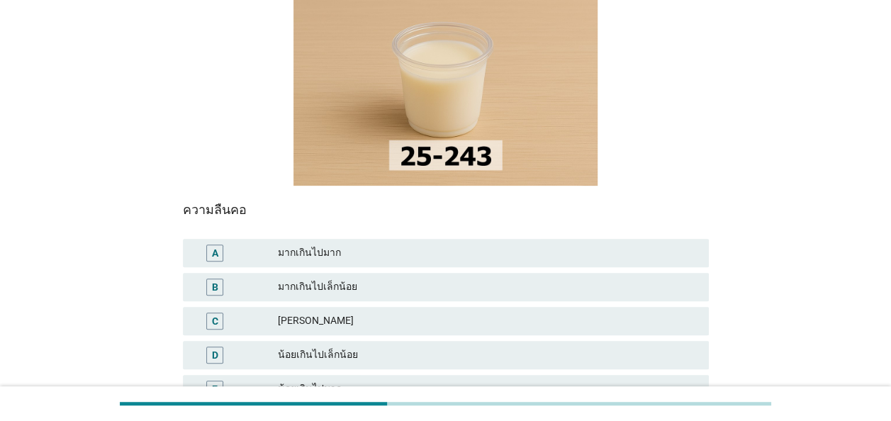
scroll to position [213, 0]
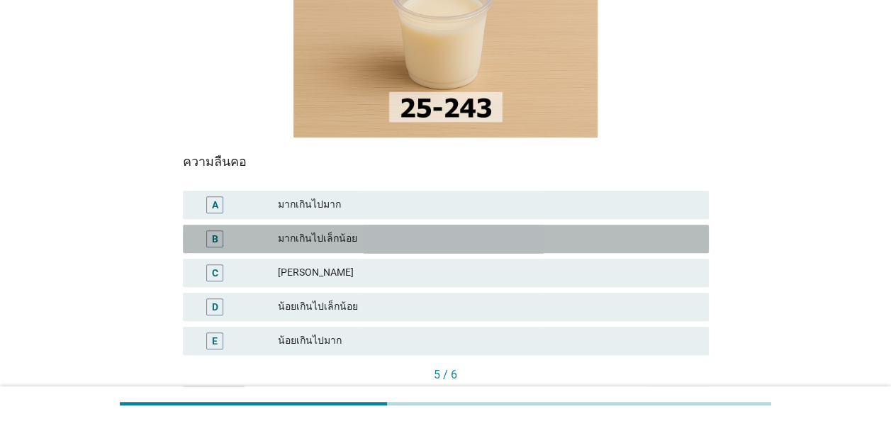
click at [489, 230] on div "มากเกินไปเล็กน้อย" at bounding box center [488, 238] width 420 height 17
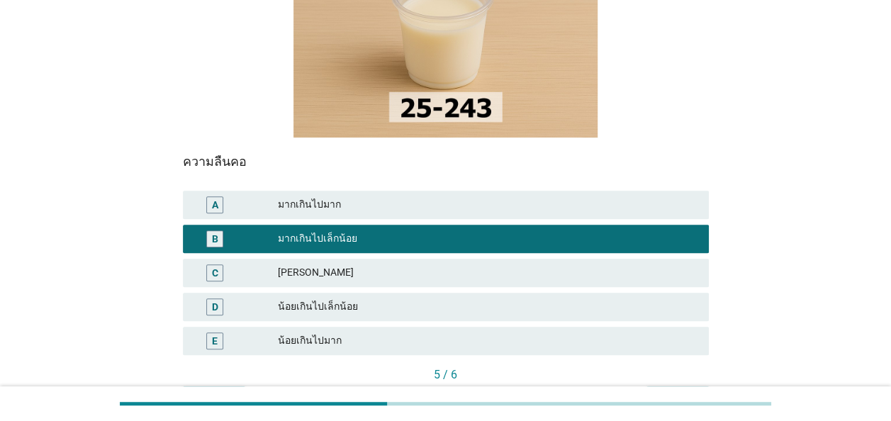
click at [668, 391] on div "ต่อไป" at bounding box center [678, 398] width 40 height 15
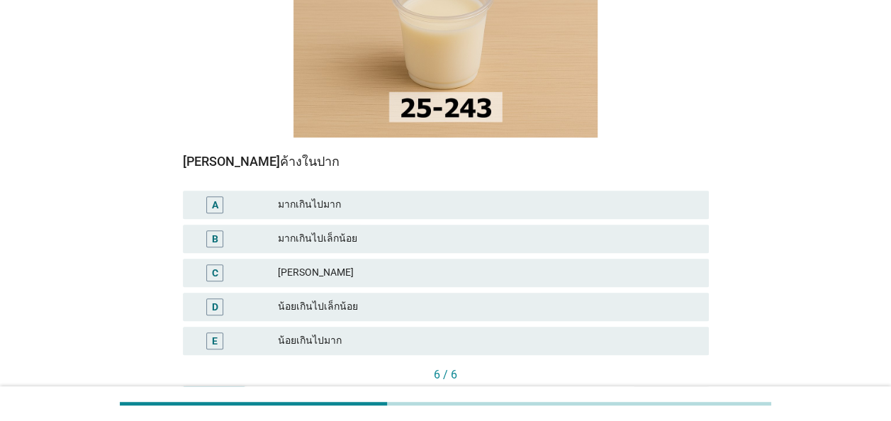
click at [387, 230] on div "มากเกินไปเล็กน้อย" at bounding box center [488, 238] width 420 height 17
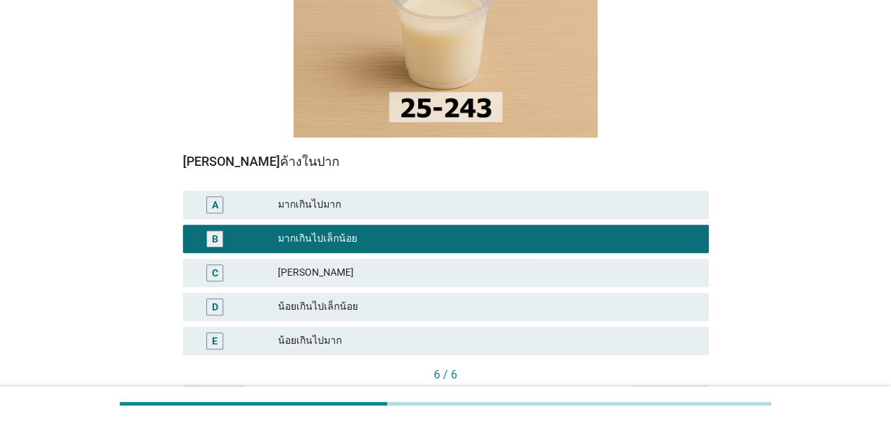
click at [679, 391] on div "คำถามต่อไป" at bounding box center [671, 398] width 53 height 15
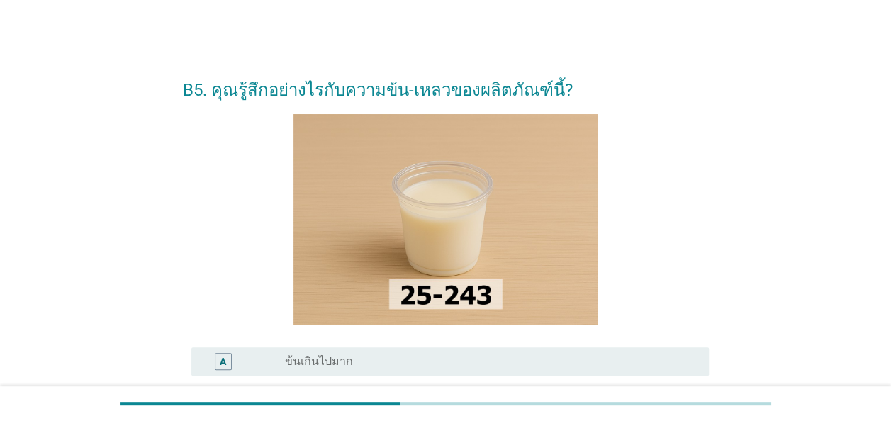
scroll to position [71, 0]
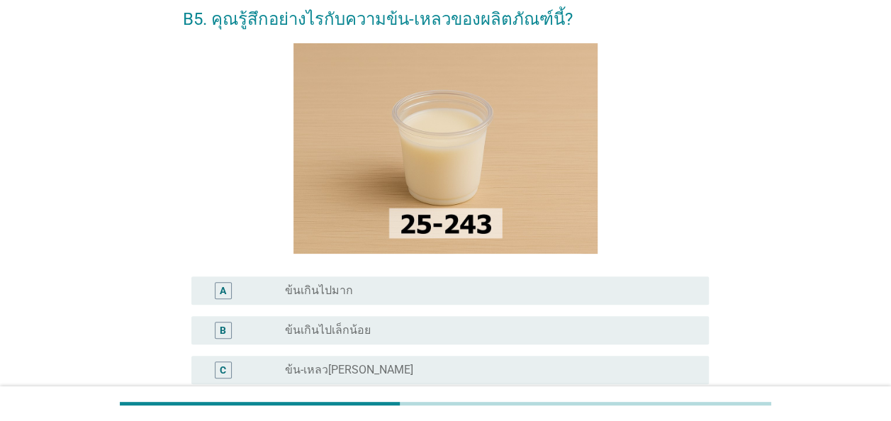
click at [492, 328] on div "radio_button_unchecked ข้นเกินไปเล็กน้อย" at bounding box center [485, 330] width 401 height 14
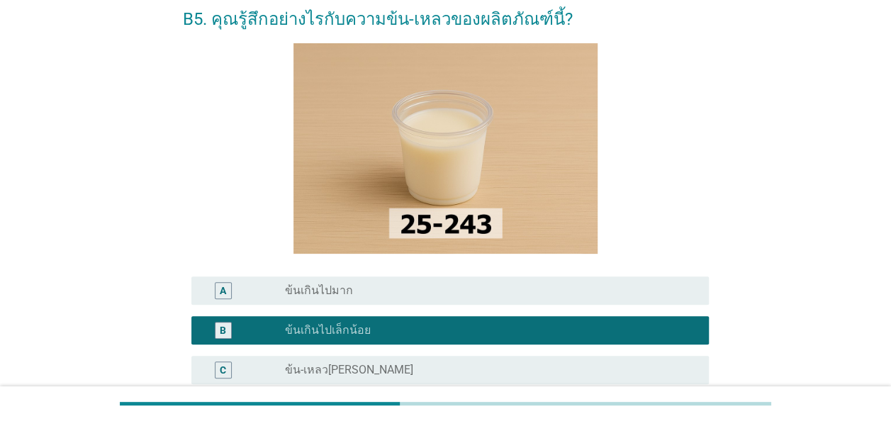
scroll to position [213, 0]
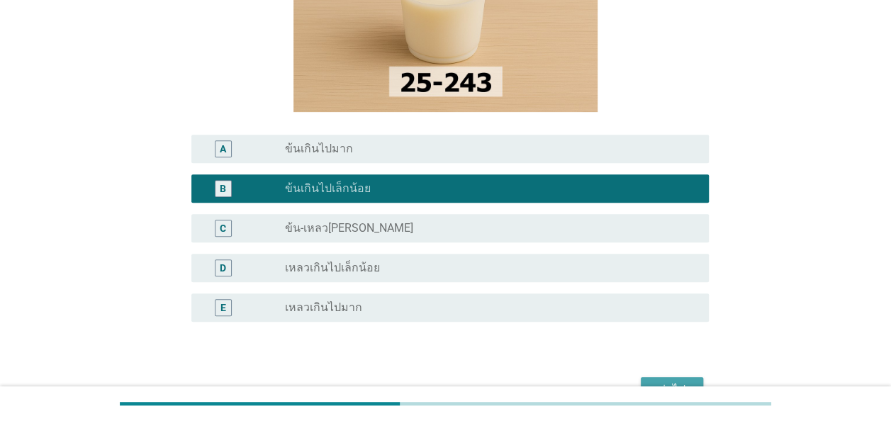
click at [659, 382] on div "ต่อไป" at bounding box center [672, 389] width 40 height 17
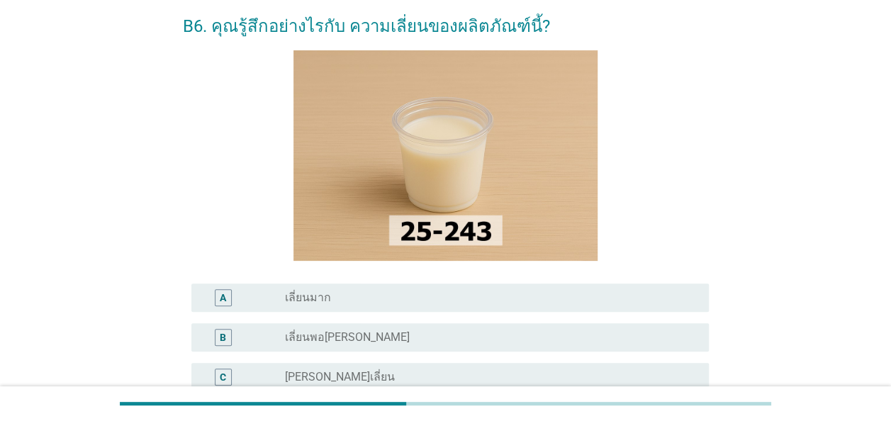
scroll to position [142, 0]
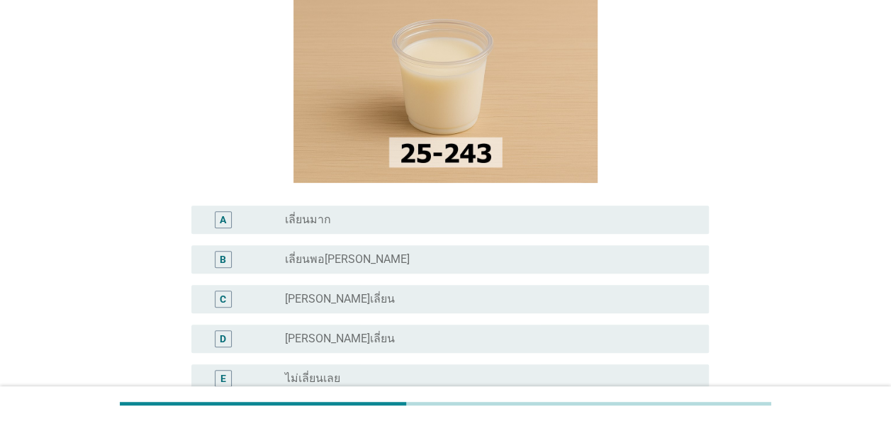
click at [345, 233] on div "A radio_button_unchecked เลี่ยนมาก" at bounding box center [450, 220] width 518 height 28
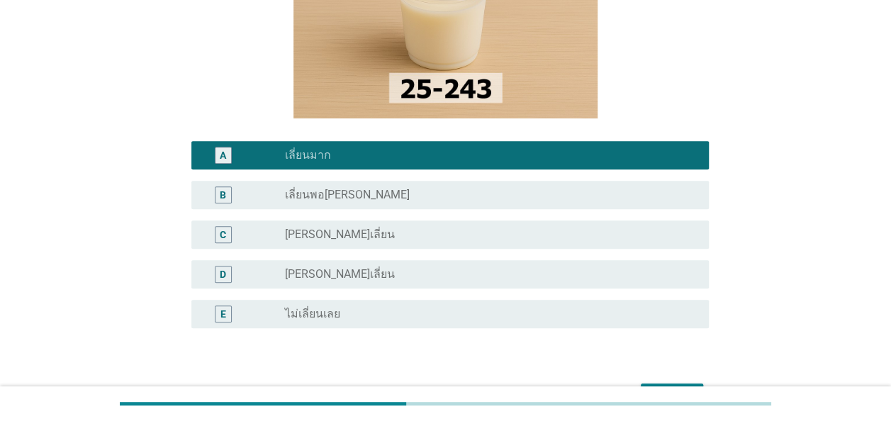
scroll to position [284, 0]
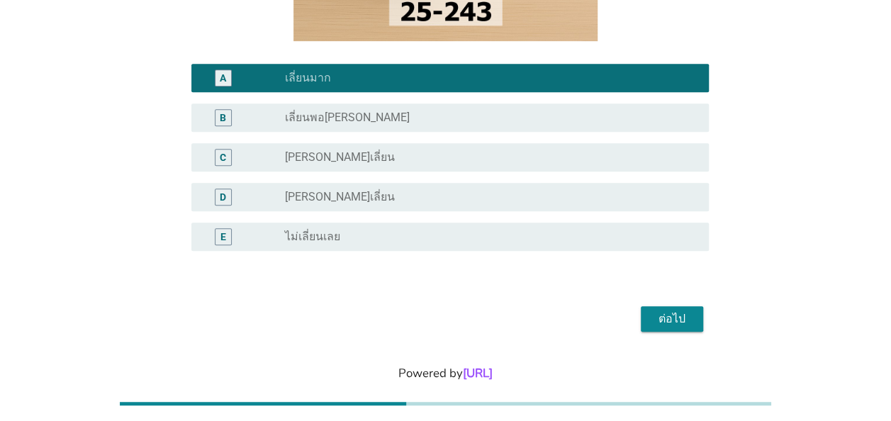
click at [662, 322] on div "ต่อไป" at bounding box center [672, 319] width 40 height 17
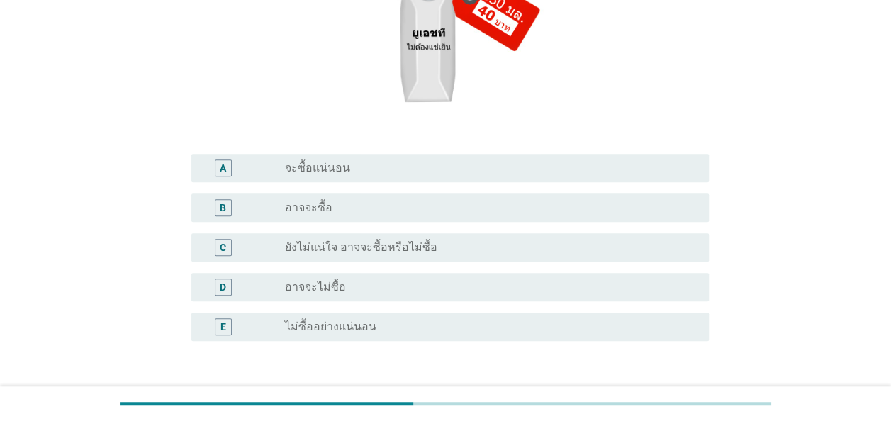
scroll to position [0, 0]
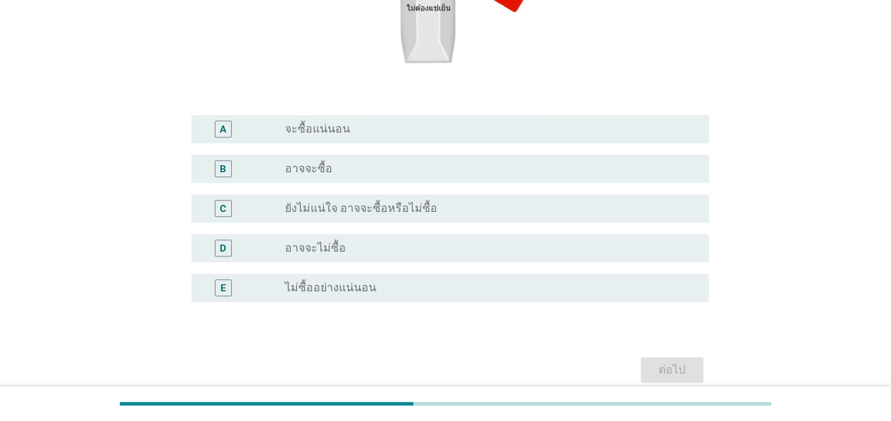
click at [450, 281] on div "radio_button_unchecked ไม่ซื้ออย่างแน่นอน" at bounding box center [485, 288] width 401 height 14
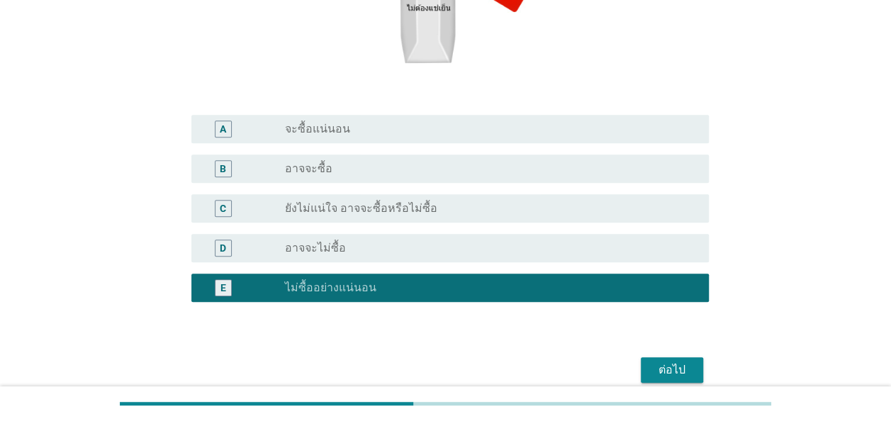
click at [657, 377] on div "ต่อไป" at bounding box center [672, 370] width 40 height 17
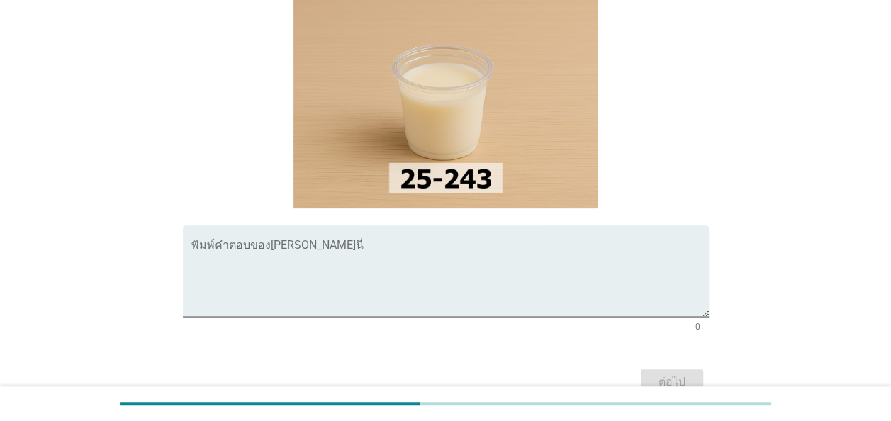
scroll to position [75, 0]
click at [416, 242] on textarea "พิมพ์คำตอบของคุณ ที่นี่" at bounding box center [450, 279] width 518 height 74
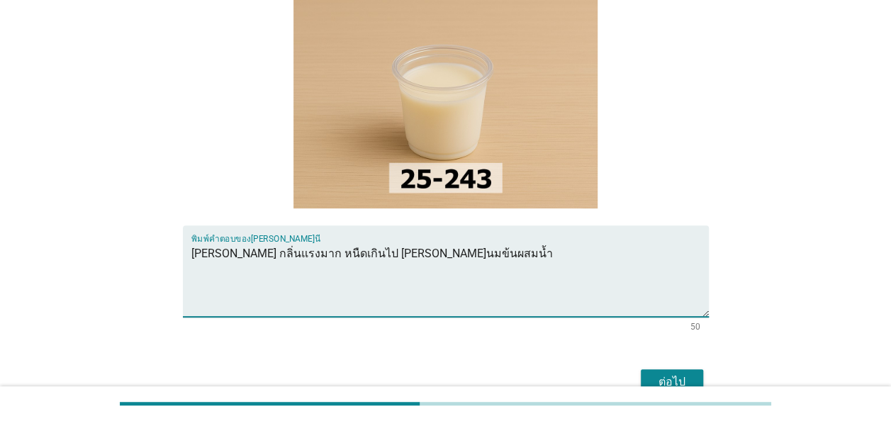
type textarea "[PERSON_NAME] กลิ่นแรงมาก หนืดเกินไป [PERSON_NAME]นมข้นผสมน้ำ"
click at [665, 369] on button "ต่อไป" at bounding box center [672, 382] width 62 height 26
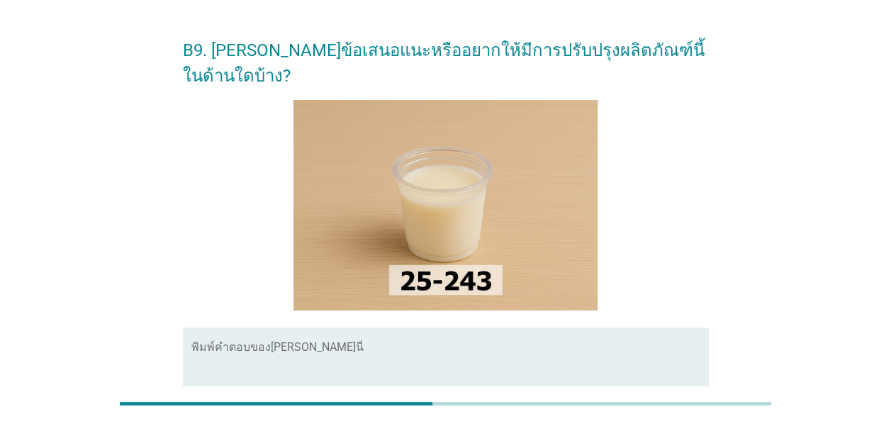
scroll to position [71, 0]
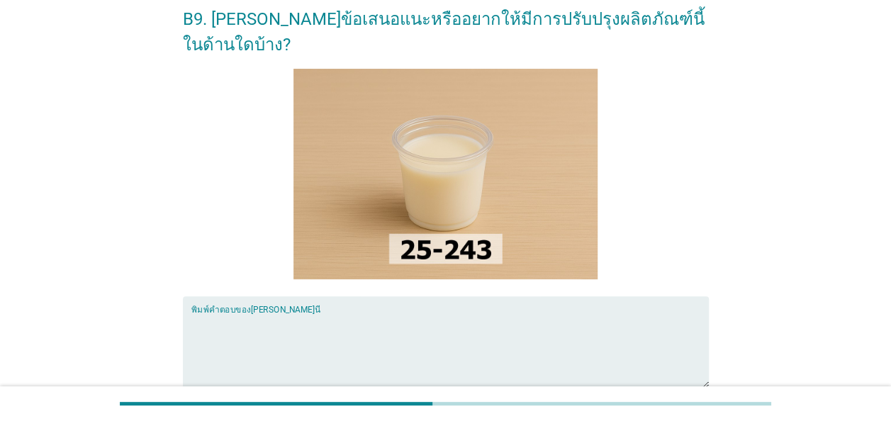
click at [417, 313] on textarea "พิมพ์คำตอบของคุณ ที่นี่" at bounding box center [450, 350] width 518 height 74
type textarea "บ"
drag, startPoint x: 359, startPoint y: 299, endPoint x: 393, endPoint y: 299, distance: 33.3
click at [393, 313] on textarea "ลดหวาน ลดความหนืด ควรให้ใสแต่มีความนัว" at bounding box center [450, 350] width 518 height 74
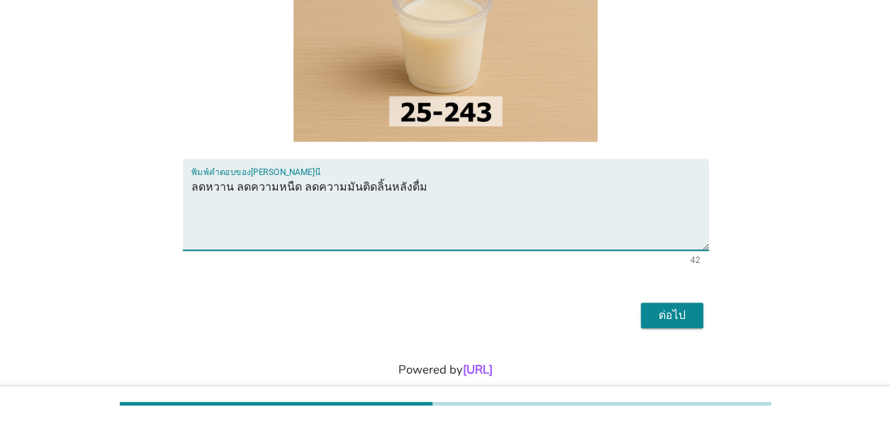
scroll to position [209, 0]
type textarea "ลดหวาน ลดความหนืด ลดความมันติดลิ้นหลังดื่ม"
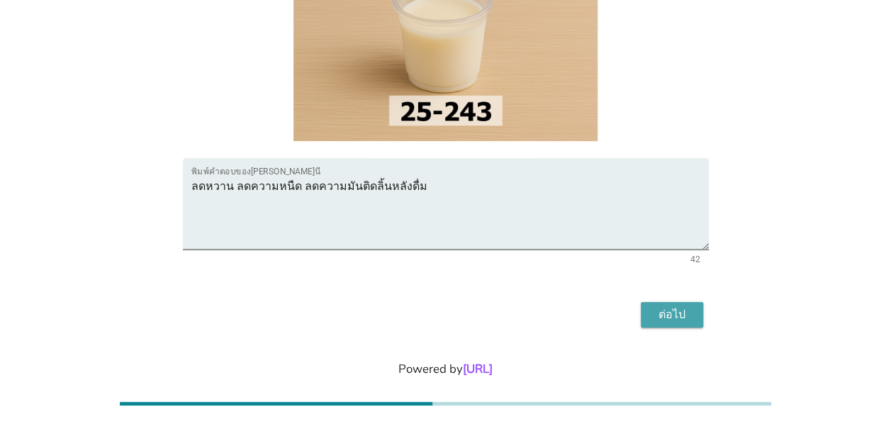
click at [661, 302] on button "ต่อไป" at bounding box center [672, 315] width 62 height 26
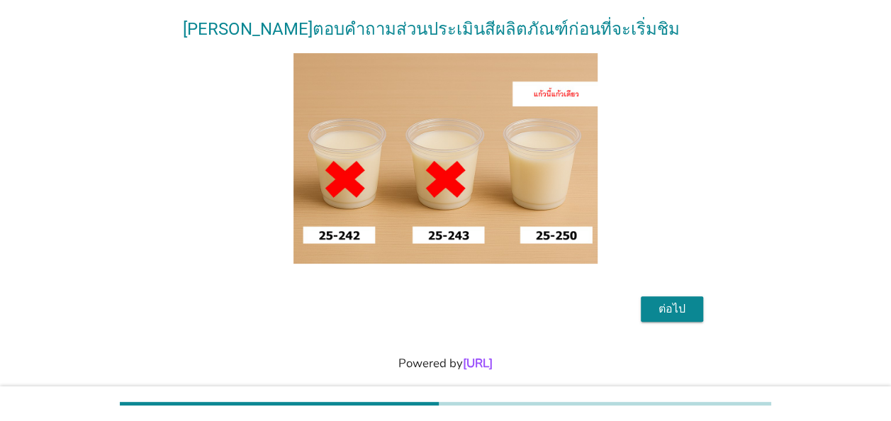
scroll to position [132, 0]
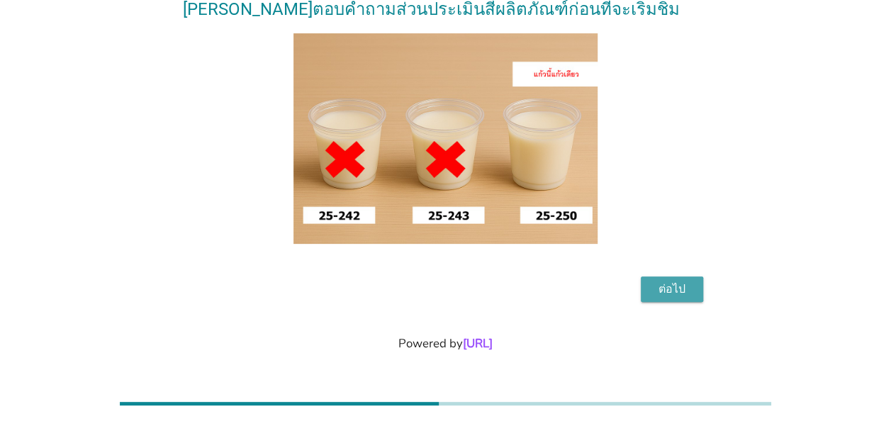
click at [678, 292] on div "ต่อไป" at bounding box center [672, 289] width 40 height 17
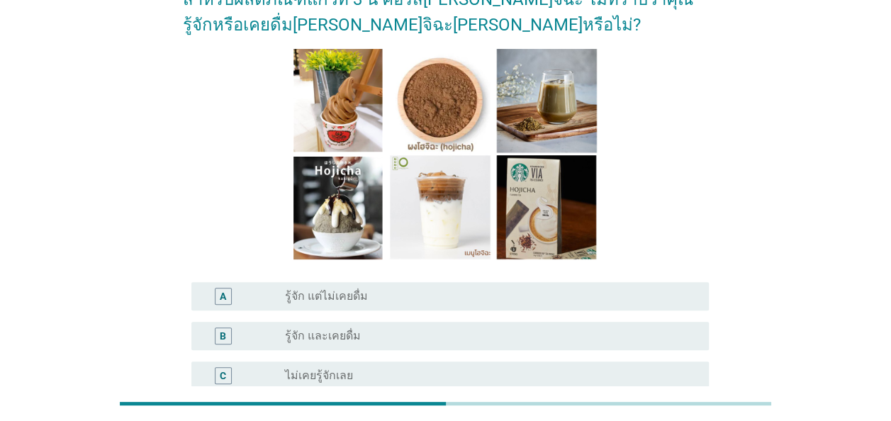
scroll to position [142, 0]
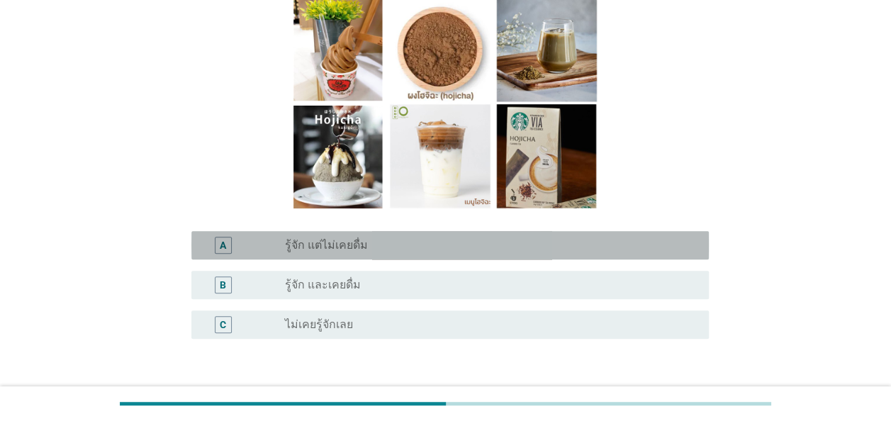
click at [352, 247] on label "รู้จัก แต่ไม่เคยดื่ม" at bounding box center [326, 245] width 83 height 14
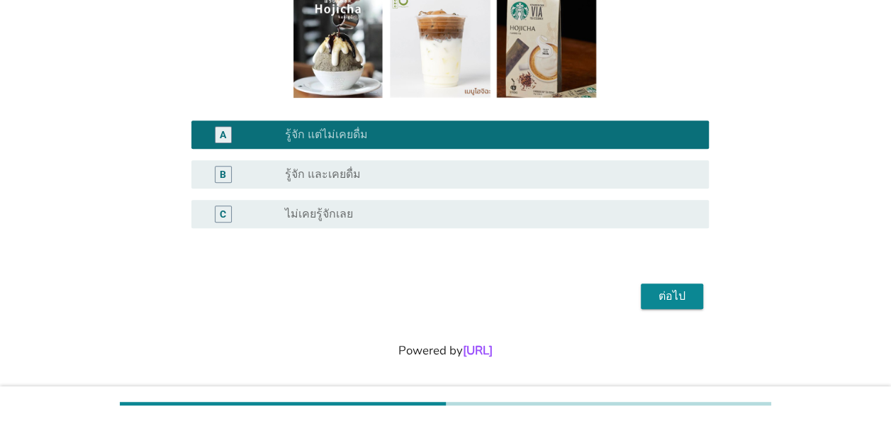
scroll to position [260, 0]
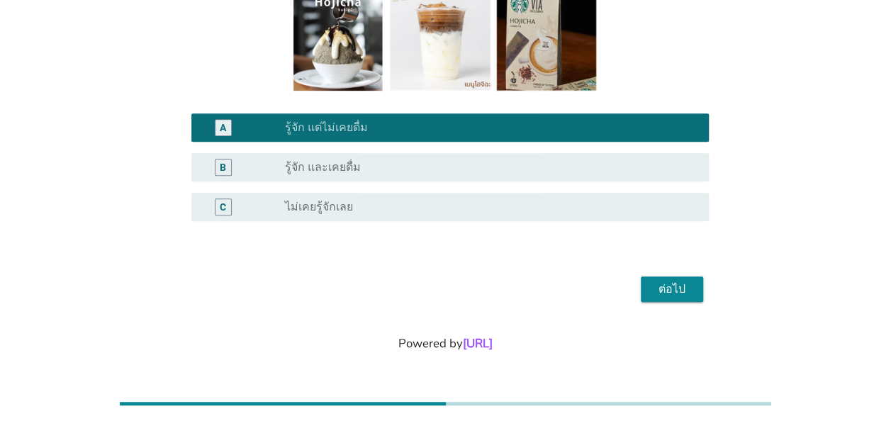
click at [673, 291] on div "ต่อไป" at bounding box center [672, 289] width 40 height 17
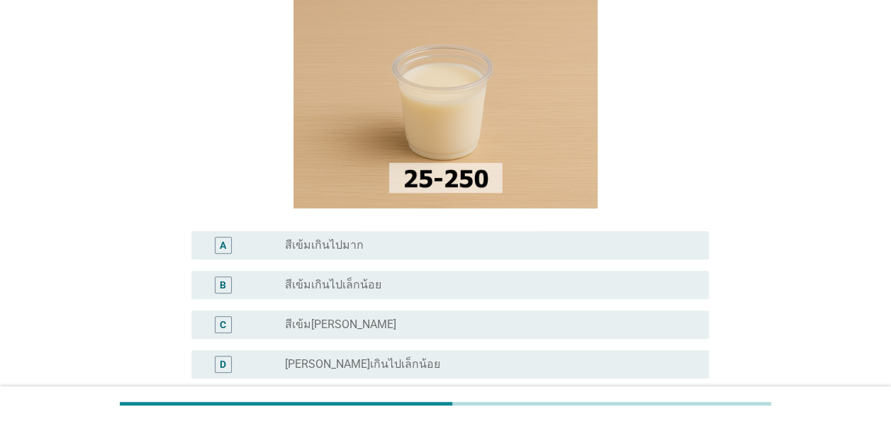
click at [496, 324] on div "radio_button_unchecked สีเข้ม[PERSON_NAME]" at bounding box center [485, 325] width 401 height 14
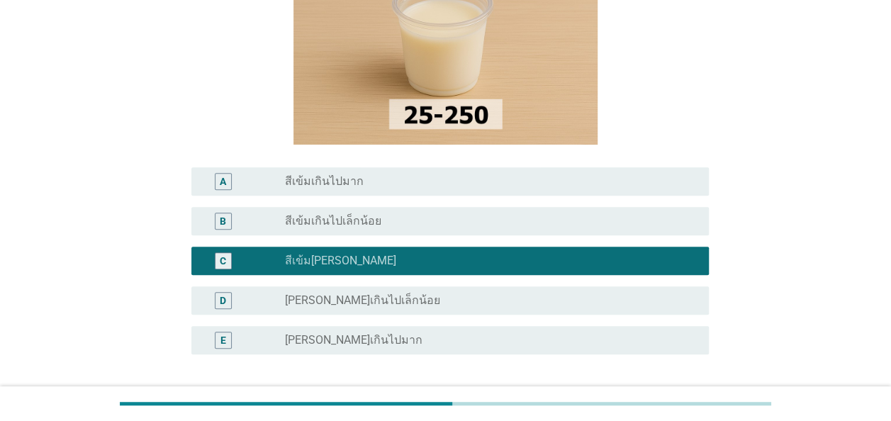
scroll to position [284, 0]
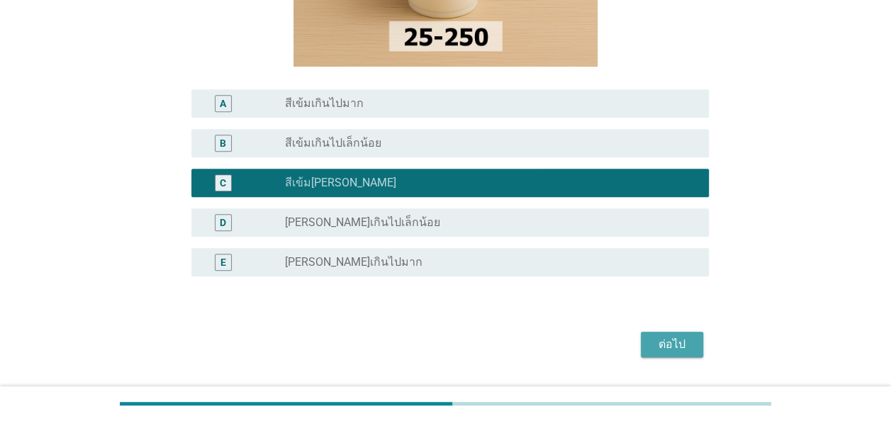
click at [686, 338] on div "ต่อไป" at bounding box center [672, 344] width 40 height 17
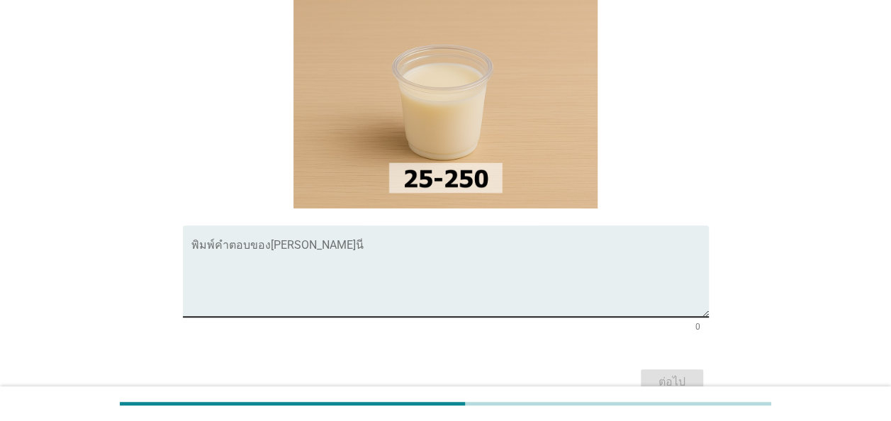
scroll to position [0, 0]
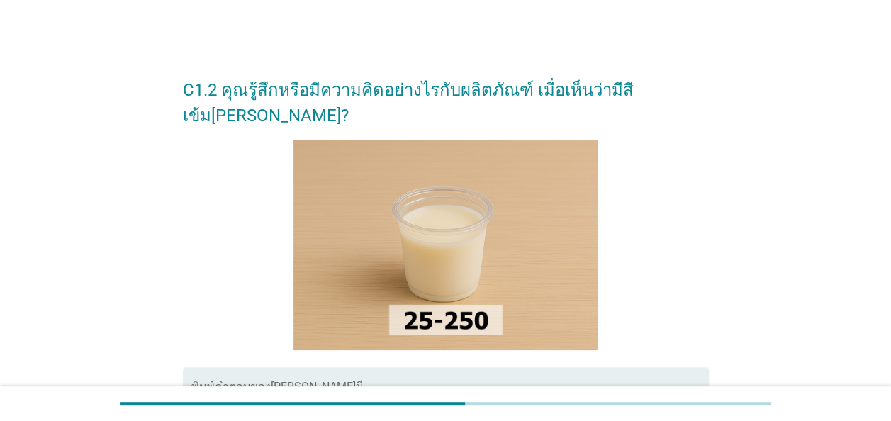
click at [438, 367] on div "พิมพ์คำตอบของ[PERSON_NAME]นี่" at bounding box center [450, 412] width 518 height 91
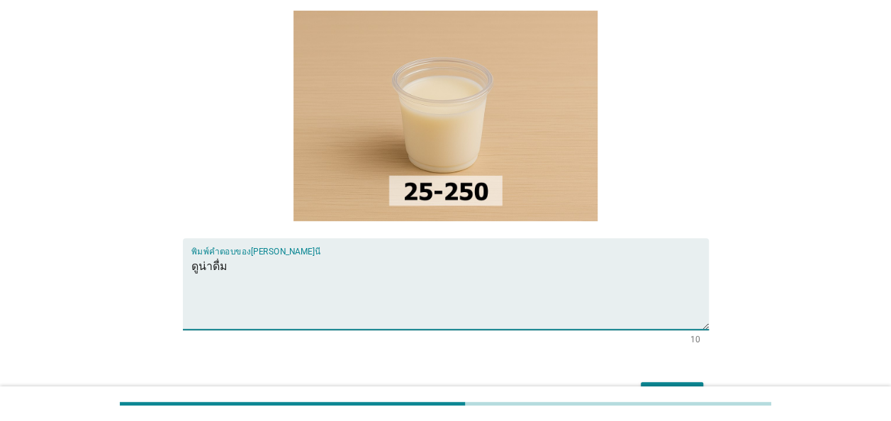
scroll to position [209, 0]
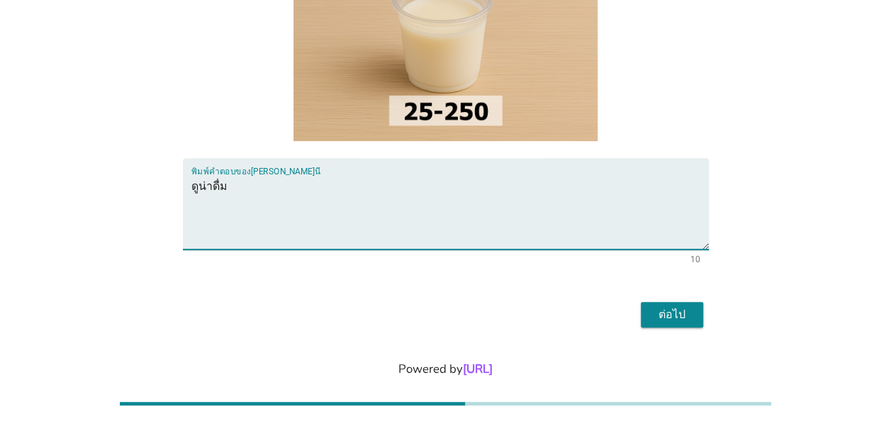
type textarea "ดูน่าดื่ม"
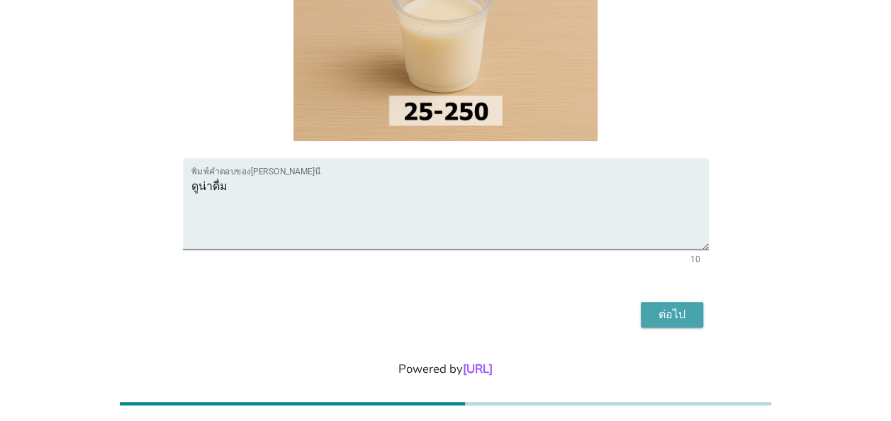
click at [679, 306] on div "ต่อไป" at bounding box center [672, 314] width 40 height 17
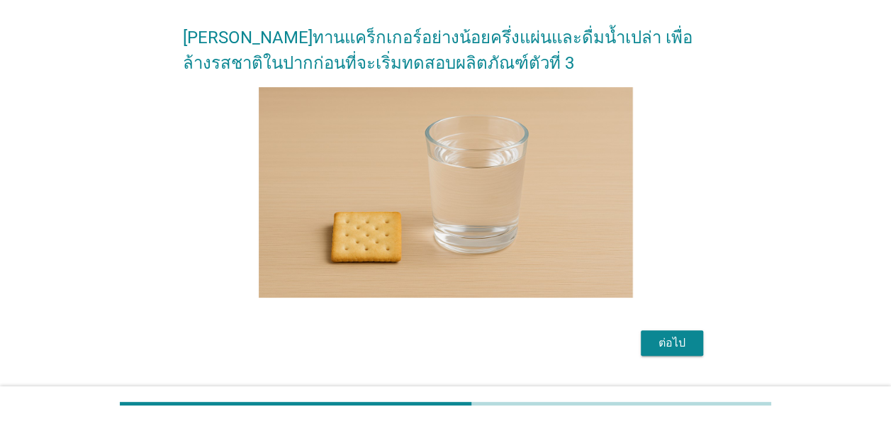
scroll to position [106, 0]
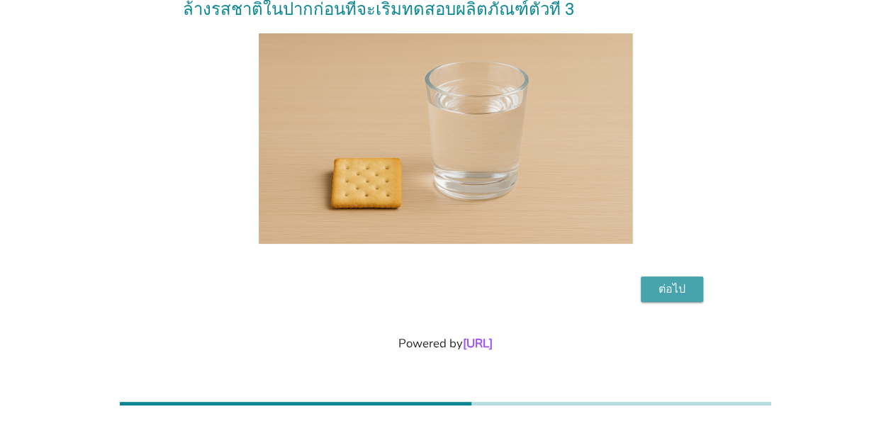
click at [671, 291] on div "ต่อไป" at bounding box center [672, 289] width 40 height 17
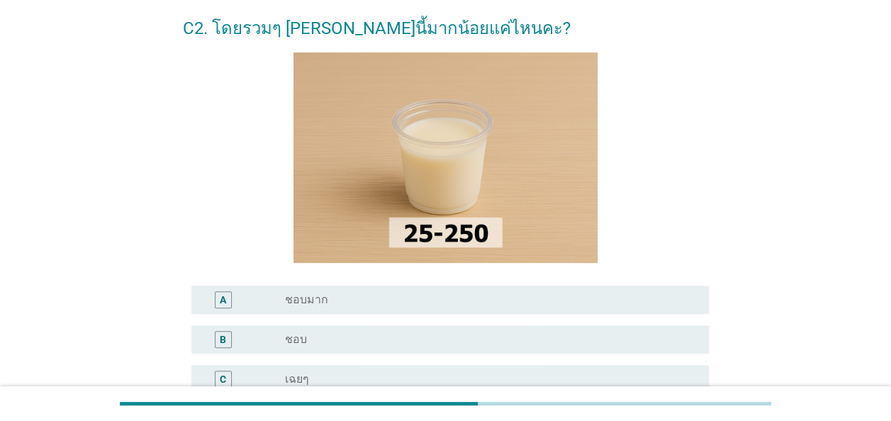
scroll to position [213, 0]
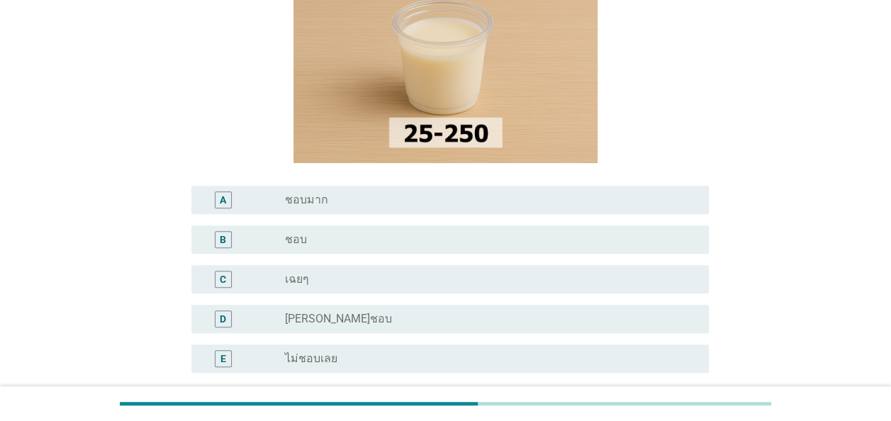
click at [370, 213] on div "A radio_button_unchecked ชอบมาก" at bounding box center [450, 200] width 518 height 28
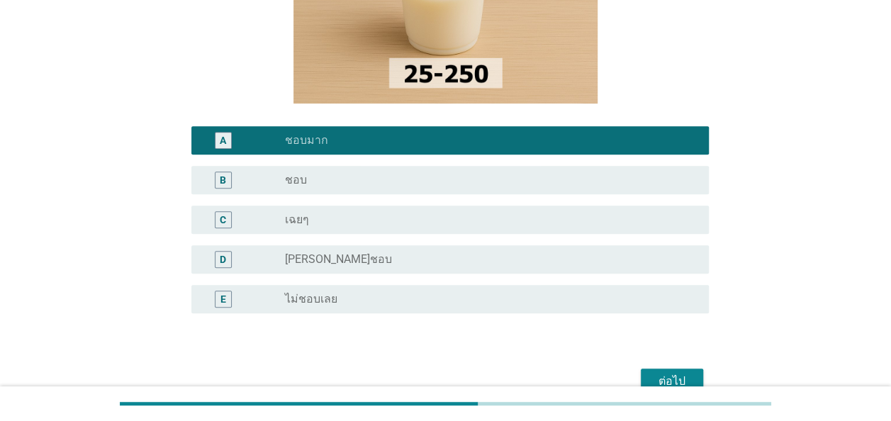
scroll to position [355, 0]
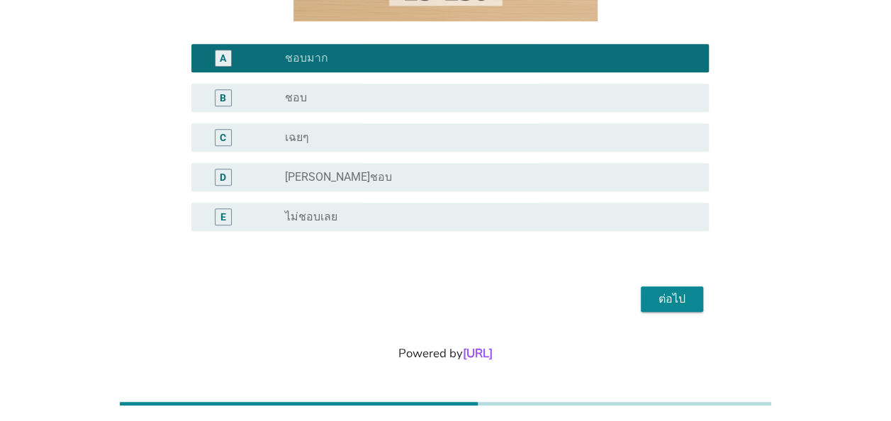
click at [678, 306] on div "ต่อไป" at bounding box center [672, 299] width 40 height 17
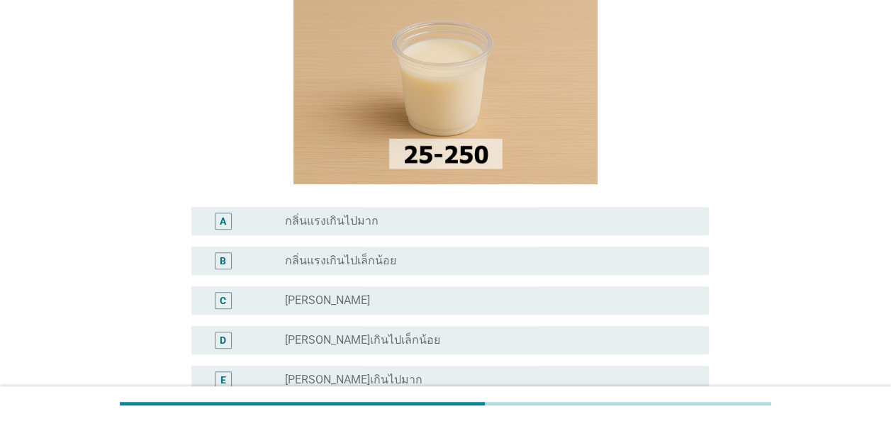
scroll to position [142, 0]
click at [403, 310] on div "C radio_button_unchecked [PERSON_NAME]" at bounding box center [450, 299] width 518 height 28
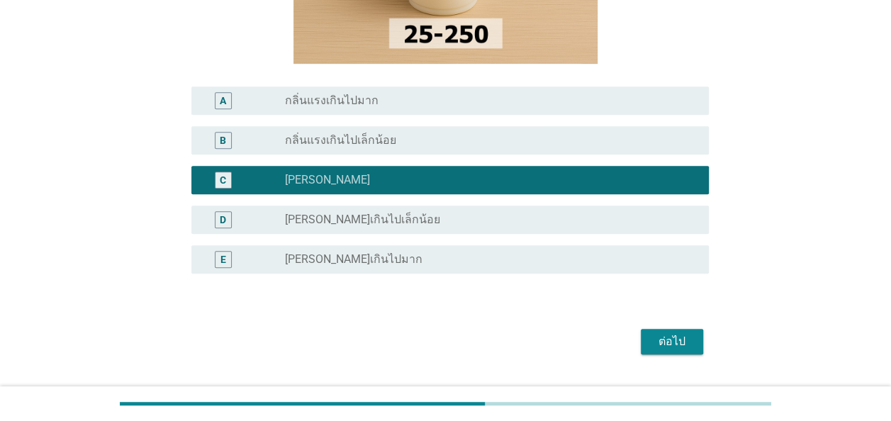
scroll to position [284, 0]
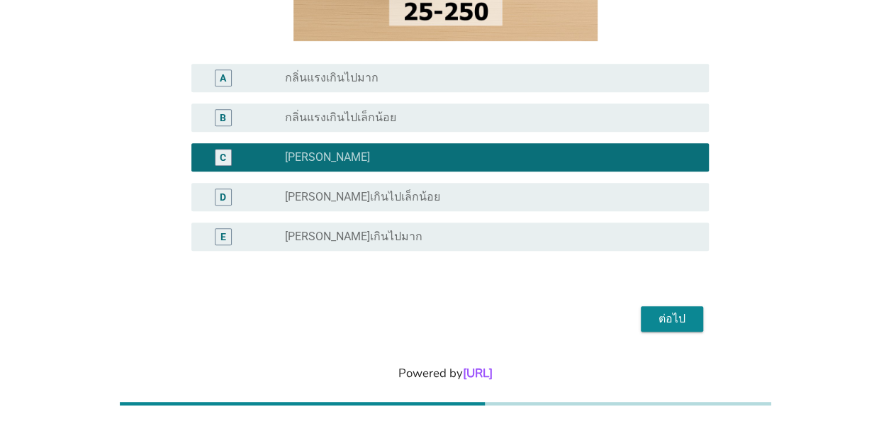
click at [671, 321] on div "ต่อไป" at bounding box center [672, 319] width 40 height 17
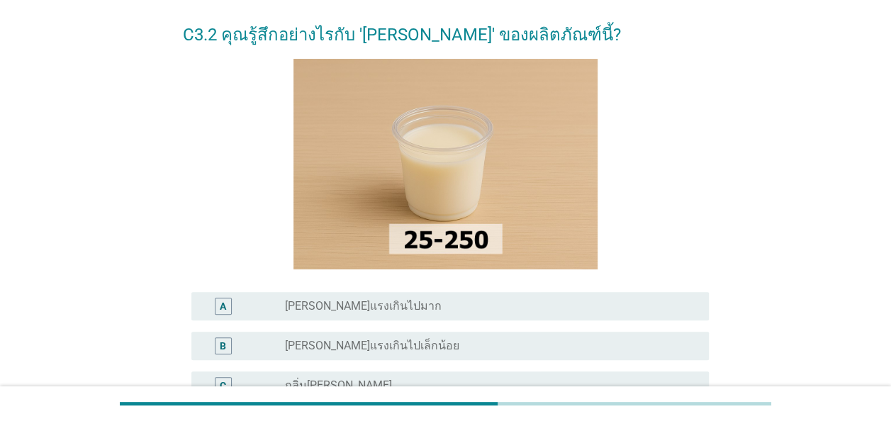
scroll to position [142, 0]
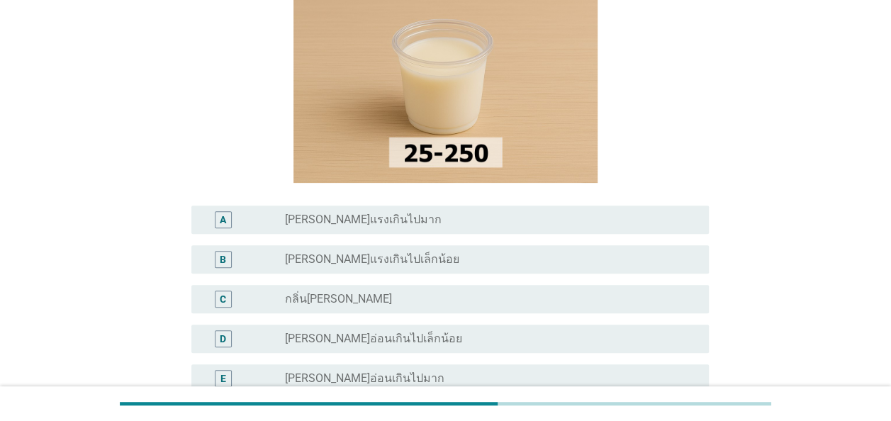
click at [375, 285] on div "C radio_button_unchecked กลิ่น[PERSON_NAME]" at bounding box center [450, 299] width 518 height 28
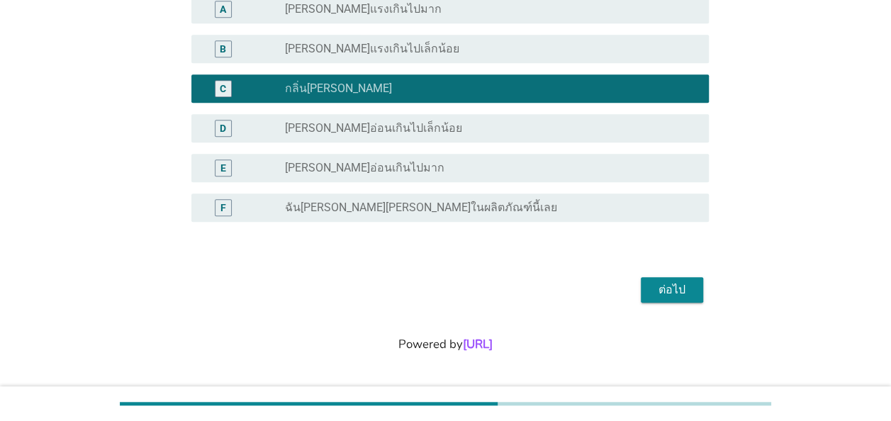
scroll to position [353, 0]
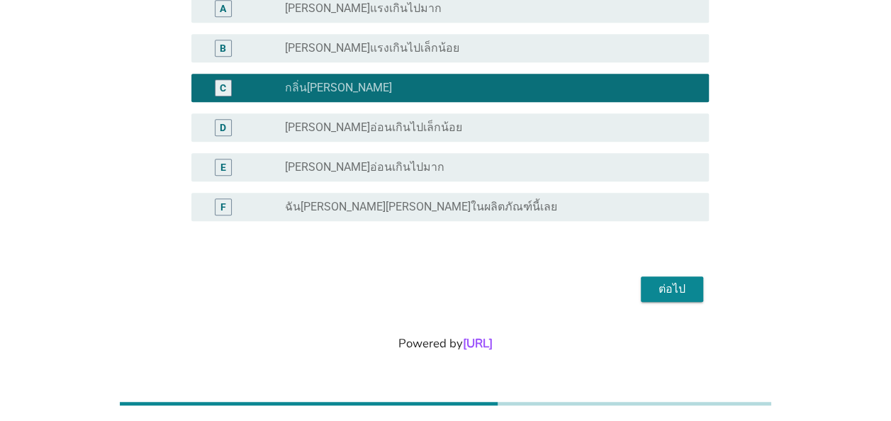
click at [668, 290] on div "ต่อไป" at bounding box center [672, 289] width 40 height 17
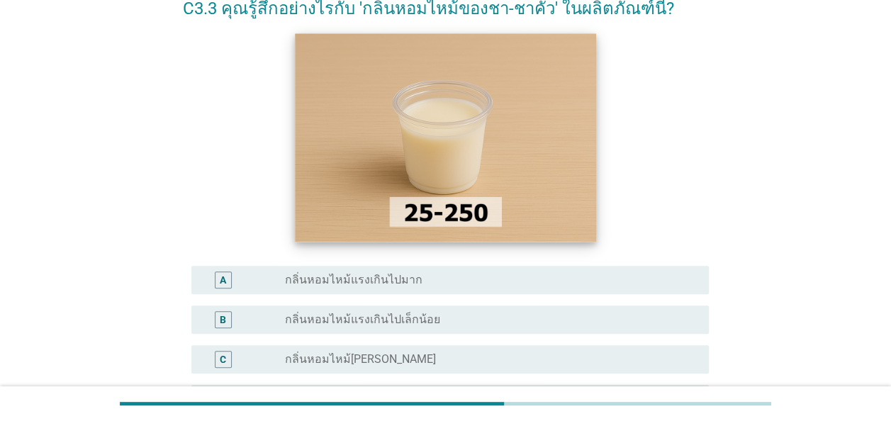
scroll to position [213, 0]
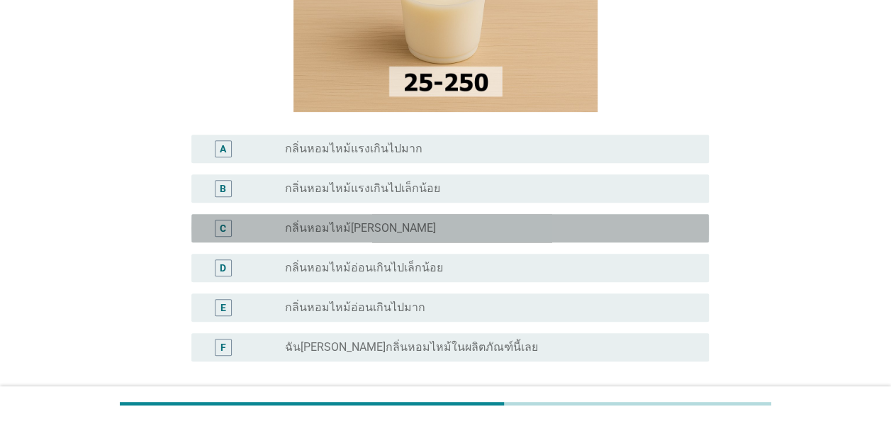
click at [444, 233] on div "radio_button_unchecked กลิ่นหอมไหม้[PERSON_NAME]" at bounding box center [485, 228] width 401 height 14
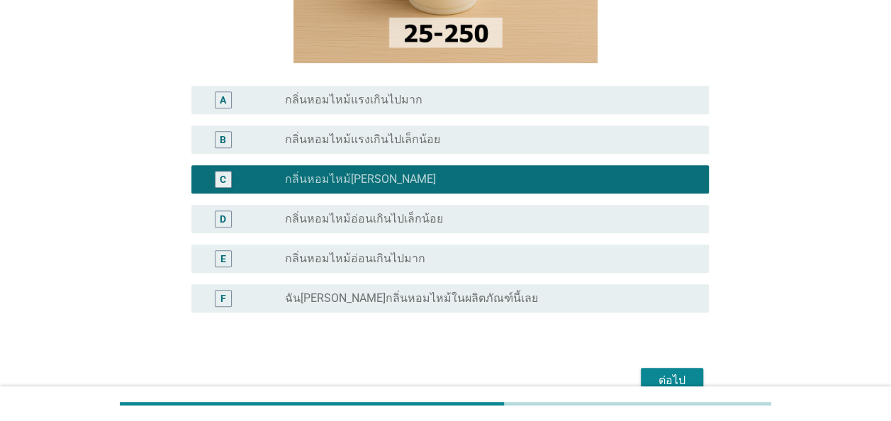
scroll to position [284, 0]
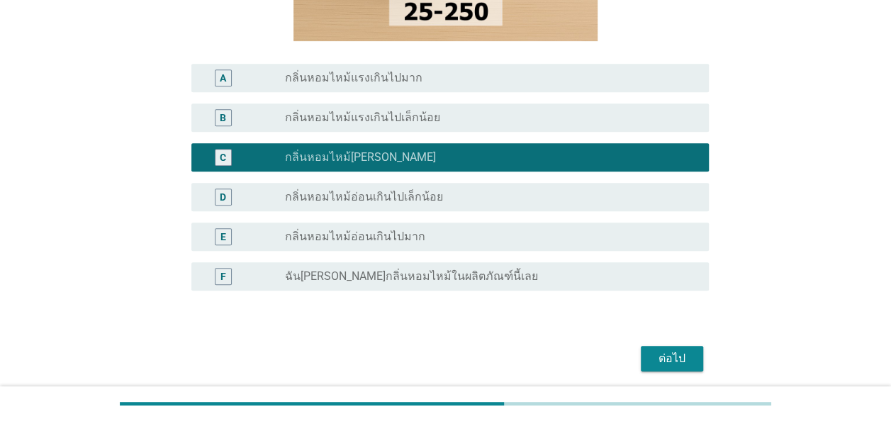
click at [681, 355] on div "ต่อไป" at bounding box center [672, 358] width 40 height 17
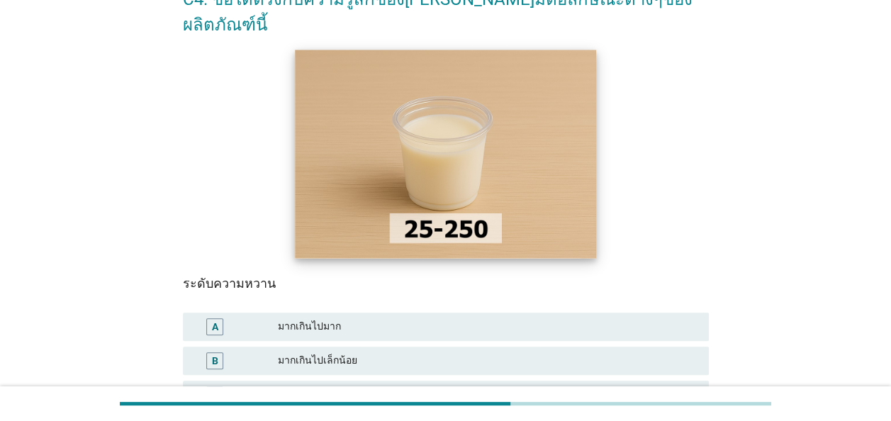
scroll to position [142, 0]
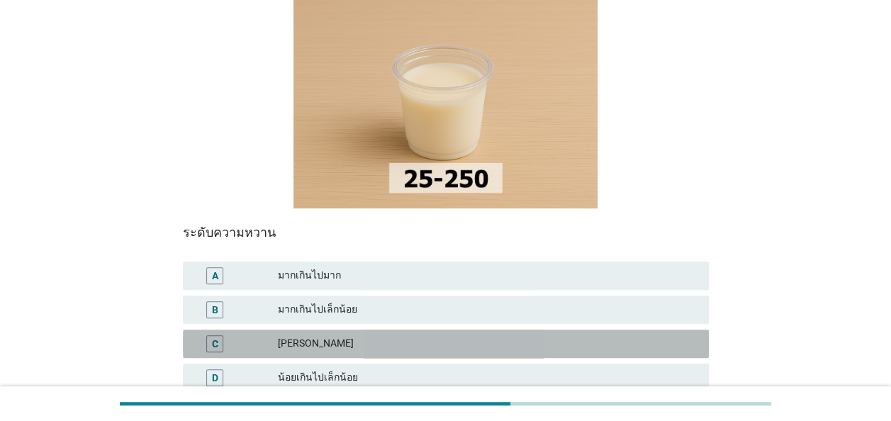
click at [406, 335] on div "[PERSON_NAME]" at bounding box center [488, 343] width 420 height 17
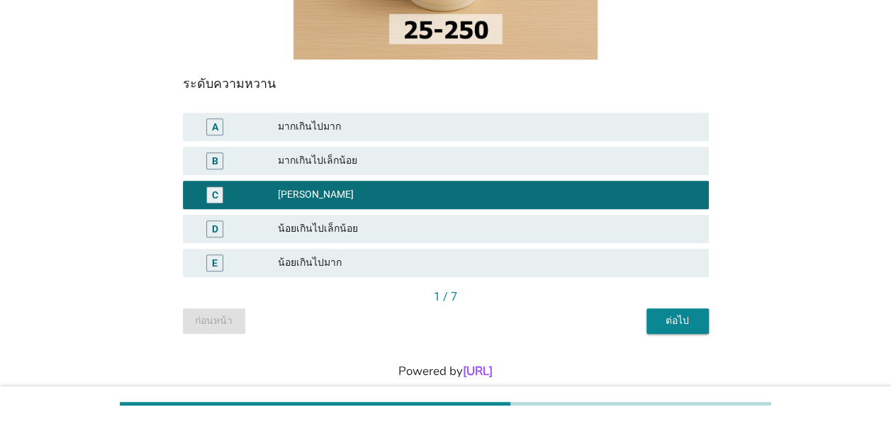
scroll to position [293, 0]
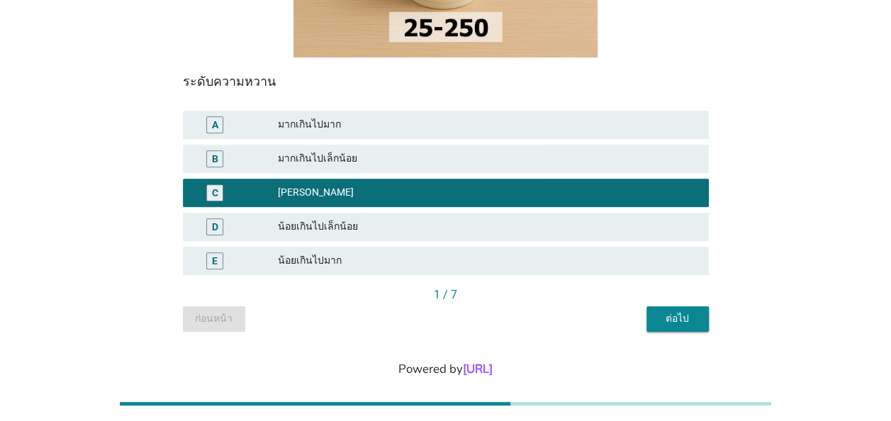
click at [682, 306] on button "ต่อไป" at bounding box center [678, 319] width 62 height 26
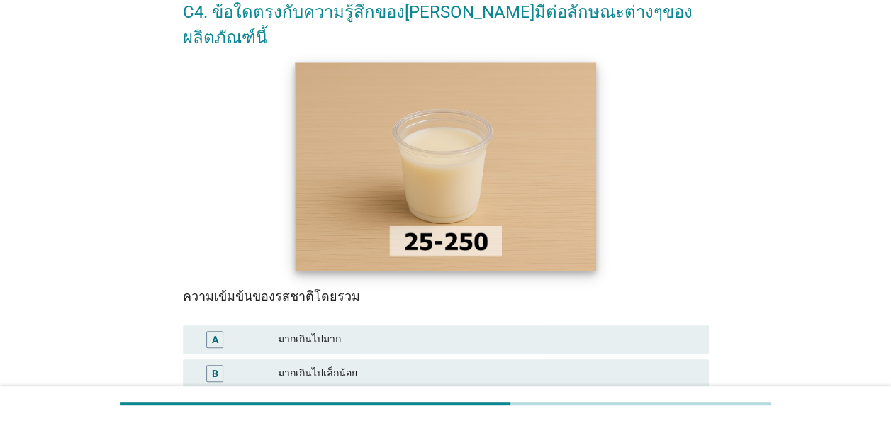
scroll to position [142, 0]
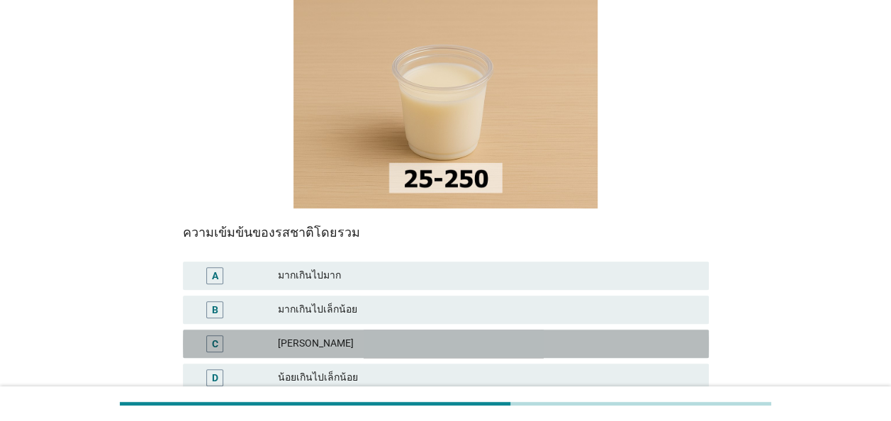
click at [430, 335] on div "[PERSON_NAME]" at bounding box center [488, 343] width 420 height 17
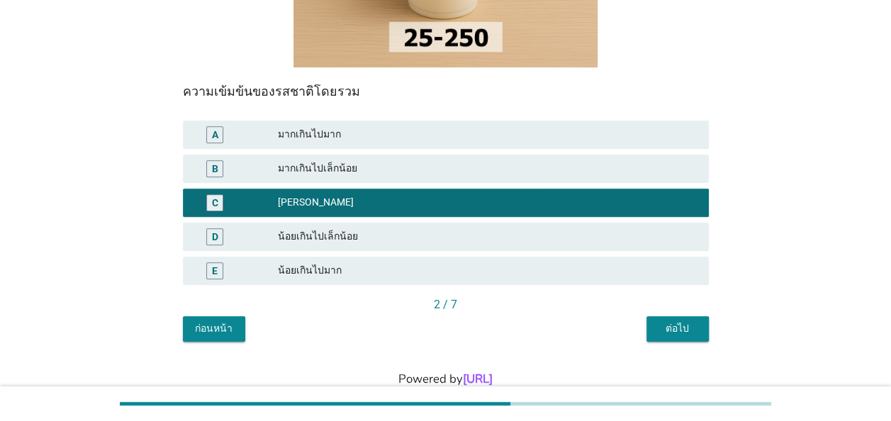
scroll to position [284, 0]
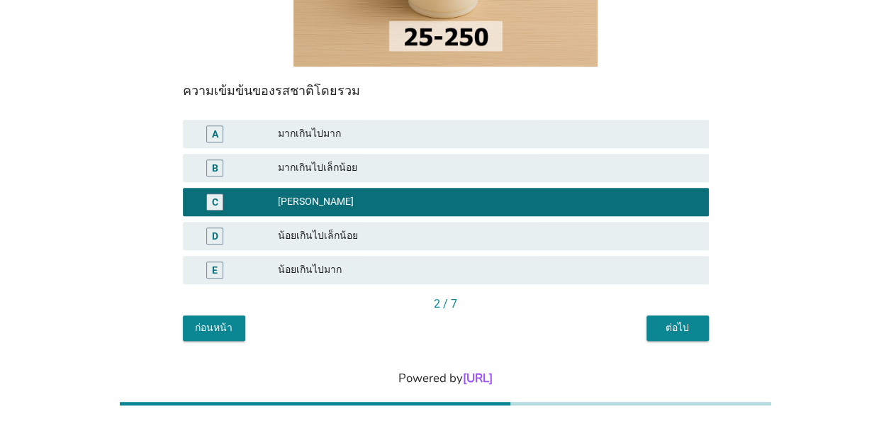
click at [679, 320] on div "ต่อไป" at bounding box center [678, 327] width 40 height 15
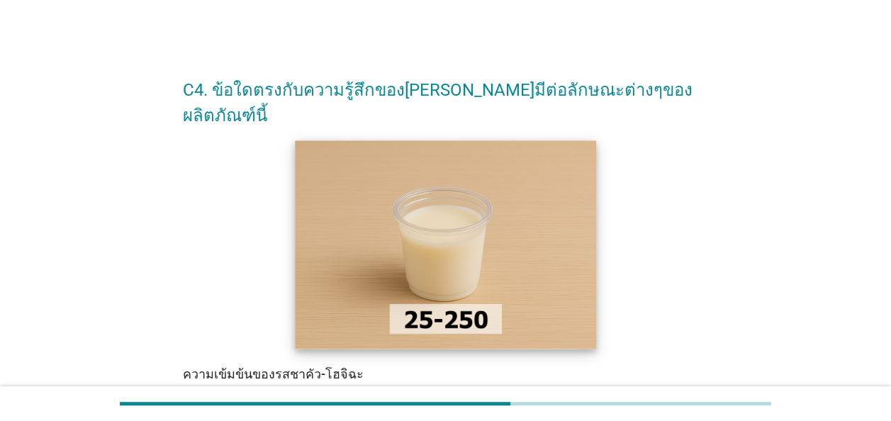
scroll to position [142, 0]
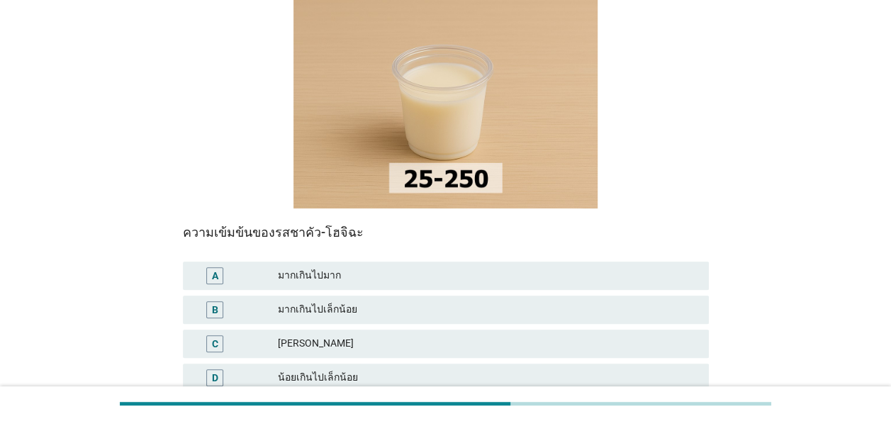
click at [386, 335] on div "[PERSON_NAME]" at bounding box center [488, 343] width 420 height 17
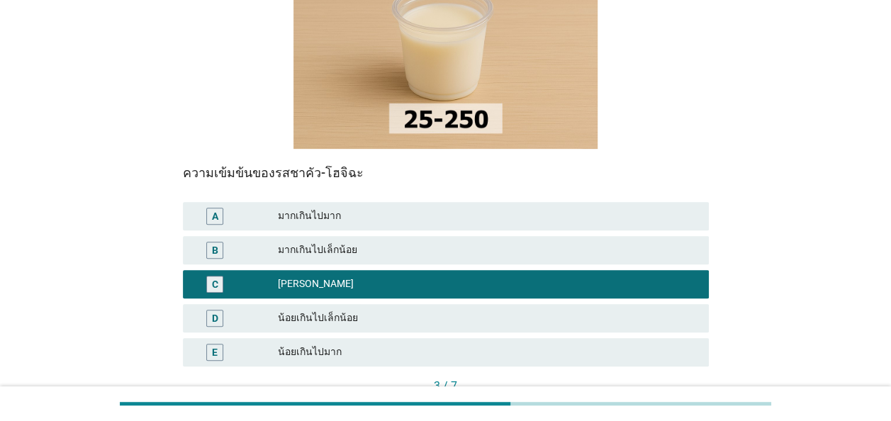
scroll to position [284, 0]
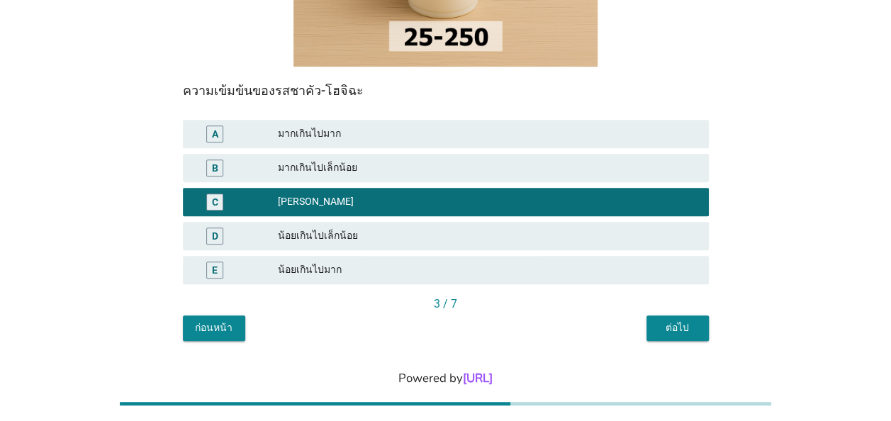
click at [672, 320] on div "ต่อไป" at bounding box center [678, 327] width 40 height 15
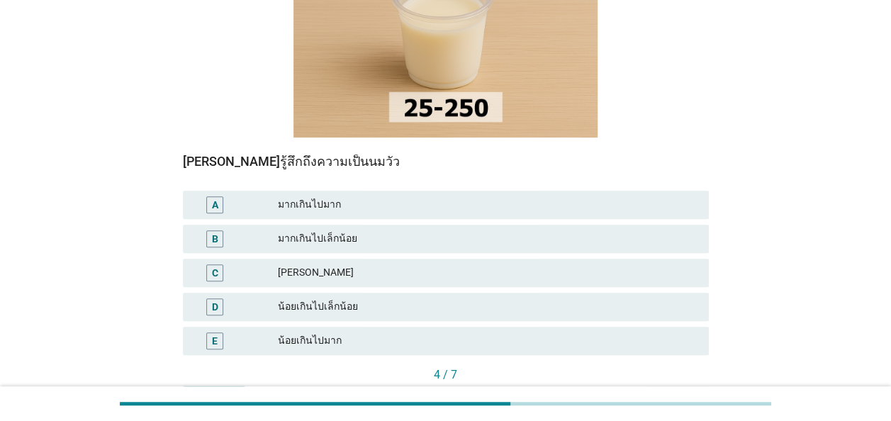
click at [458, 259] on div "C [PERSON_NAME]" at bounding box center [446, 273] width 526 height 28
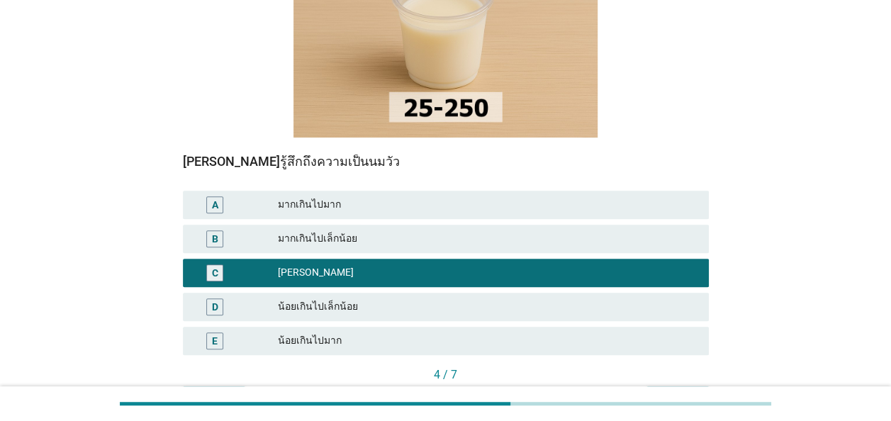
click at [678, 391] on div "ต่อไป" at bounding box center [678, 398] width 40 height 15
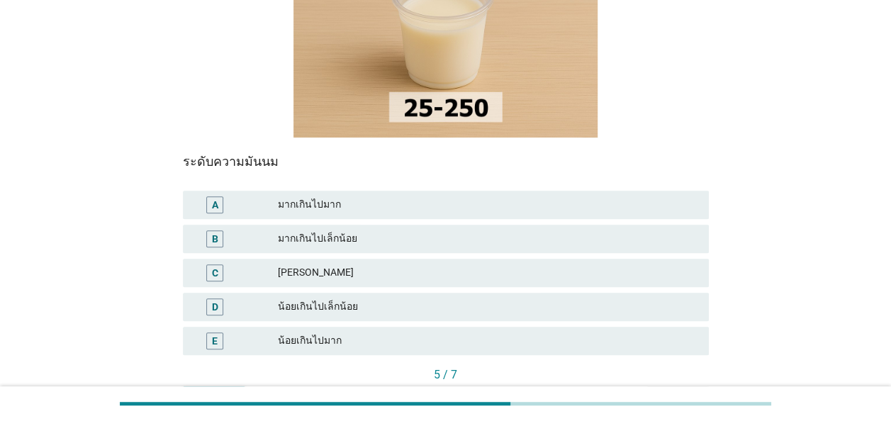
click at [448, 264] on div "[PERSON_NAME]" at bounding box center [488, 272] width 420 height 17
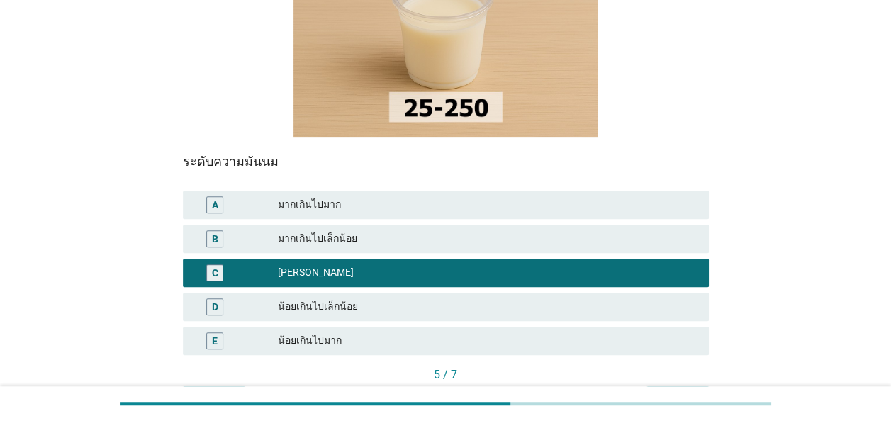
click at [677, 391] on div "ต่อไป" at bounding box center [678, 398] width 40 height 15
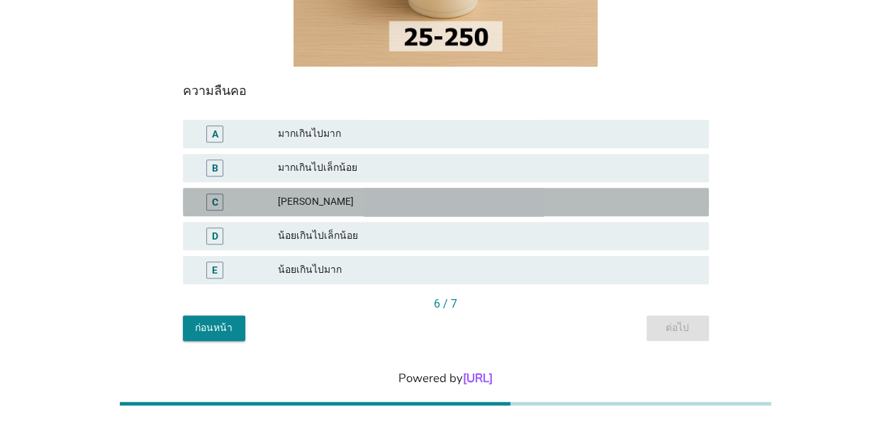
click at [451, 194] on div "[PERSON_NAME]" at bounding box center [488, 202] width 420 height 17
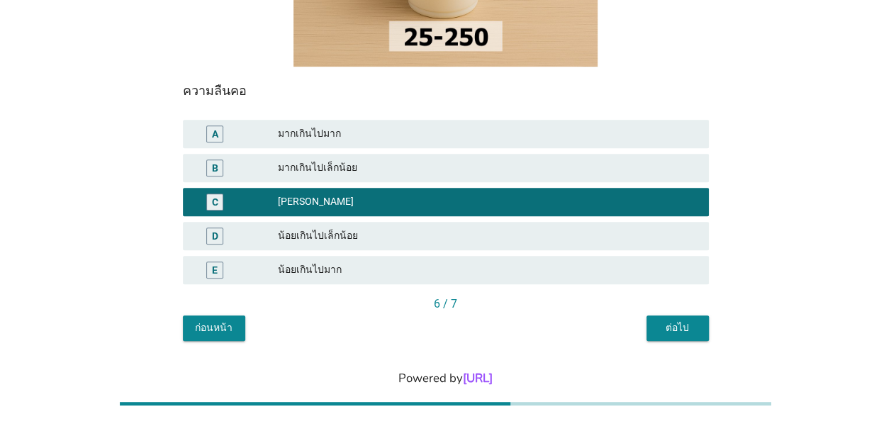
click at [680, 320] on div "ต่อไป" at bounding box center [678, 327] width 40 height 15
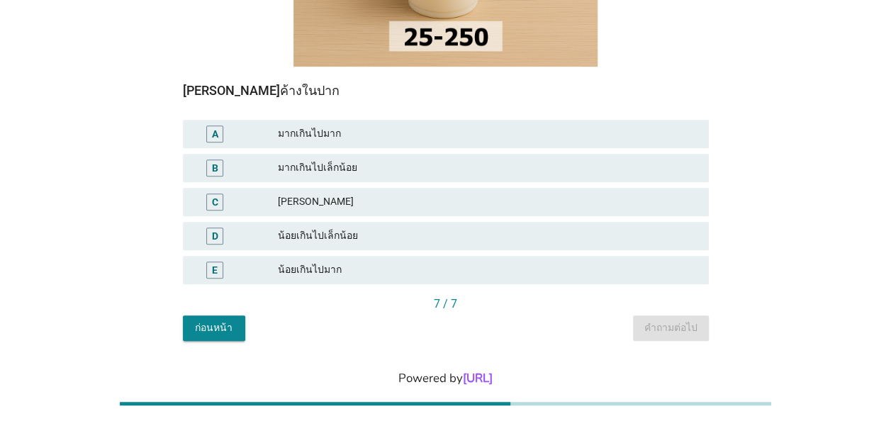
click at [413, 194] on div "[PERSON_NAME]" at bounding box center [488, 202] width 420 height 17
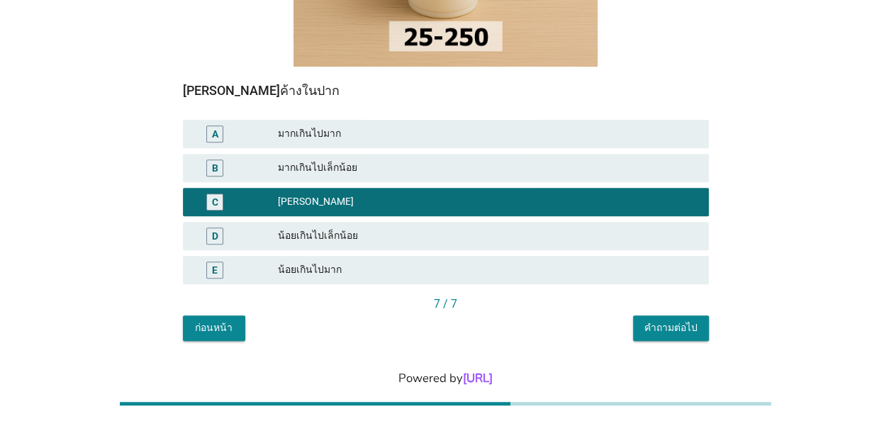
click at [686, 320] on div "คำถามต่อไป" at bounding box center [671, 327] width 53 height 15
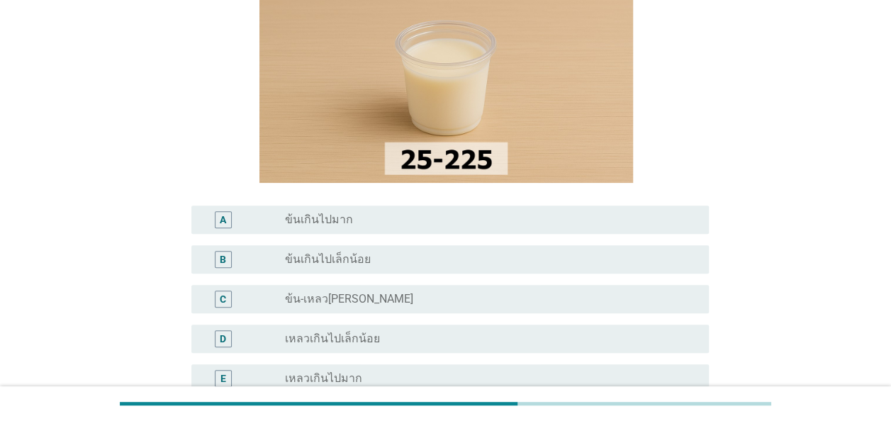
click at [532, 299] on div "radio_button_unchecked ข้น-เหลว[PERSON_NAME]" at bounding box center [485, 299] width 401 height 14
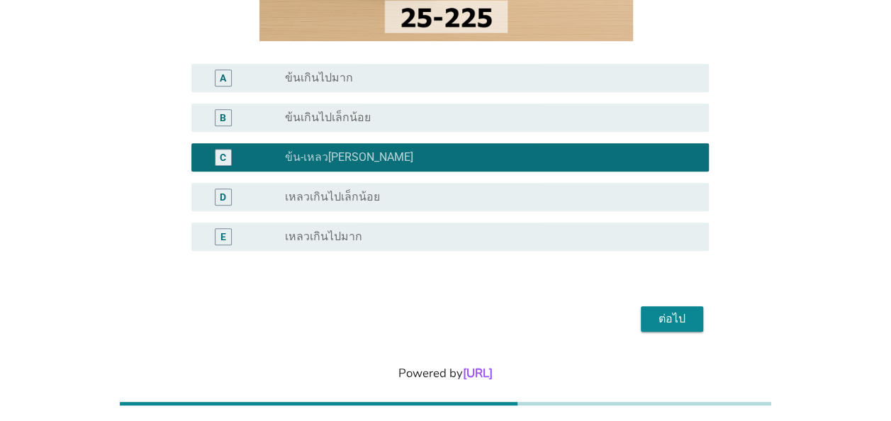
click at [695, 327] on button "ต่อไป" at bounding box center [672, 319] width 62 height 26
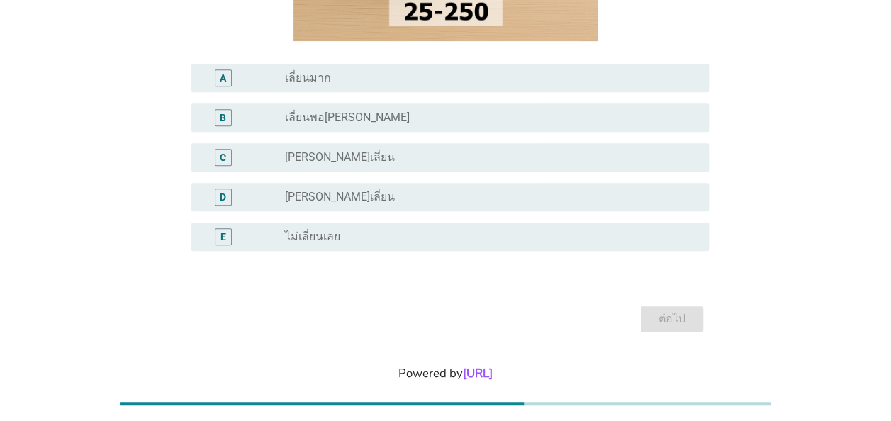
click at [448, 241] on div "radio_button_unchecked ไม่เลี่ยนเลย" at bounding box center [485, 237] width 401 height 14
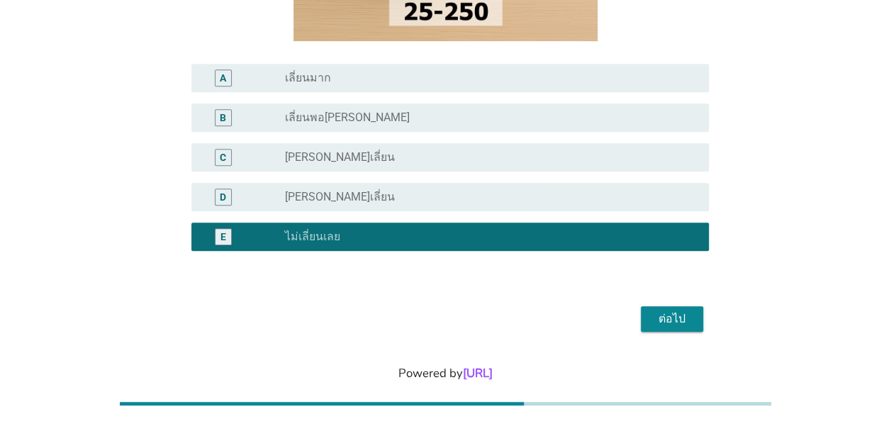
click at [679, 322] on div "ต่อไป" at bounding box center [672, 319] width 40 height 17
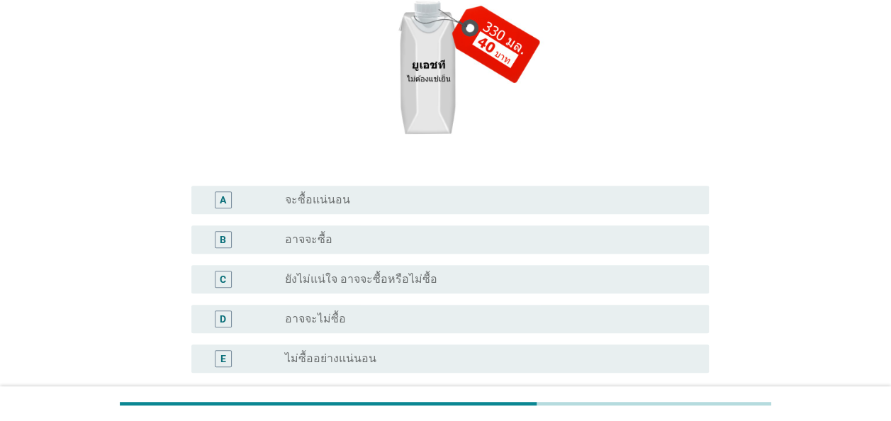
click at [548, 203] on div "radio_button_unchecked จะซื้อแน่นอน" at bounding box center [485, 200] width 401 height 14
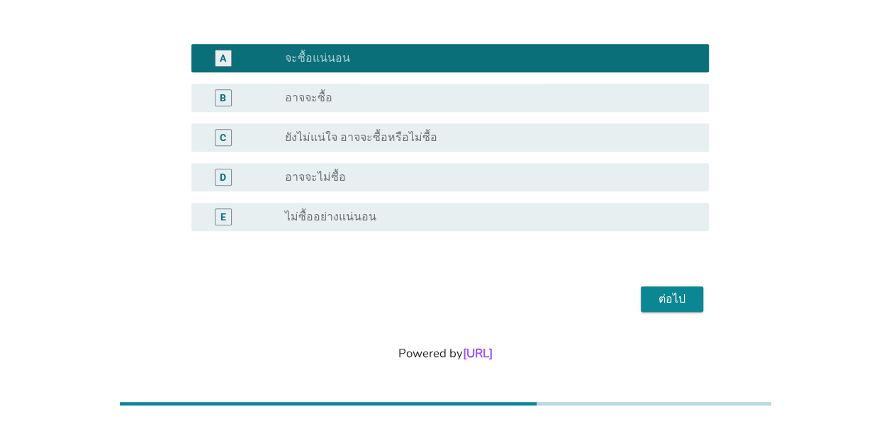
click at [663, 302] on div "ต่อไป" at bounding box center [672, 299] width 40 height 17
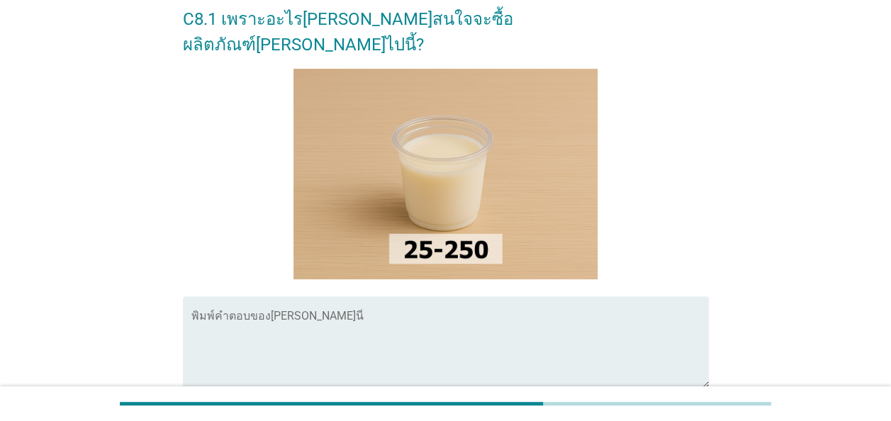
click at [480, 296] on div "พิมพ์คำตอบของ[PERSON_NAME]นี่" at bounding box center [450, 341] width 518 height 91
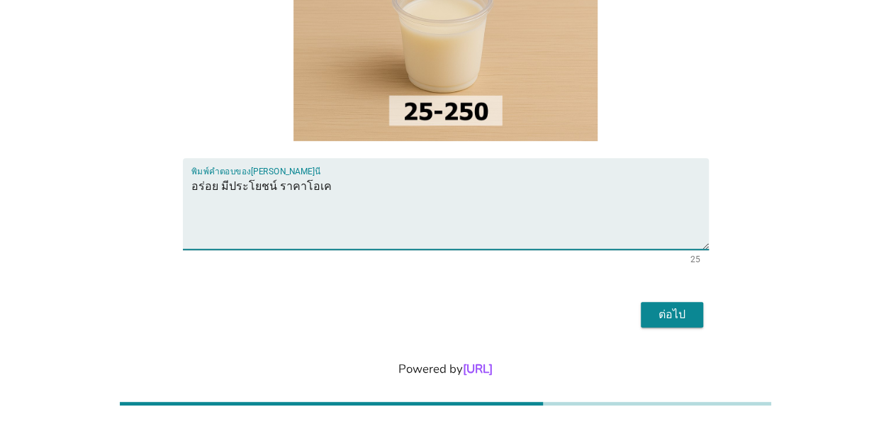
type textarea "อร่อย มีประโยชน์ ราคาโอเค"
click at [671, 306] on div "ต่อไป" at bounding box center [672, 314] width 40 height 17
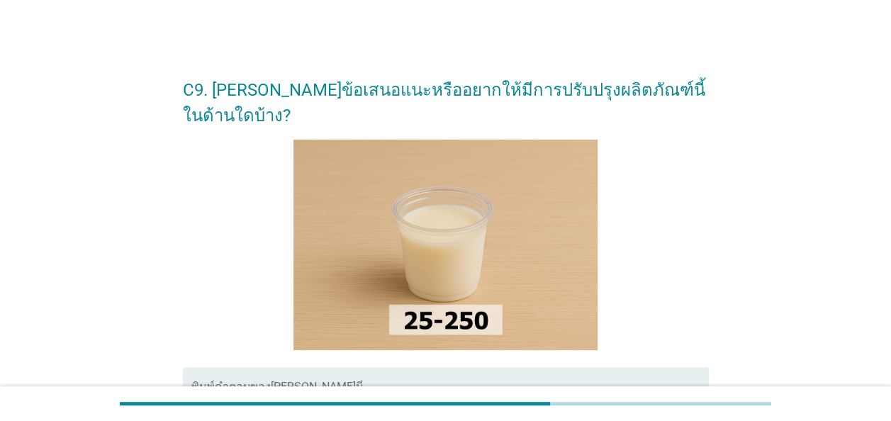
click at [518, 367] on div "พิมพ์คำตอบของ[PERSON_NAME]นี่" at bounding box center [450, 412] width 518 height 91
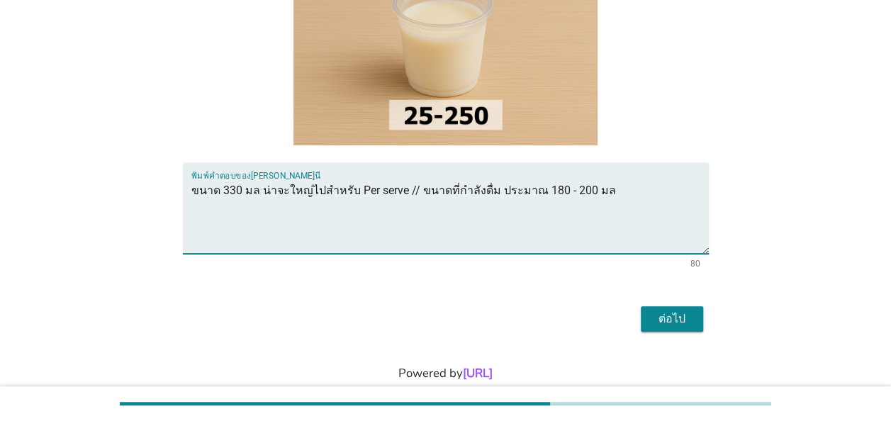
scroll to position [209, 0]
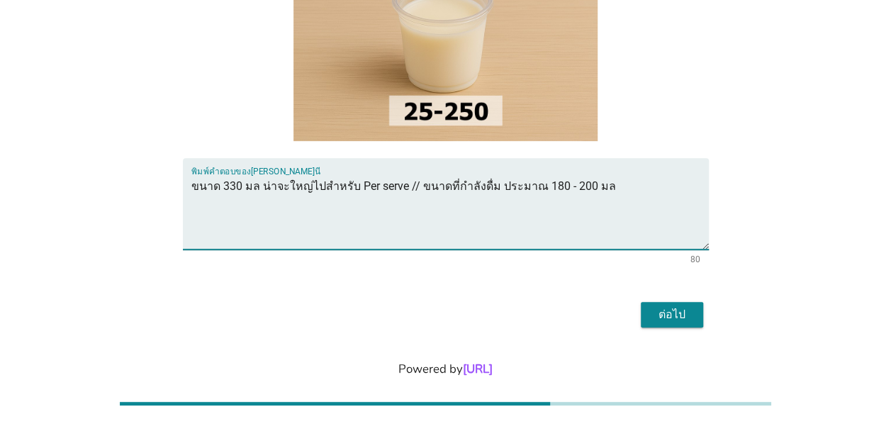
type textarea "ขนาด 330 มล น่าจะใหญ่ไปสำหรับ Per serve // ขนาดที่กำลังดื่ม ประมาณ 180 - 200 มล"
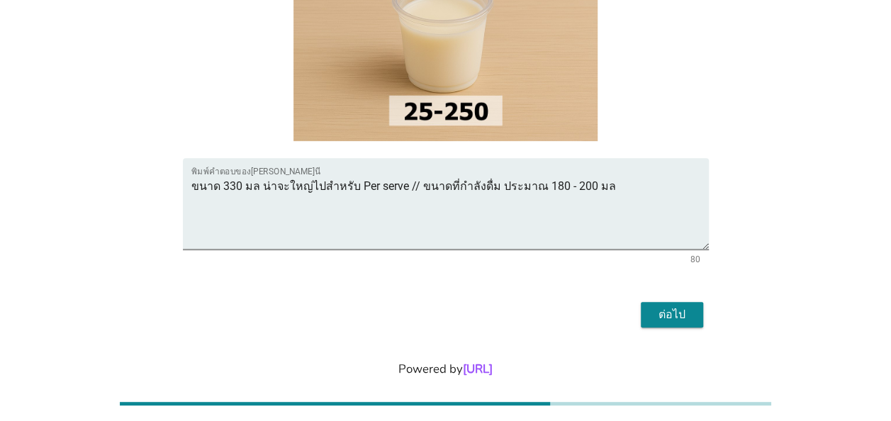
click at [668, 306] on div "ต่อไป" at bounding box center [672, 314] width 40 height 17
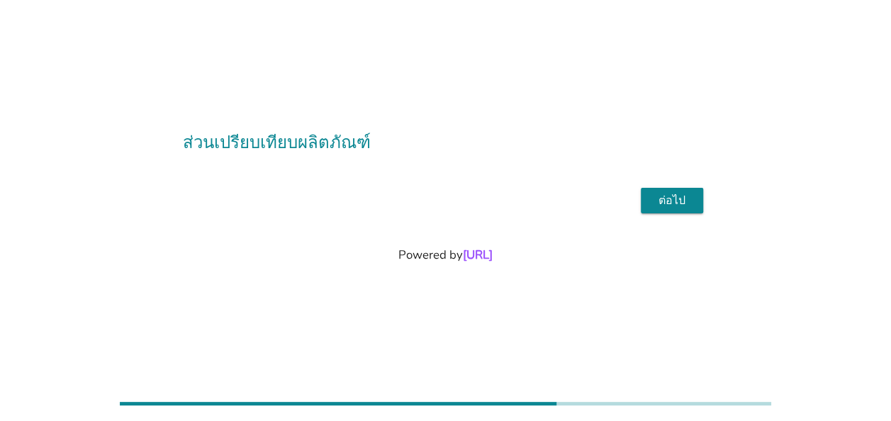
scroll to position [0, 0]
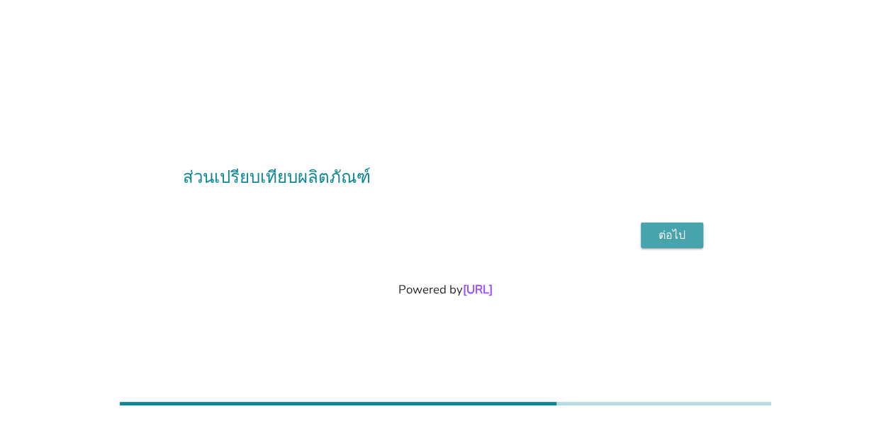
click at [676, 235] on div "ต่อไป" at bounding box center [672, 235] width 40 height 17
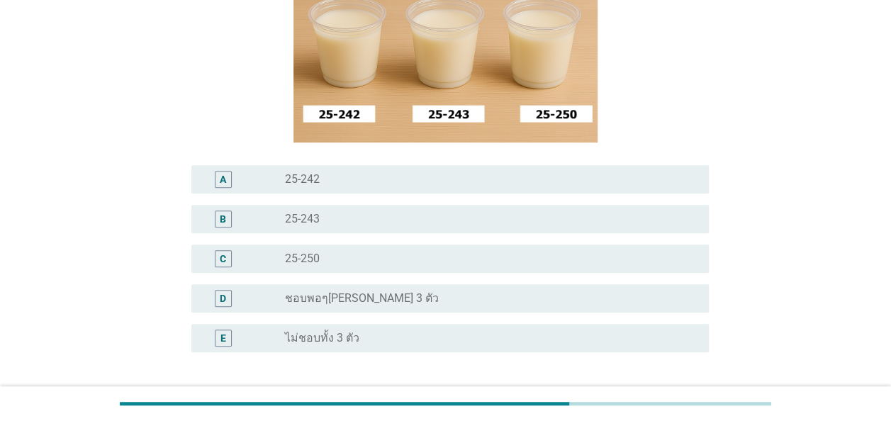
scroll to position [213, 0]
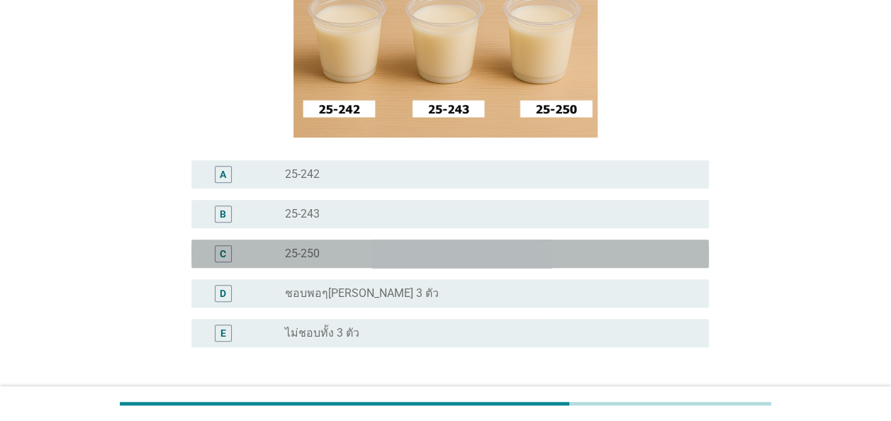
click at [520, 258] on div "radio_button_unchecked 25-250" at bounding box center [485, 254] width 401 height 14
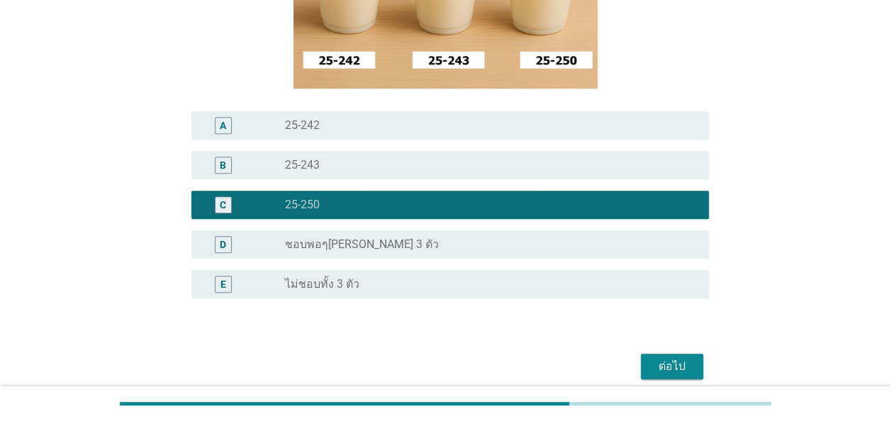
scroll to position [284, 0]
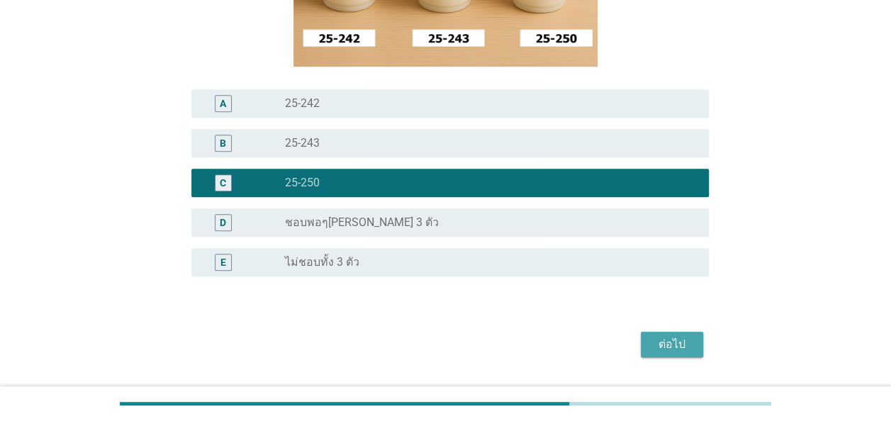
click at [691, 339] on button "ต่อไป" at bounding box center [672, 345] width 62 height 26
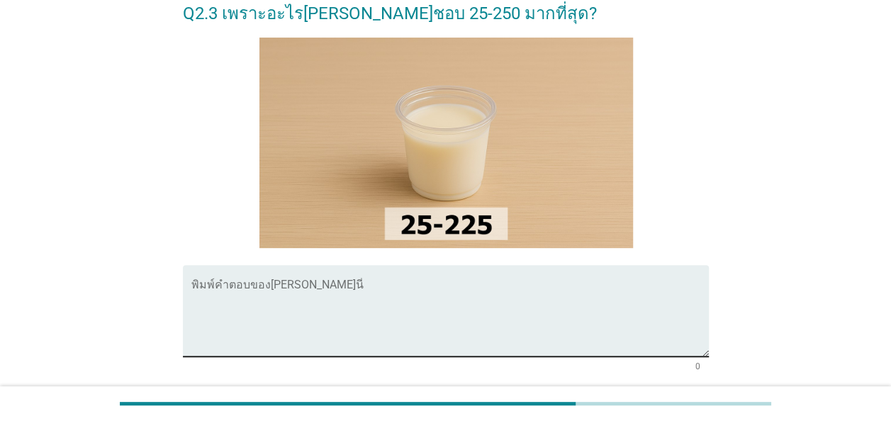
scroll to position [0, 0]
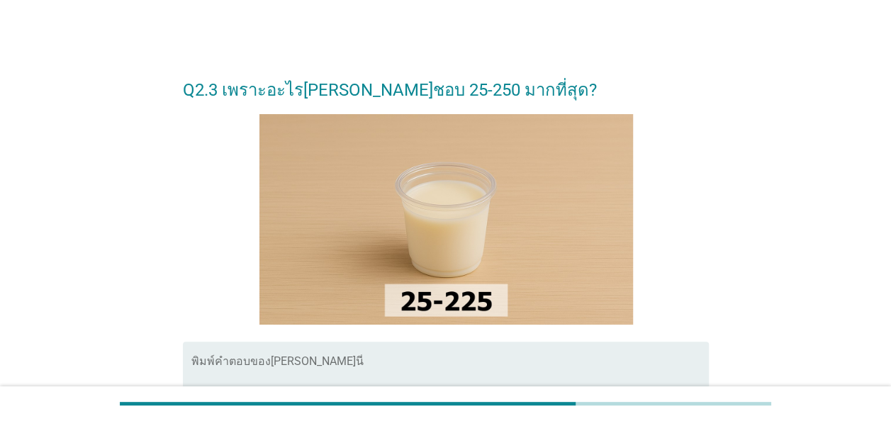
click at [474, 352] on div "พิมพ์คำตอบของ[PERSON_NAME]นี่" at bounding box center [450, 387] width 518 height 91
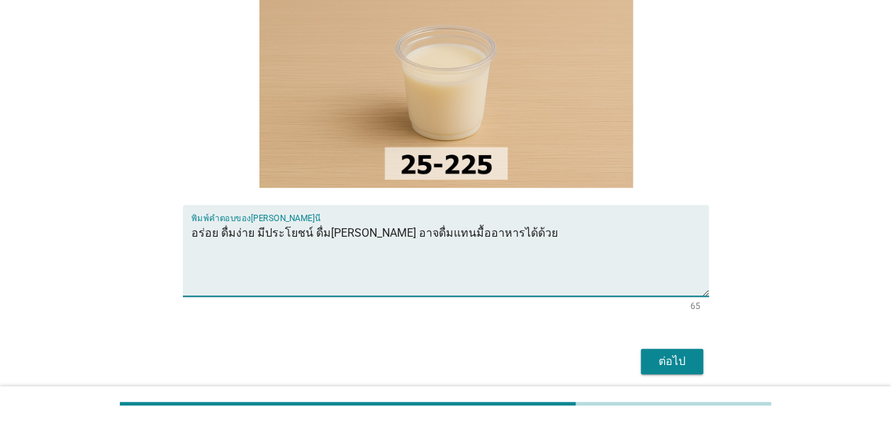
scroll to position [142, 0]
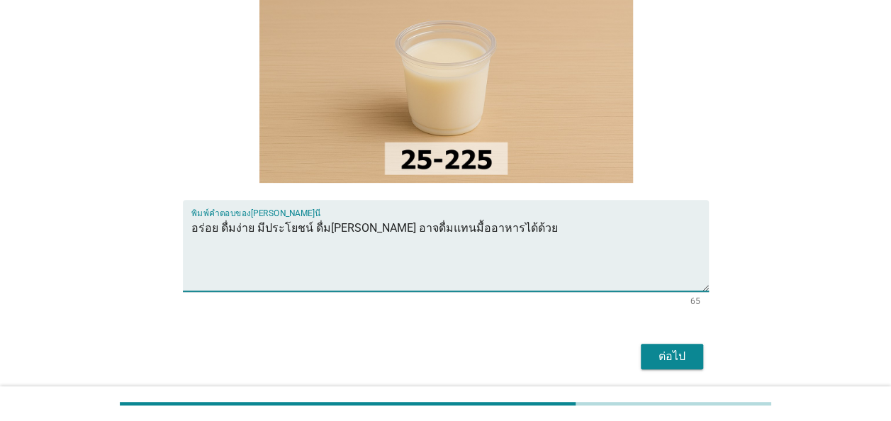
type textarea "อร่อย ดื่มง่าย มีประโยชน์ ดื่ม[PERSON_NAME] อาจดื่มแทนมื้ออาหารได้ด้วย"
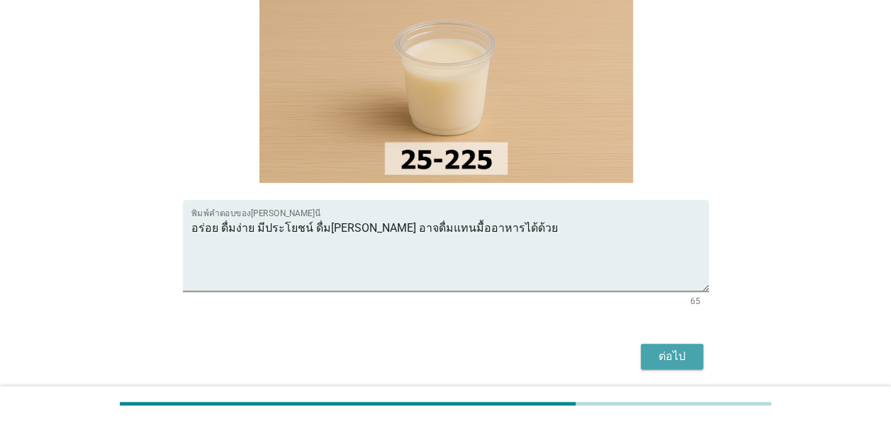
click at [676, 350] on div "ต่อไป" at bounding box center [672, 356] width 40 height 17
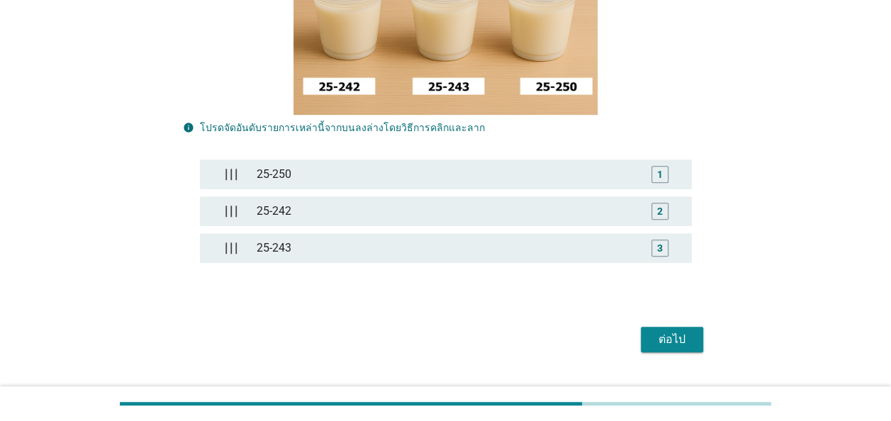
scroll to position [284, 0]
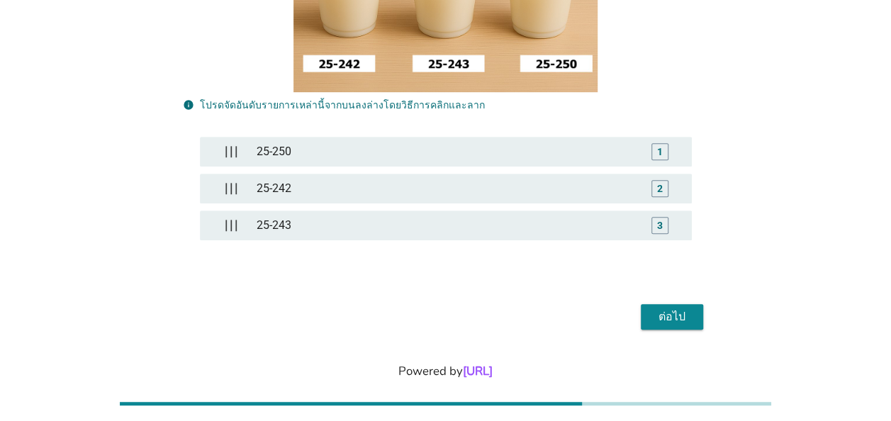
click at [679, 319] on div "ต่อไป" at bounding box center [672, 316] width 40 height 17
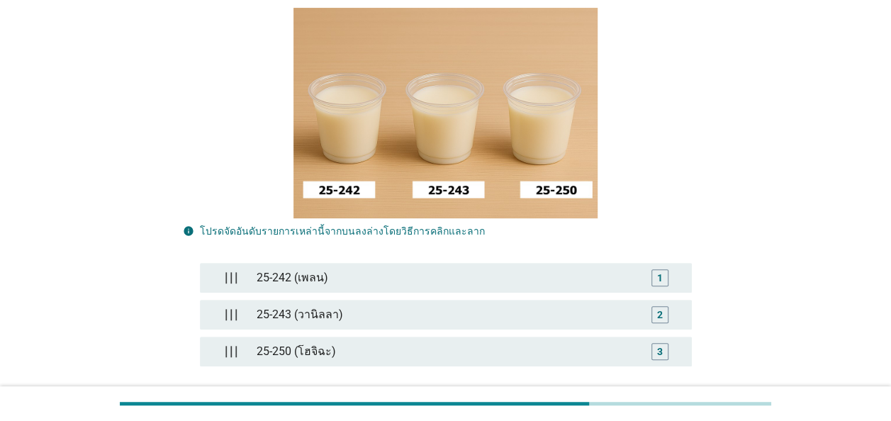
scroll to position [213, 0]
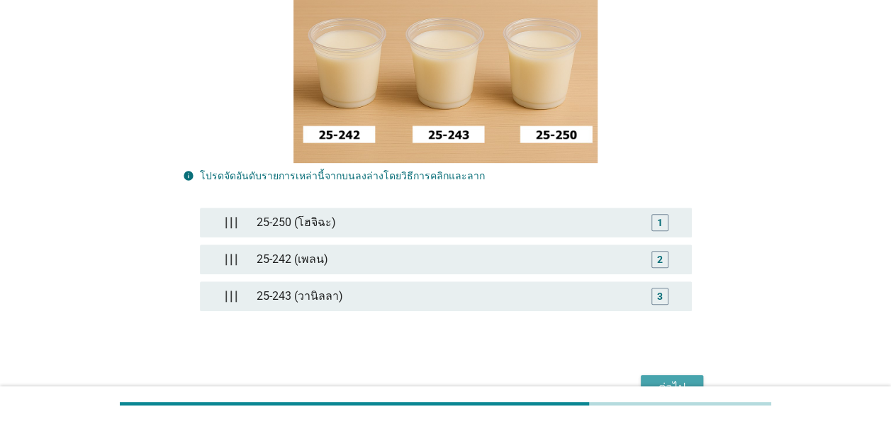
click at [689, 376] on button "ต่อไป" at bounding box center [672, 388] width 62 height 26
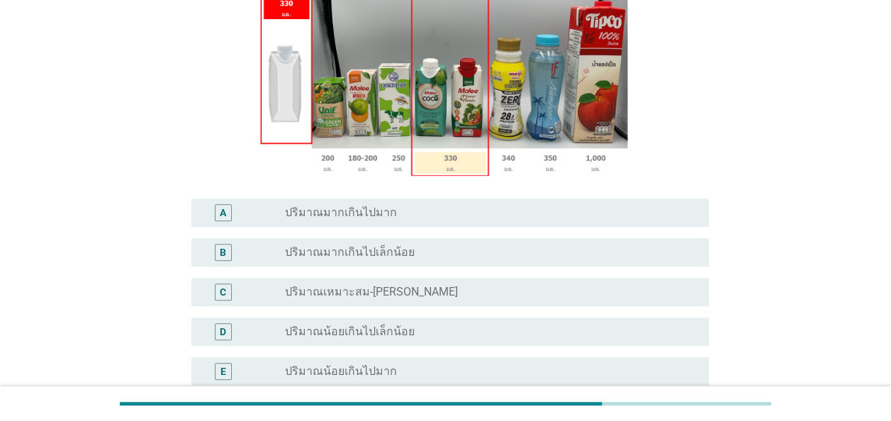
scroll to position [284, 0]
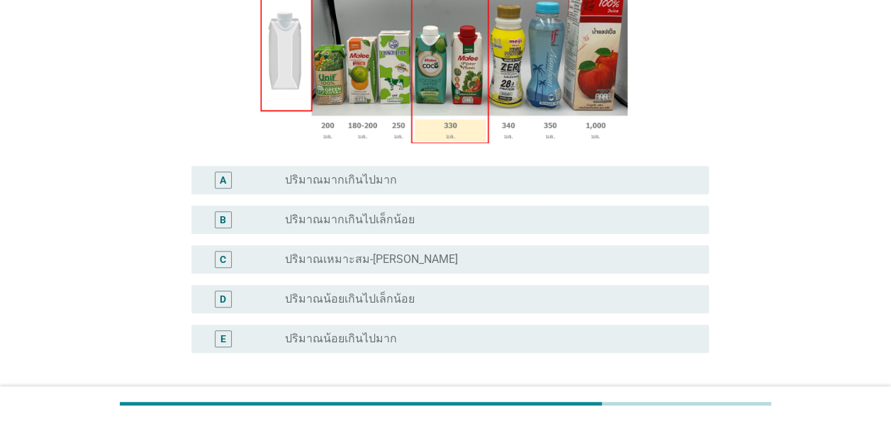
click at [412, 173] on div "radio_button_unchecked ปริมาณมากเกินไปมาก" at bounding box center [485, 180] width 401 height 14
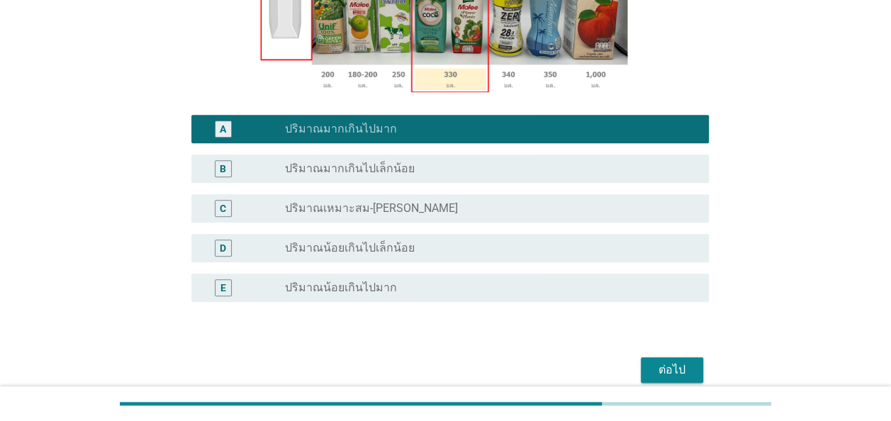
scroll to position [355, 0]
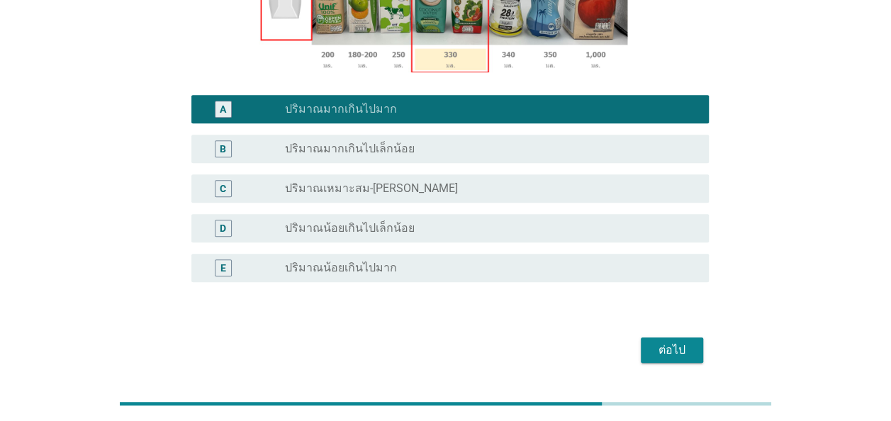
click at [678, 342] on div "ต่อไป" at bounding box center [672, 350] width 40 height 17
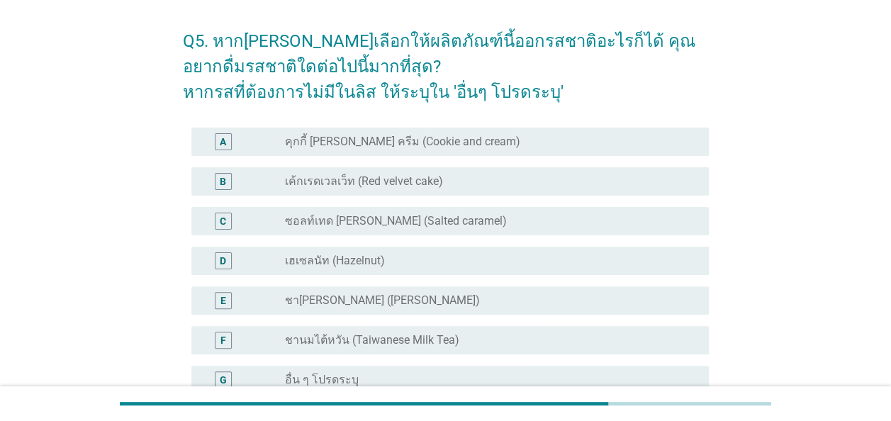
scroll to position [71, 0]
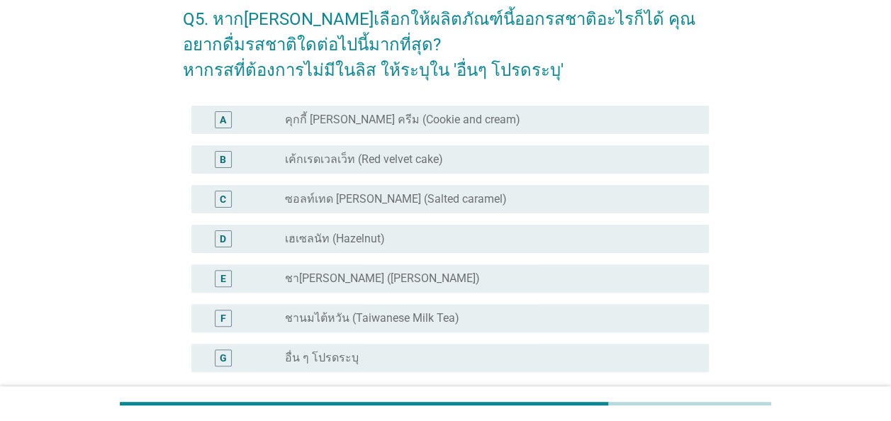
click at [481, 291] on div "E radio_button_unchecked ชา[PERSON_NAME] ([PERSON_NAME])" at bounding box center [450, 278] width 518 height 28
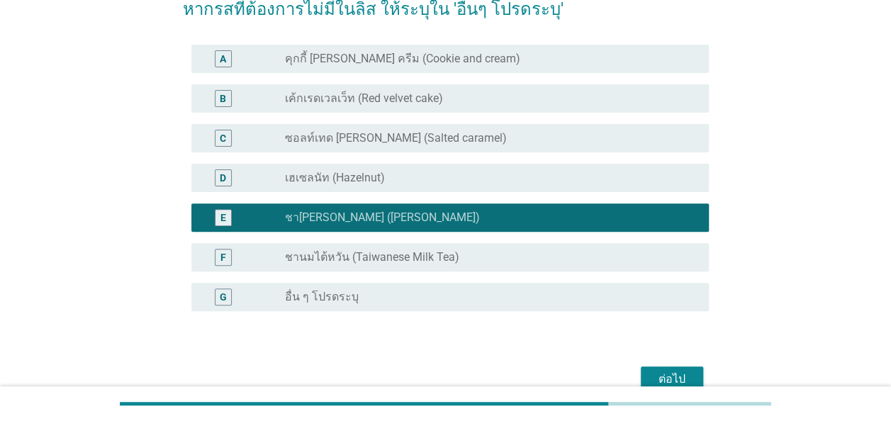
scroll to position [213, 0]
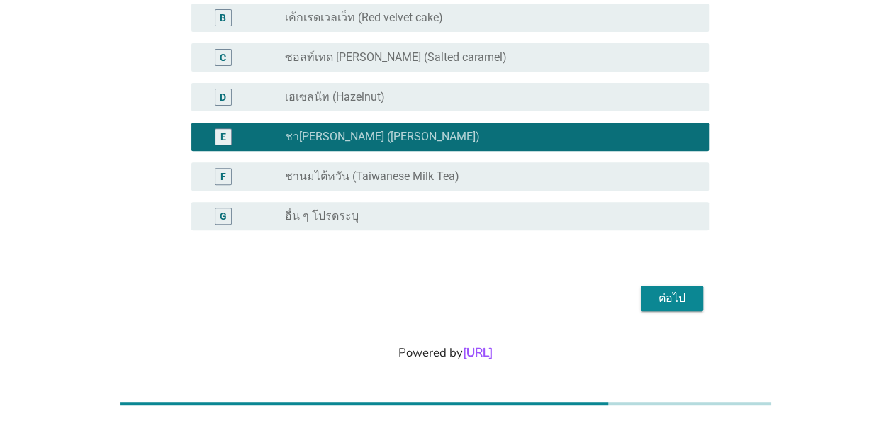
click at [679, 308] on button "ต่อไป" at bounding box center [672, 299] width 62 height 26
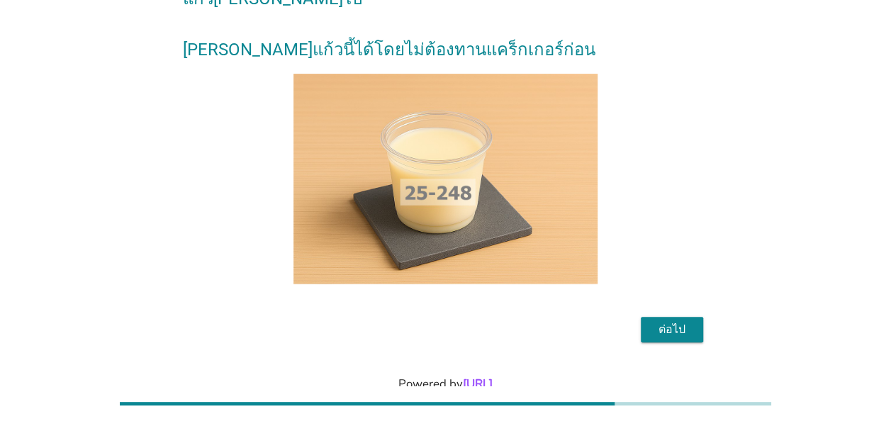
scroll to position [157, 0]
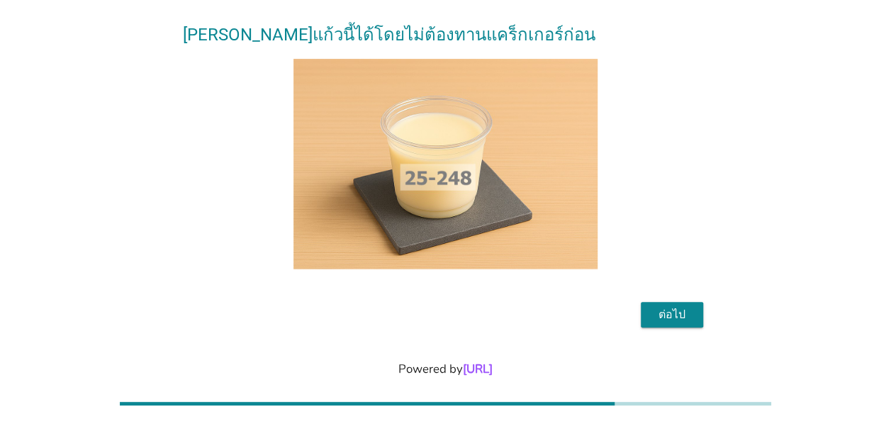
click at [685, 306] on div "ต่อไป" at bounding box center [672, 314] width 40 height 17
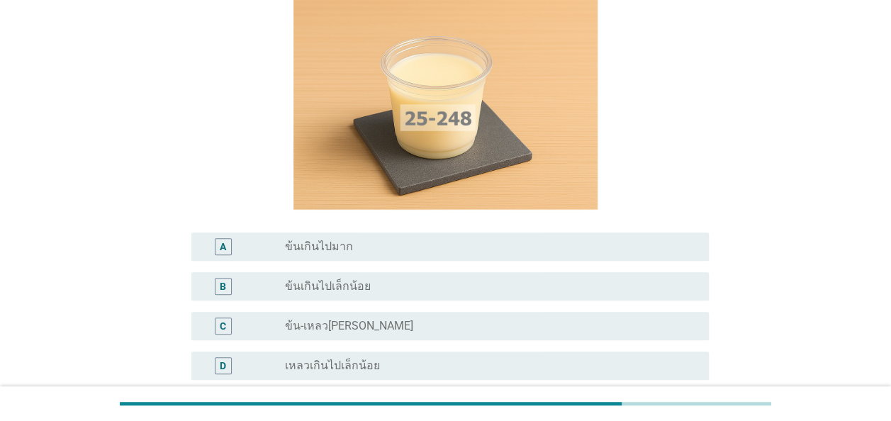
scroll to position [142, 0]
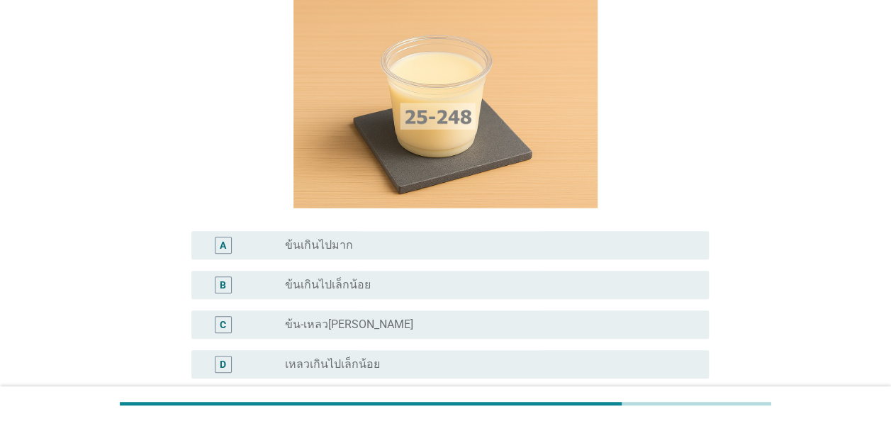
click at [442, 238] on div "radio_button_unchecked ข้นเกินไปมาก" at bounding box center [485, 245] width 401 height 14
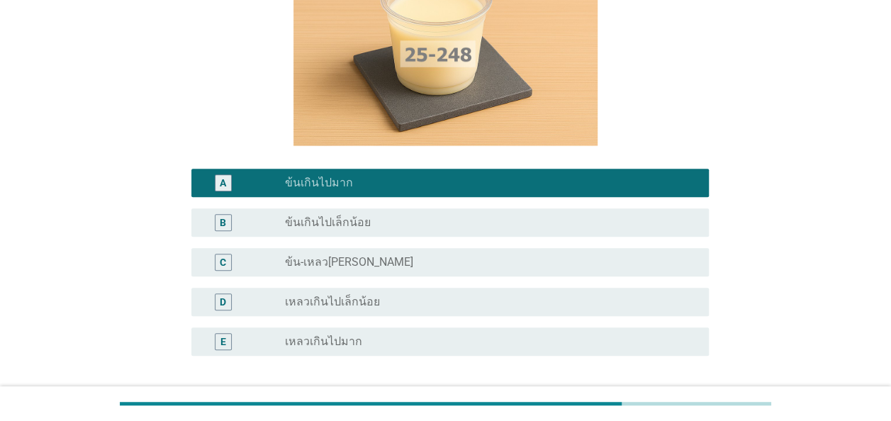
scroll to position [284, 0]
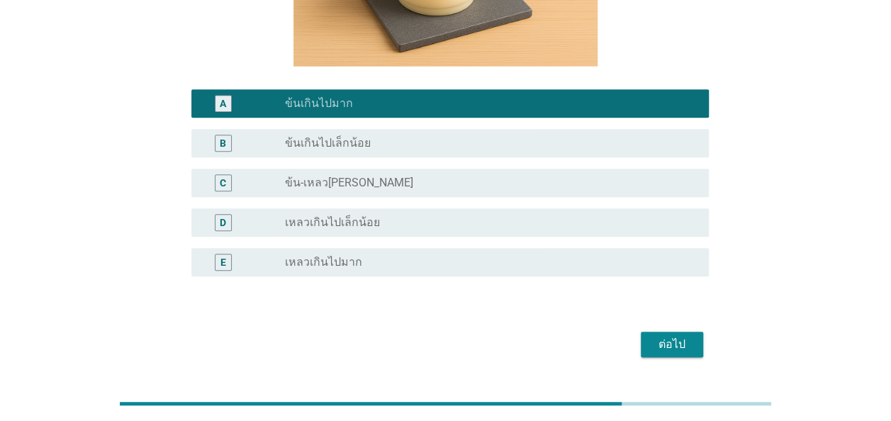
click at [676, 336] on div "ต่อไป" at bounding box center [672, 344] width 40 height 17
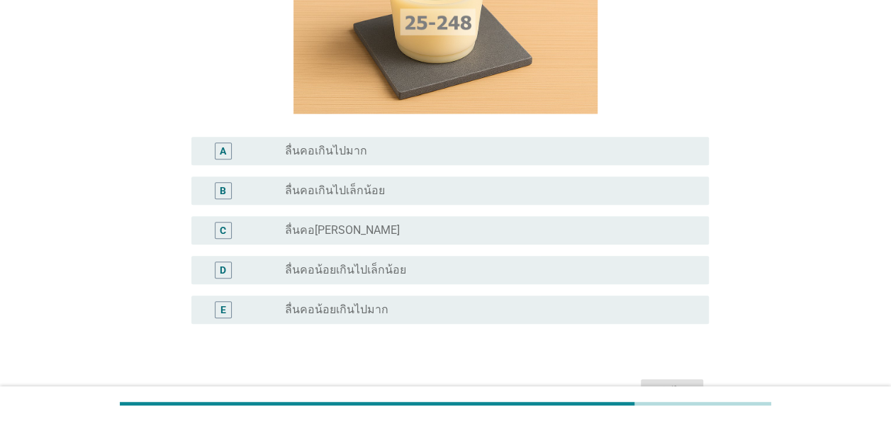
scroll to position [213, 0]
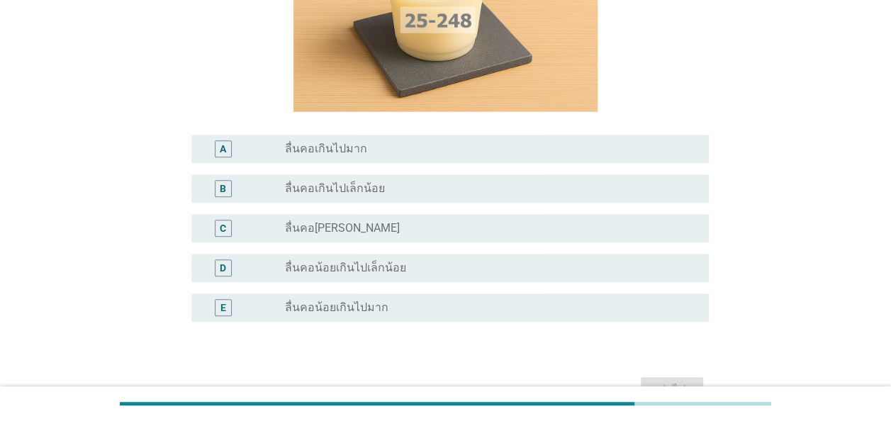
click at [442, 302] on div "radio_button_unchecked ลื่นคอน้อยเกินไปมาก" at bounding box center [485, 308] width 401 height 14
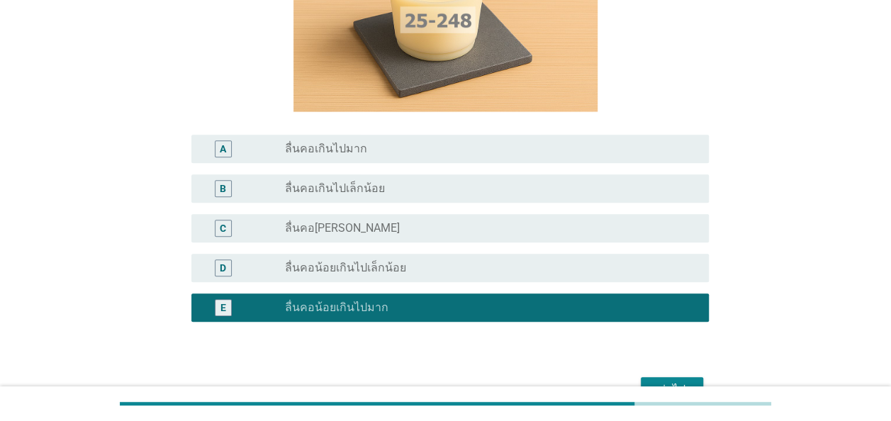
click at [682, 379] on button "ต่อไป" at bounding box center [672, 390] width 62 height 26
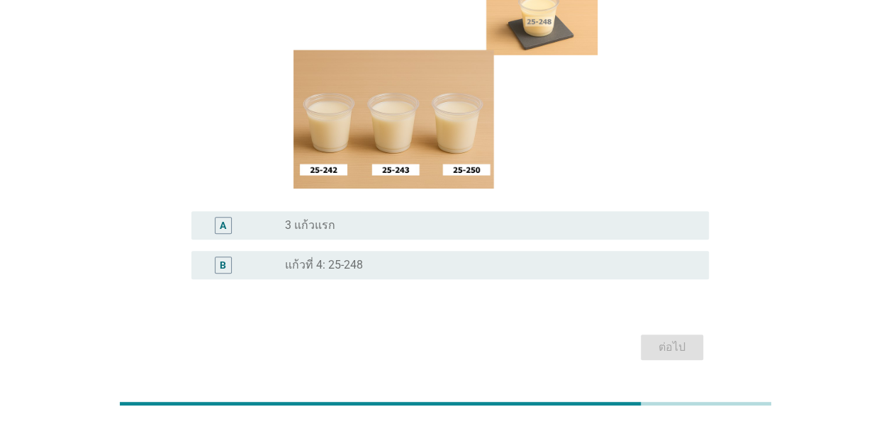
click at [295, 211] on div "A radio_button_unchecked 3 แก้วแรก" at bounding box center [450, 225] width 518 height 28
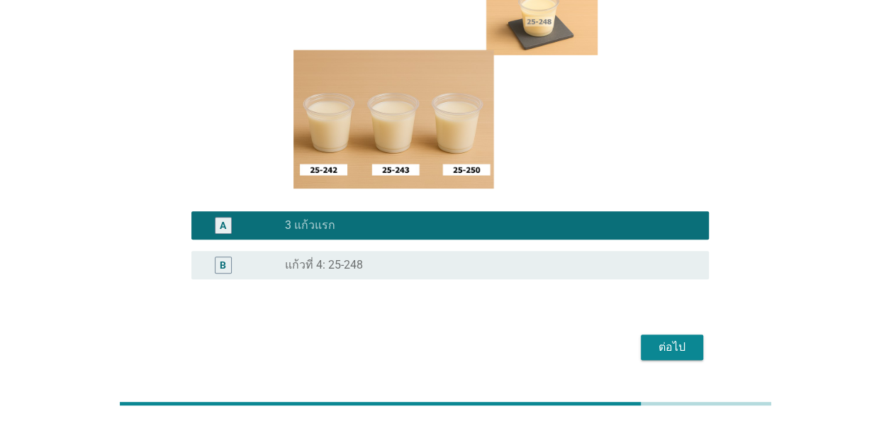
click at [691, 339] on div "ต่อไป" at bounding box center [672, 347] width 40 height 17
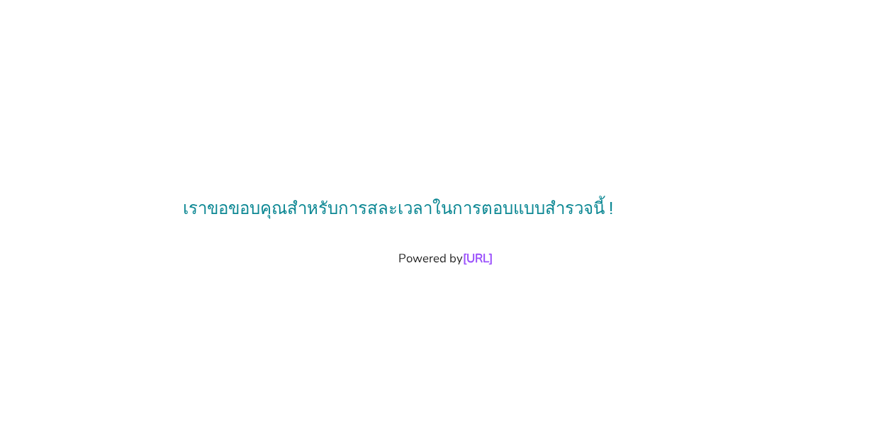
scroll to position [0, 0]
click at [458, 420] on html "เราขอขอบคุณสำหรับการสละเวลาในการตอบแบบสำรวจนี้ ! Powered by [URL] c90cbcc0-bf3b…" at bounding box center [445, 210] width 891 height 421
